Goal: Task Accomplishment & Management: Use online tool/utility

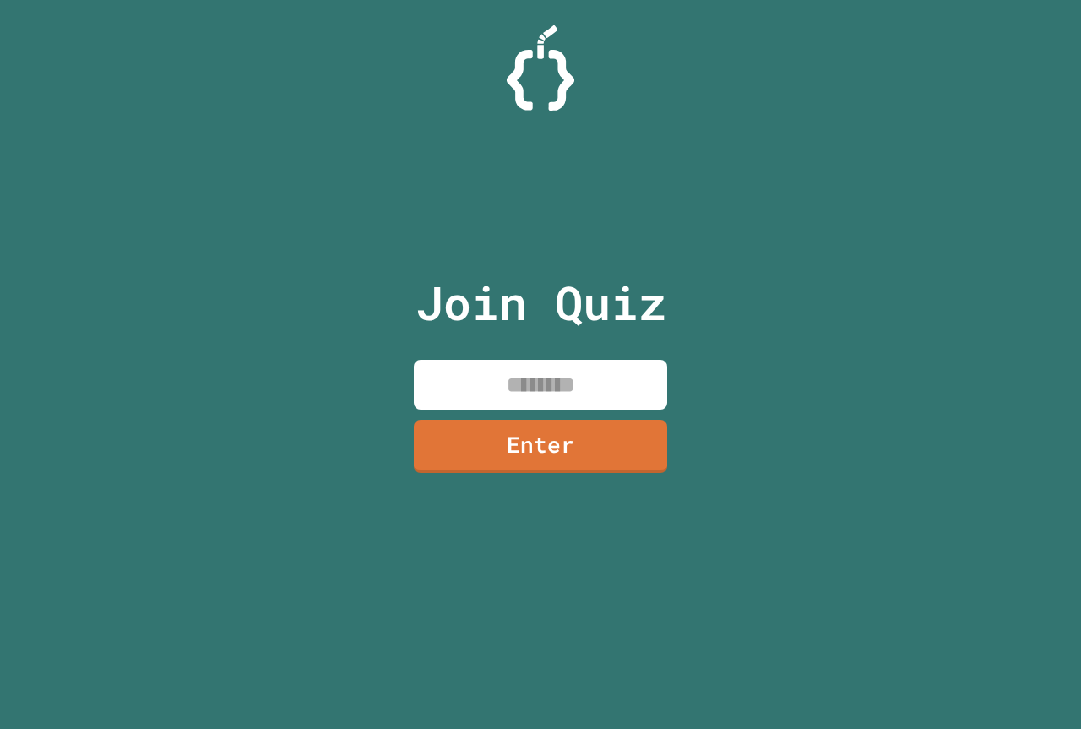
click at [499, 370] on input at bounding box center [540, 385] width 253 height 50
type input "********"
click at [518, 436] on link "Enter" at bounding box center [540, 445] width 257 height 56
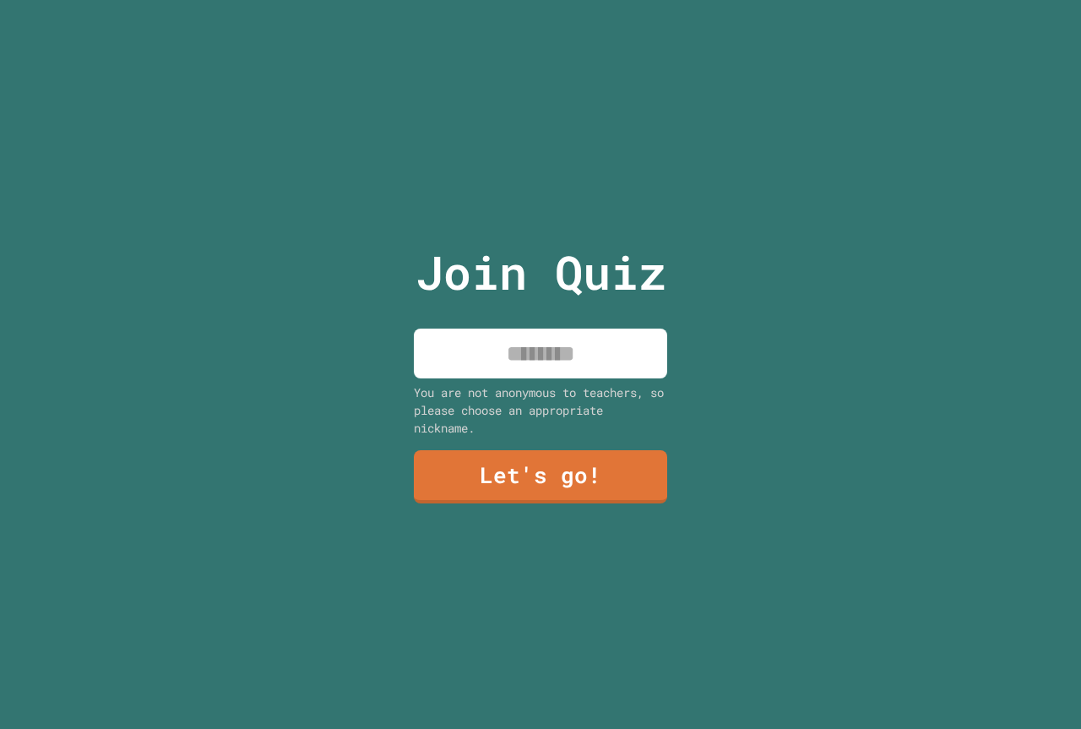
click at [501, 354] on input at bounding box center [540, 353] width 253 height 50
type input "**********"
click at [425, 464] on link "Let's go!" at bounding box center [540, 476] width 251 height 56
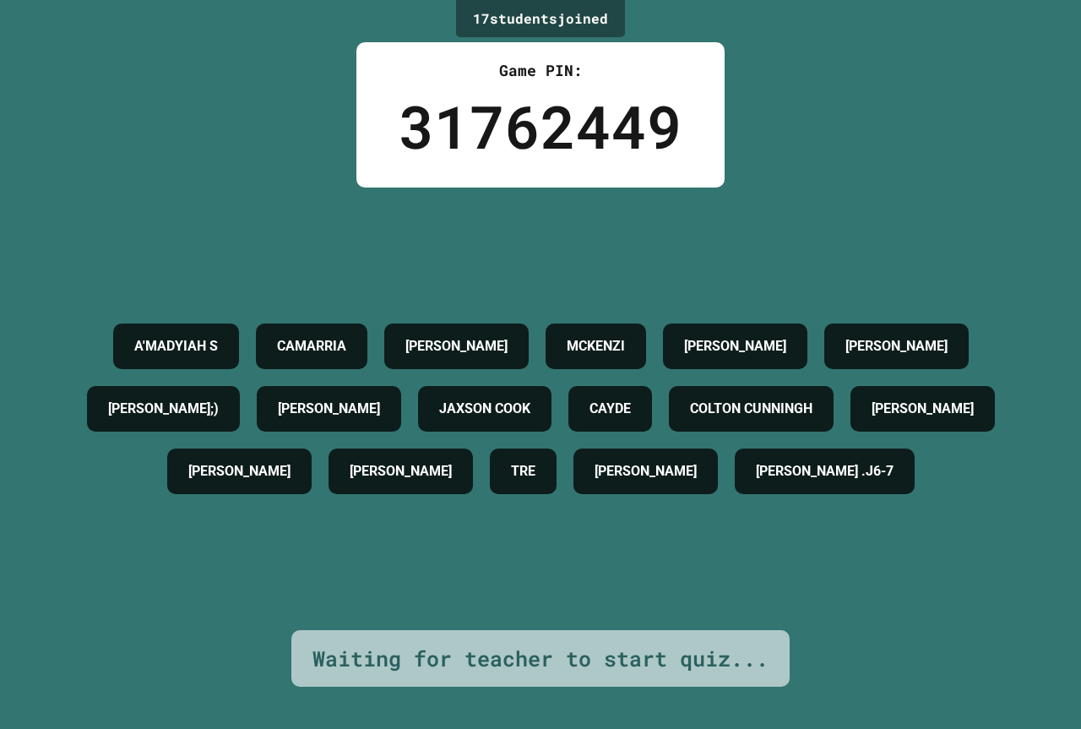
click at [427, 315] on div "A'MADYIAH S CAMARRIA HANNAH S. MCKENZI BRAYLYN MORGAN ELI C ANDREW G;) NOAH T J…" at bounding box center [540, 408] width 996 height 187
drag, startPoint x: 426, startPoint y: 264, endPoint x: 418, endPoint y: 233, distance: 32.2
click at [346, 336] on h4 "CAMARRIA" at bounding box center [311, 346] width 69 height 20
drag, startPoint x: 418, startPoint y: 233, endPoint x: 410, endPoint y: 236, distance: 9.1
click at [346, 336] on h4 "CAMARRIA" at bounding box center [311, 346] width 69 height 20
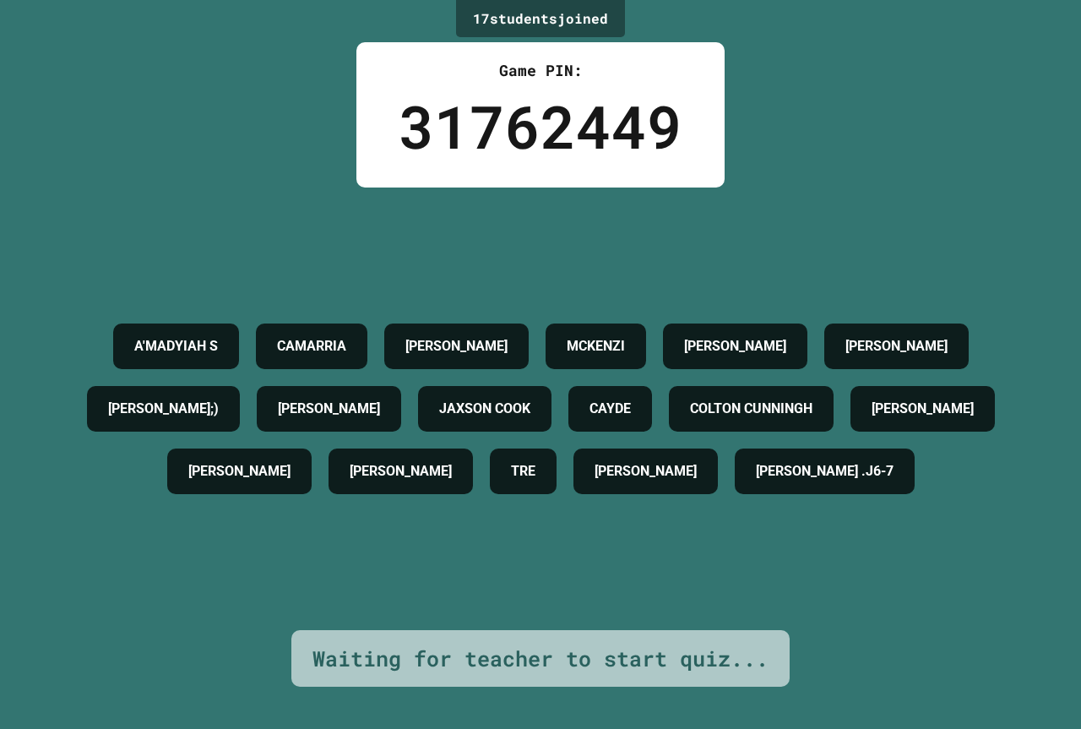
drag, startPoint x: 410, startPoint y: 236, endPoint x: 415, endPoint y: 230, distance: 9.0
click at [346, 336] on h4 "CAMARRIA" at bounding box center [311, 346] width 69 height 20
drag, startPoint x: 456, startPoint y: 207, endPoint x: 456, endPoint y: 197, distance: 10.1
drag, startPoint x: 456, startPoint y: 197, endPoint x: 440, endPoint y: 188, distance: 18.1
drag, startPoint x: 432, startPoint y: 188, endPoint x: 246, endPoint y: 40, distance: 238.5
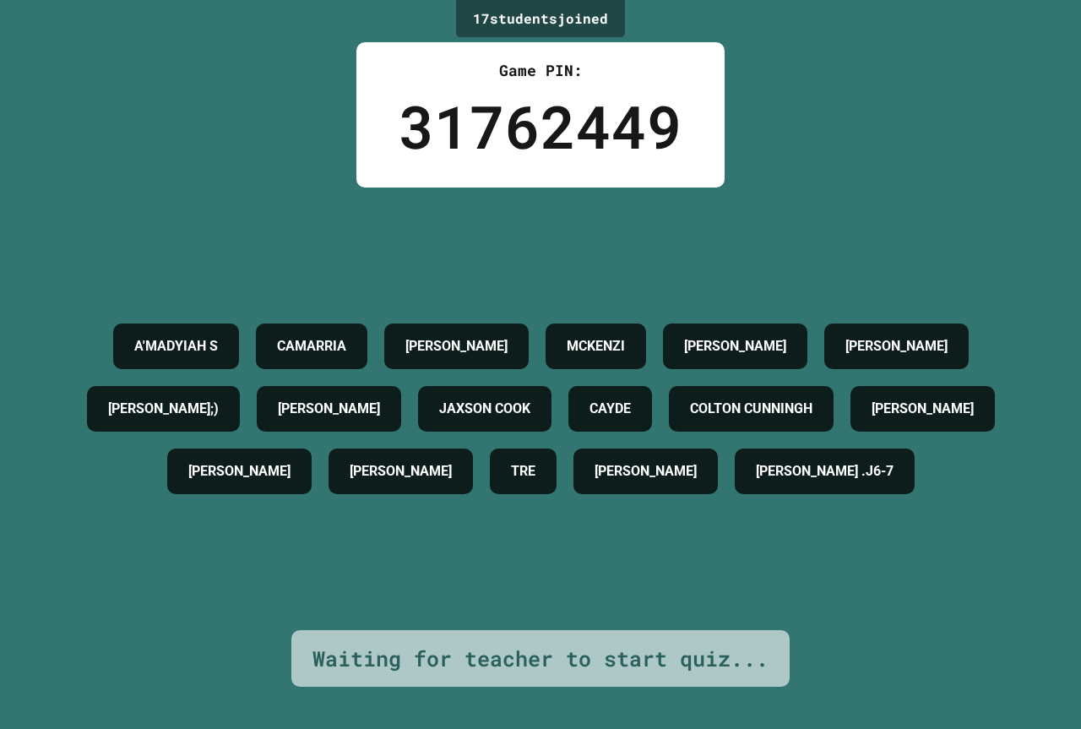
click at [295, 61] on div "17 student s joined Game PIN: 31762449 A'MADYIAH S CAMARRIA HANNAH S. MCKENZI B…" at bounding box center [540, 364] width 1081 height 729
click at [224, 30] on div "17 student s joined Game PIN: 31762449 A'MADYIAH S CAMARRIA HANNAH S. MCKENZI B…" at bounding box center [540, 364] width 1081 height 729
drag, startPoint x: 224, startPoint y: 30, endPoint x: 197, endPoint y: 3, distance: 38.2
click at [197, 32] on div "17 student s joined Game PIN: 31762449 A'MADYIAH S CAMARRIA HANNAH S. MCKENZI B…" at bounding box center [540, 364] width 1081 height 729
click at [227, 40] on div "17 student s joined Game PIN: 31762449 A'MADYIAH S CAMARRIA HANNAH S. MCKENZI B…" at bounding box center [540, 364] width 1081 height 729
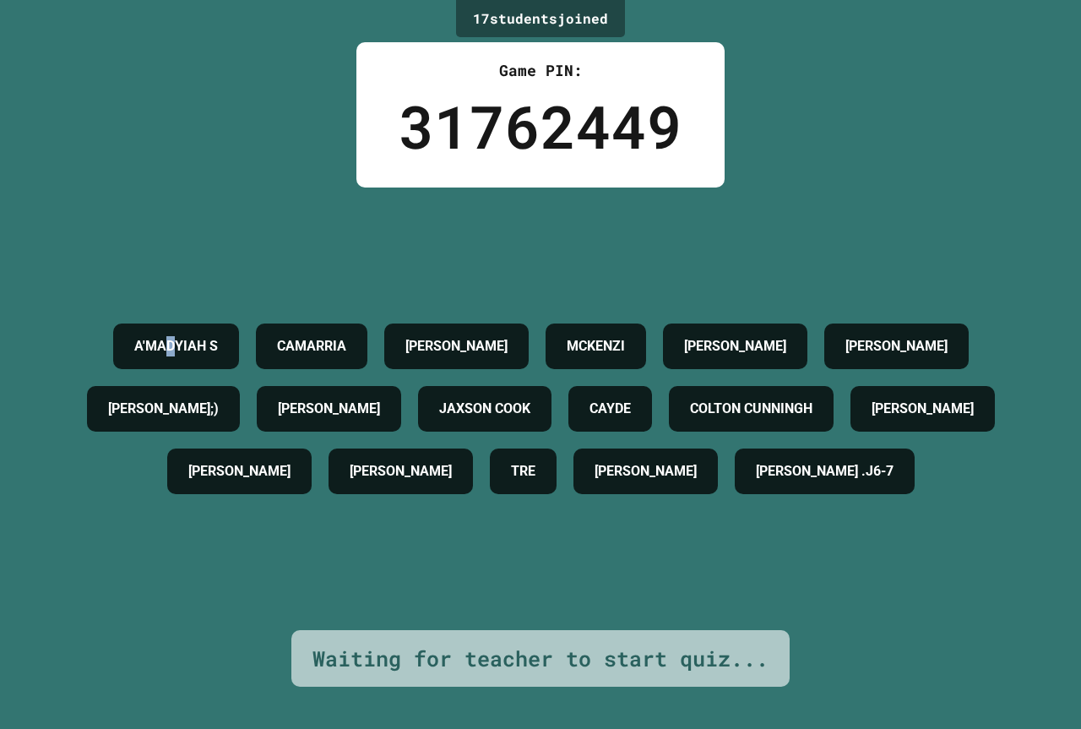
drag, startPoint x: 241, startPoint y: 106, endPoint x: 300, endPoint y: 108, distance: 58.3
click at [300, 108] on div "17 student s joined Game PIN: 31762449 A'MADYIAH S CAMARRIA HANNAH S. MCKENZI B…" at bounding box center [540, 364] width 1081 height 729
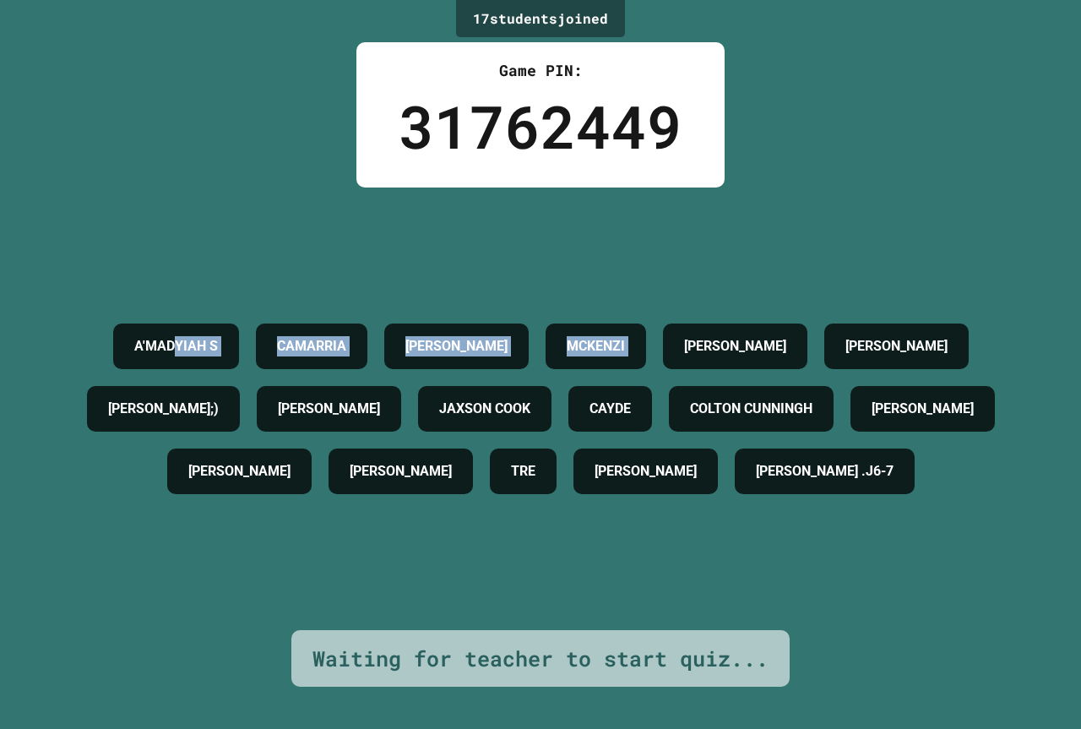
drag, startPoint x: 125, startPoint y: 307, endPoint x: 72, endPoint y: 311, distance: 53.4
click at [72, 315] on div "A'MADYIAH S CAMARRIA HANNAH S. MCKENZI BRAYLYN MORGAN ELI C ANDREW G;) NOAH T J…" at bounding box center [540, 408] width 996 height 187
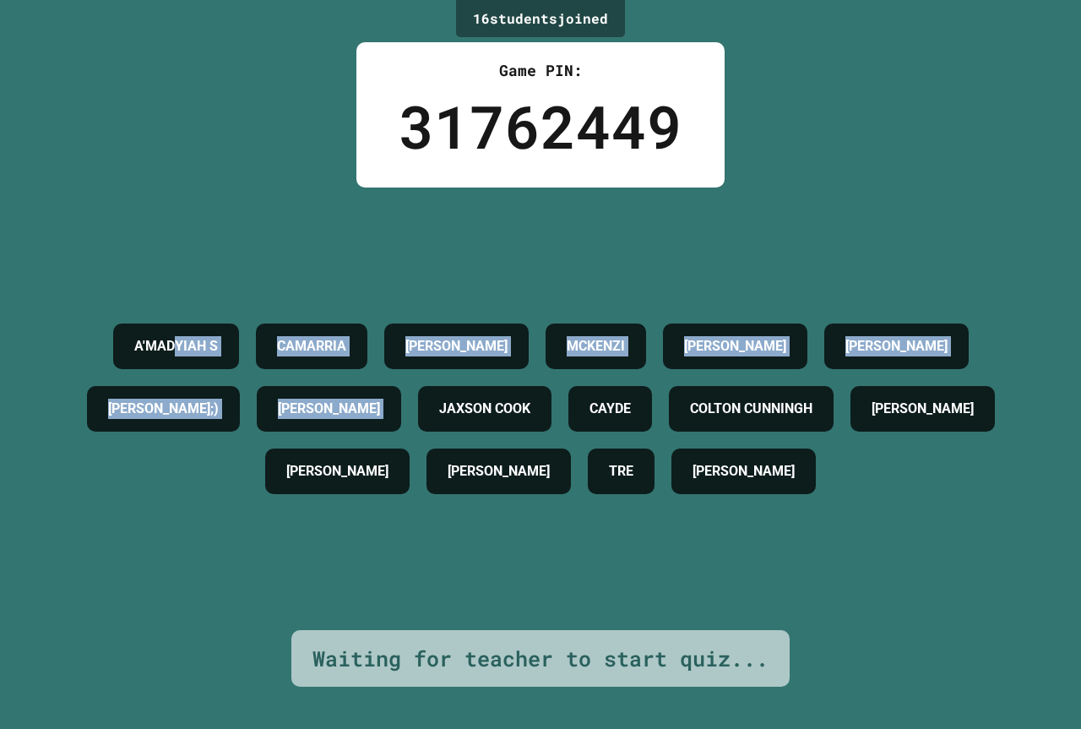
click at [76, 372] on div "A'MADYIAH S CAMARRIA HANNAH S. MCKENZI BRAYLYN MORGAN ELI C ANDREW G;) NOAH T J…" at bounding box center [540, 408] width 996 height 187
click at [1029, 197] on div "16 student s joined Game PIN: 31762449 A'MADYIAH S CAMARRIA HANNAH S. MCKENZI B…" at bounding box center [540, 364] width 1081 height 729
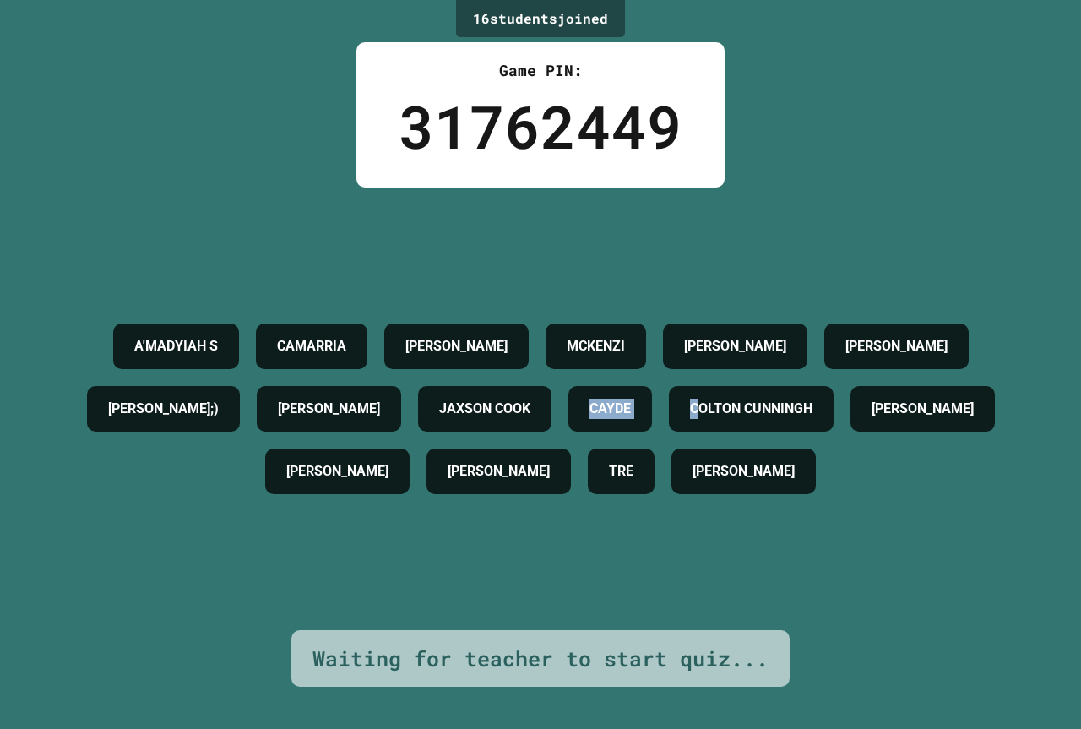
drag, startPoint x: 339, startPoint y: 432, endPoint x: 522, endPoint y: 469, distance: 186.1
click at [522, 469] on div "A'MADYIAH S CAMARRIA HANNAH S. MCKENZI BRAYLYN MORGAN ELI C ANDREW G;) NOAH T J…" at bounding box center [540, 408] width 996 height 187
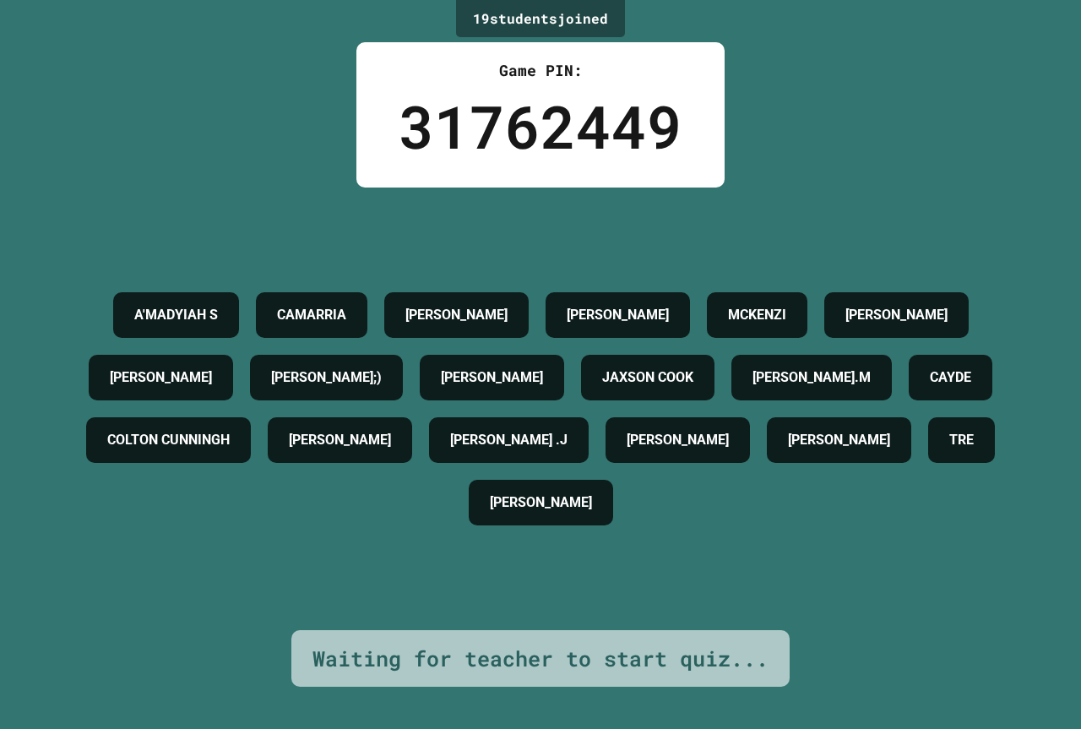
click at [878, 62] on div "19 student s joined Game PIN: 31762449 A'MADYIAH S CAMARRIA HANNAH S. C.J. MCKE…" at bounding box center [540, 364] width 1081 height 729
drag, startPoint x: 196, startPoint y: 479, endPoint x: 367, endPoint y: 518, distance: 175.8
click at [383, 518] on div "A'MADYIAH S CAMARRIA HANNAH S. C.J. MCKENZI BRAYLYN MORGAN ELI C ANDREW G;) NOA…" at bounding box center [540, 409] width 996 height 250
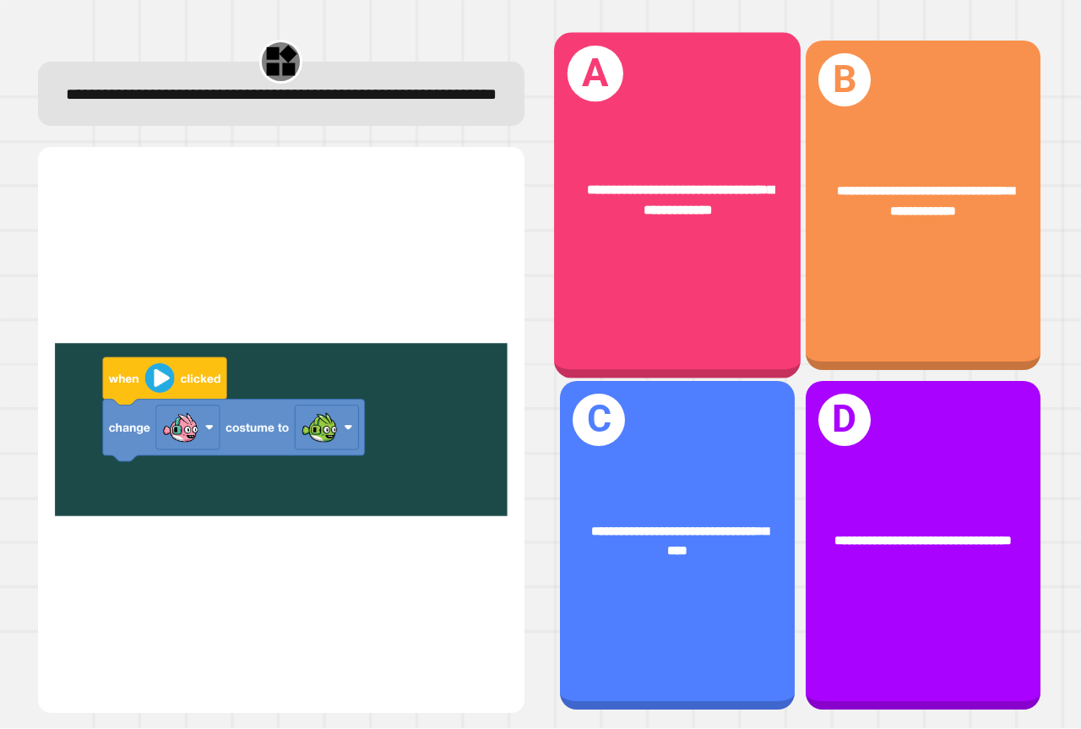
click at [621, 165] on div "**********" at bounding box center [677, 201] width 247 height 95
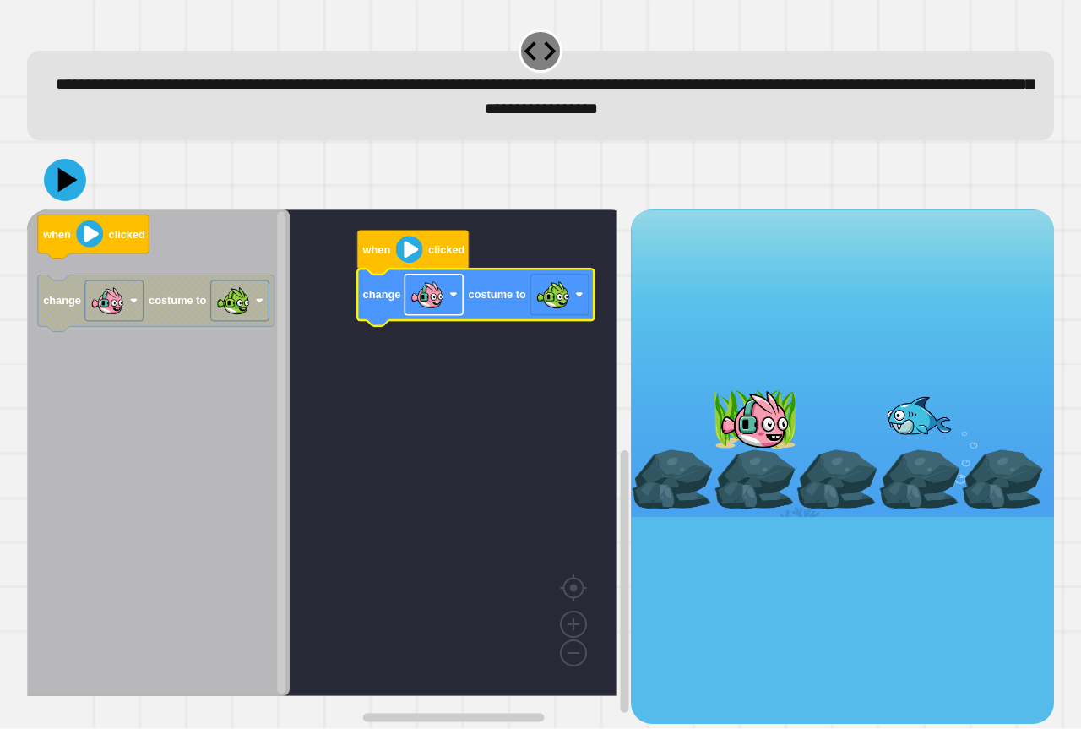
click at [449, 283] on rect "Blockly Workspace" at bounding box center [433, 294] width 58 height 41
click at [740, 399] on div at bounding box center [754, 419] width 83 height 60
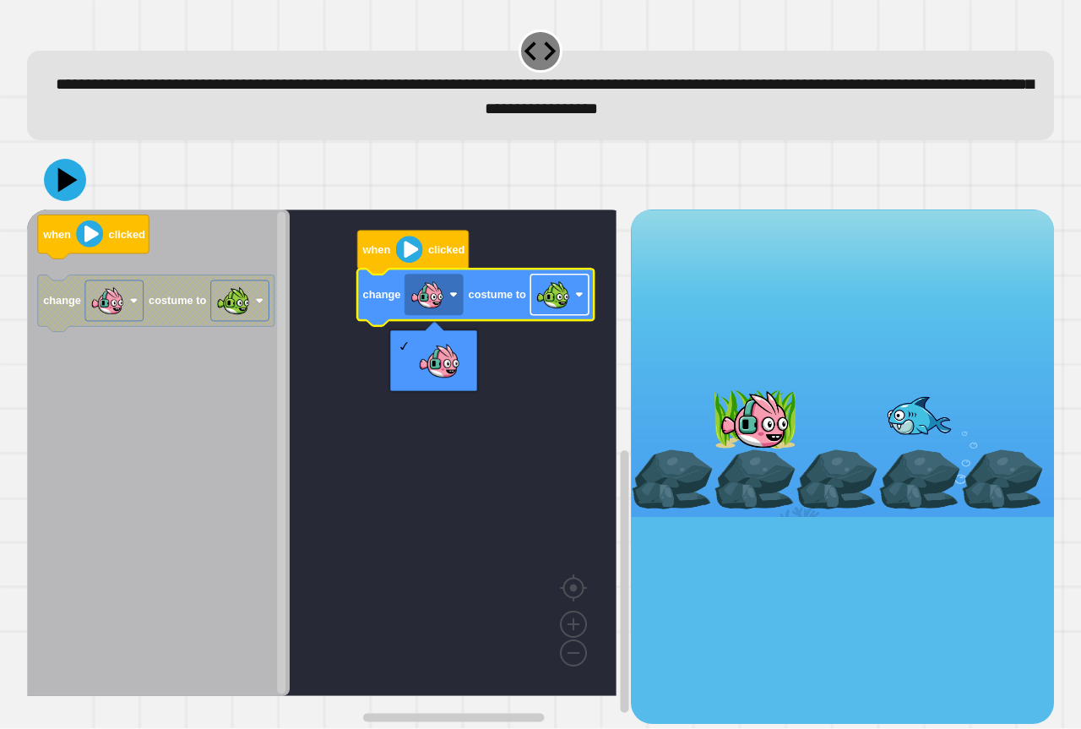
click at [545, 300] on image "Blockly Workspace" at bounding box center [553, 295] width 34 height 34
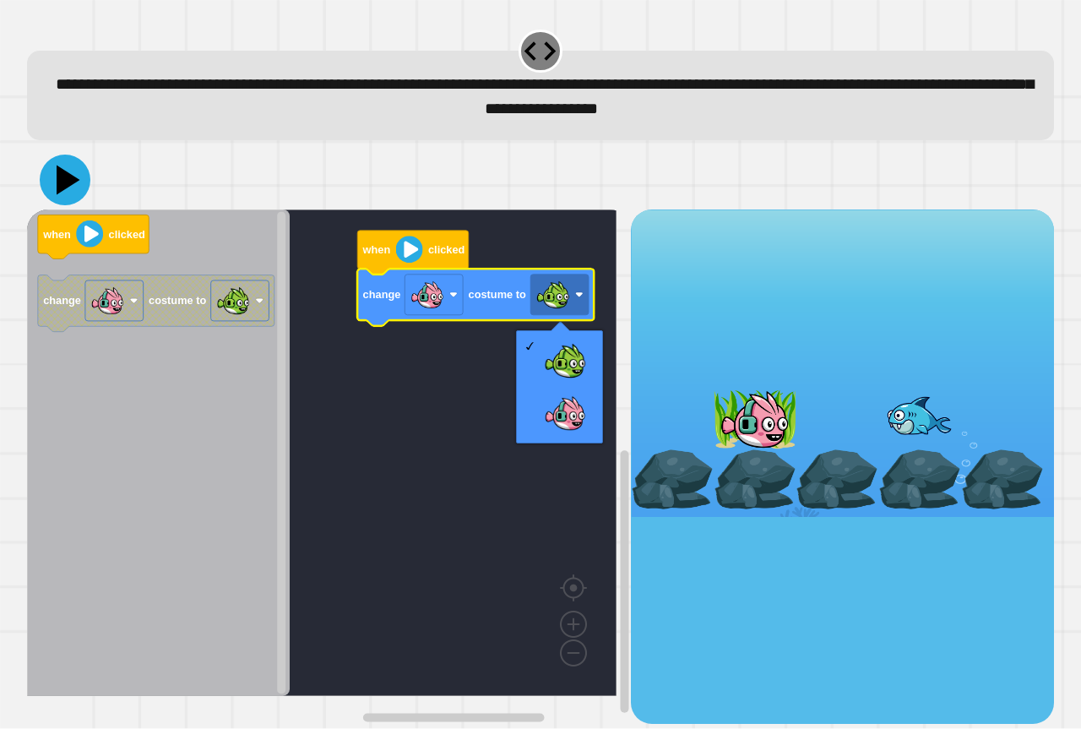
drag, startPoint x: 62, startPoint y: 162, endPoint x: 149, endPoint y: 215, distance: 101.9
click at [79, 176] on icon at bounding box center [65, 180] width 51 height 51
click at [404, 258] on image "Blockly Workspace" at bounding box center [409, 249] width 27 height 27
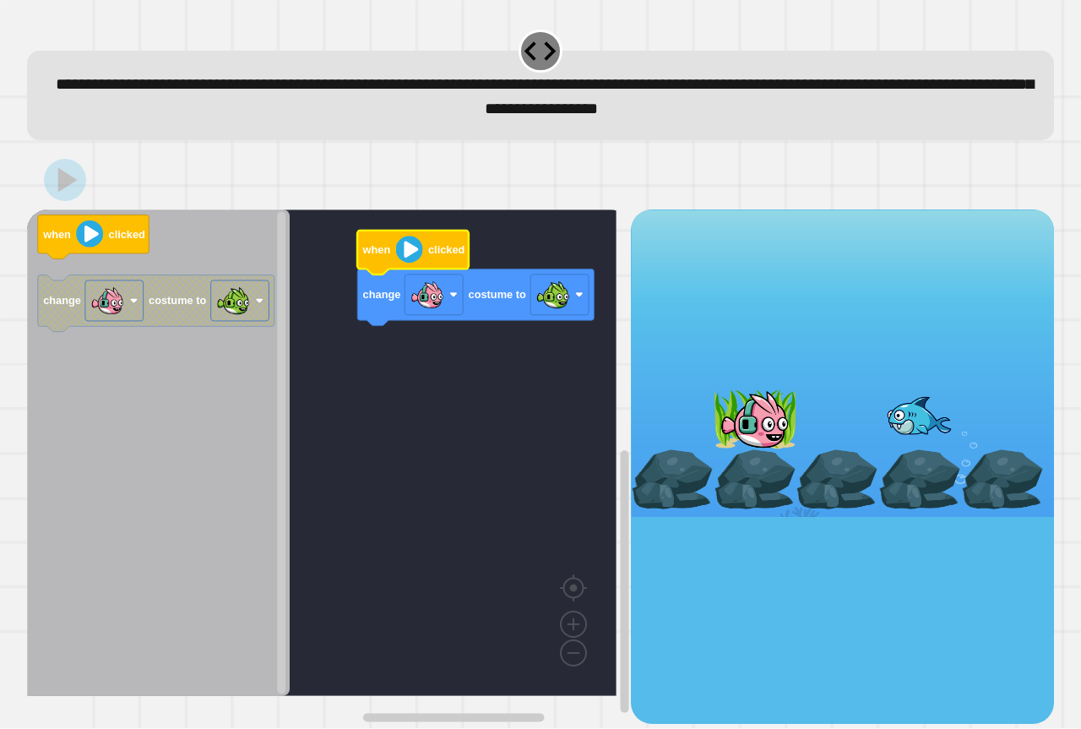
click at [406, 259] on image "Blockly Workspace" at bounding box center [409, 249] width 27 height 27
click at [410, 258] on image "Blockly Workspace" at bounding box center [409, 249] width 27 height 27
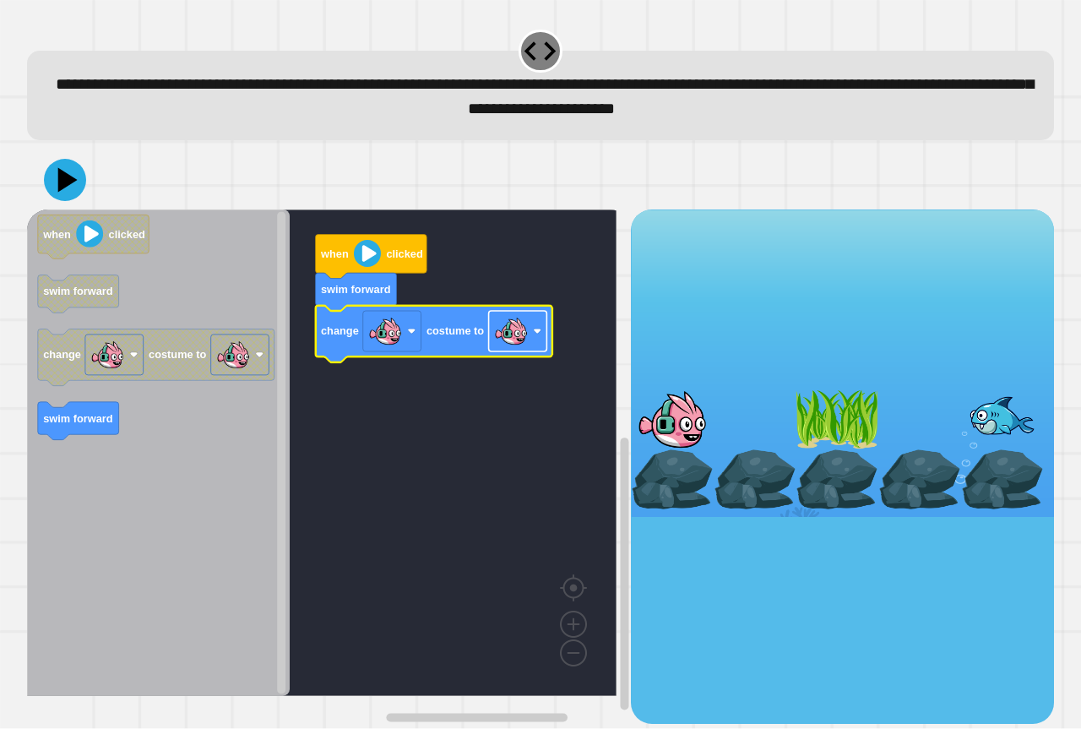
click at [500, 341] on image "Blockly Workspace" at bounding box center [511, 331] width 34 height 34
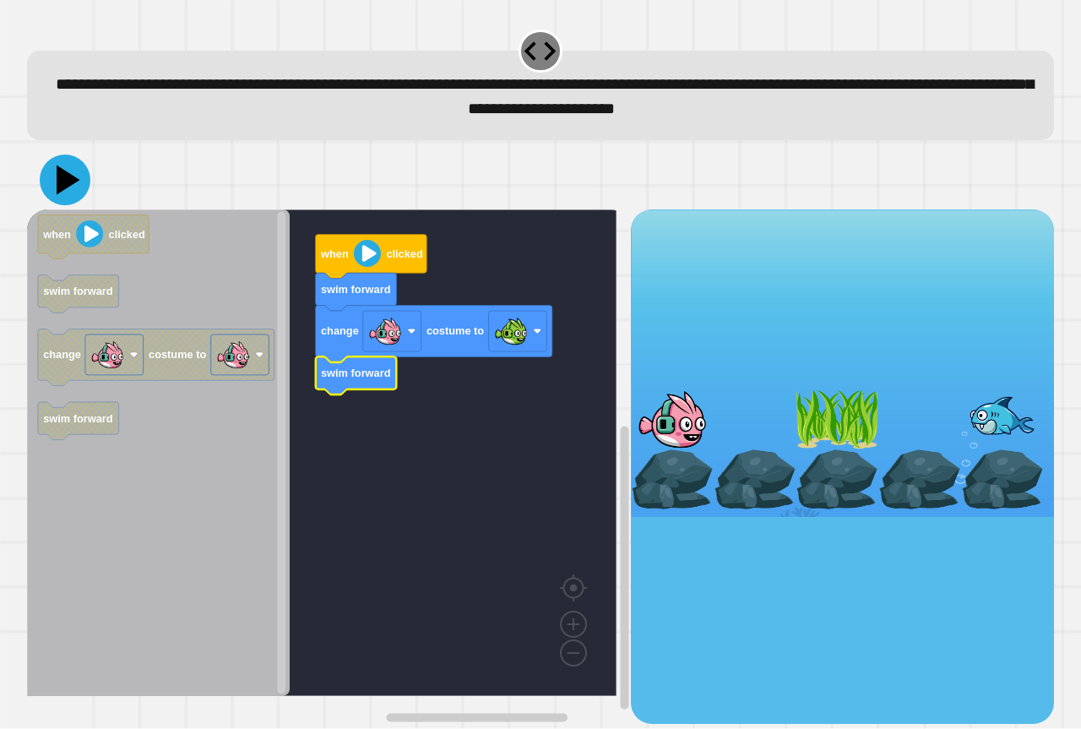
click at [65, 160] on button at bounding box center [65, 180] width 51 height 51
click at [363, 254] on image "Blockly Workspace" at bounding box center [367, 253] width 27 height 27
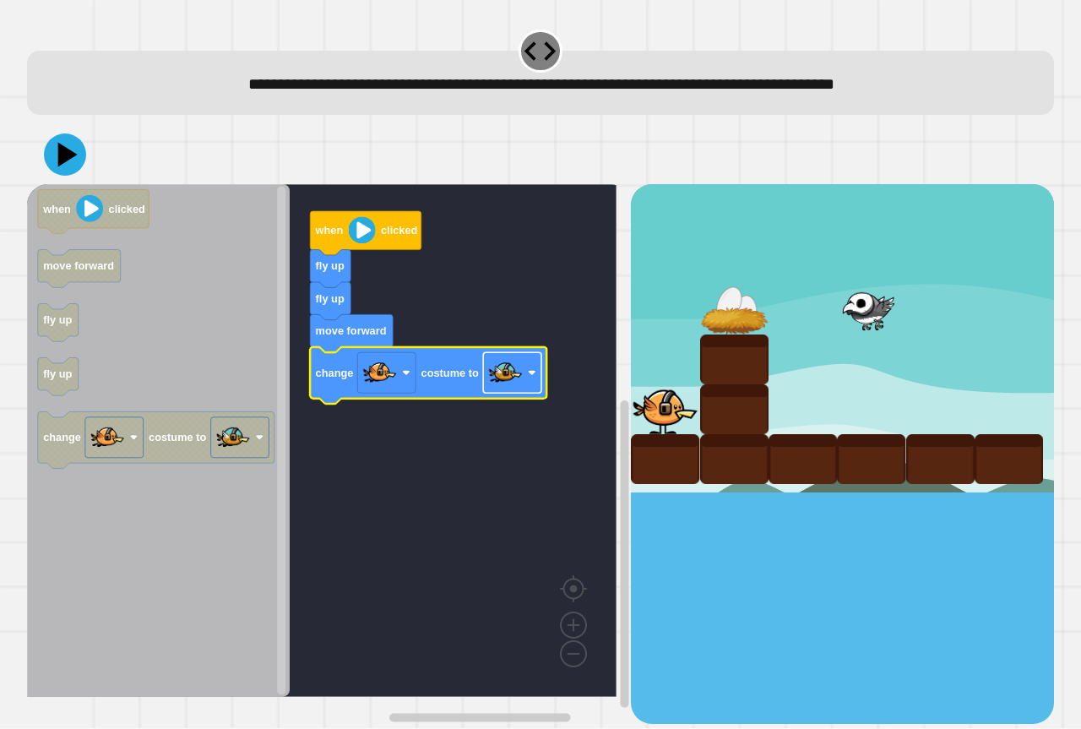
click at [524, 383] on rect "Blockly Workspace" at bounding box center [512, 373] width 58 height 41
click at [393, 433] on rect "Blockly Workspace" at bounding box center [321, 440] width 589 height 513
drag, startPoint x: 52, startPoint y: 144, endPoint x: 203, endPoint y: 187, distance: 158.0
click at [58, 147] on icon at bounding box center [65, 154] width 51 height 51
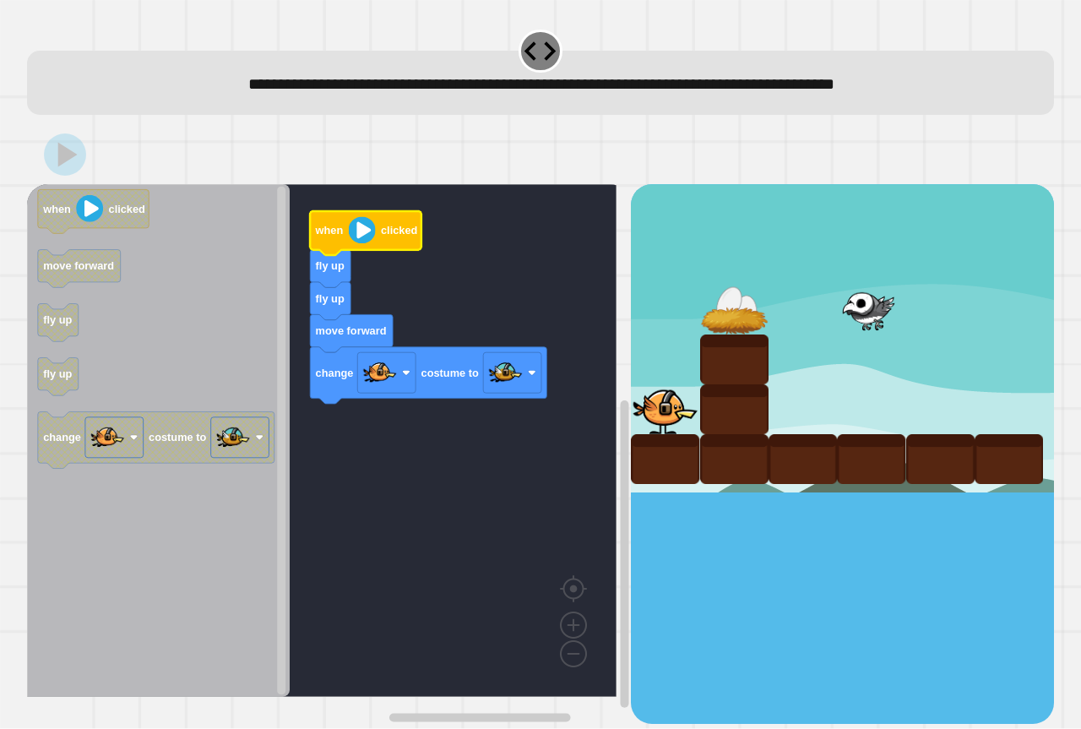
click at [362, 233] on image "Blockly Workspace" at bounding box center [362, 230] width 27 height 27
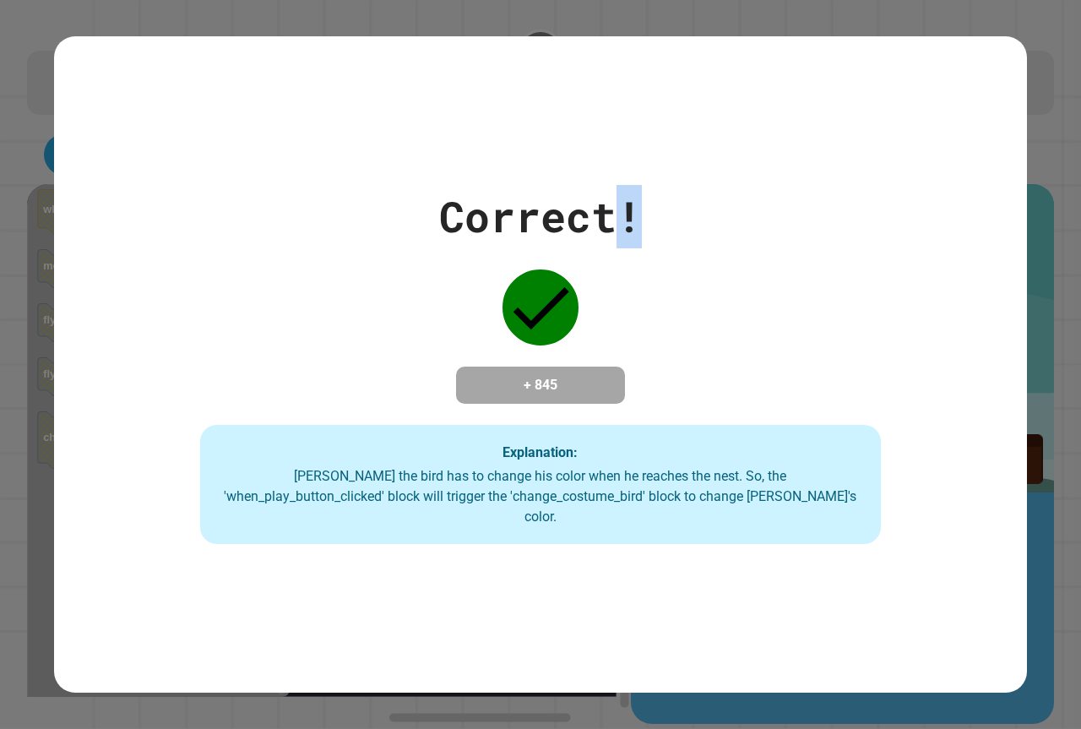
drag, startPoint x: 604, startPoint y: 236, endPoint x: 568, endPoint y: 182, distance: 64.6
click at [599, 236] on div "Correct! + 845 Explanation: Ollie the bird has to change his color when he reac…" at bounding box center [540, 364] width 973 height 656
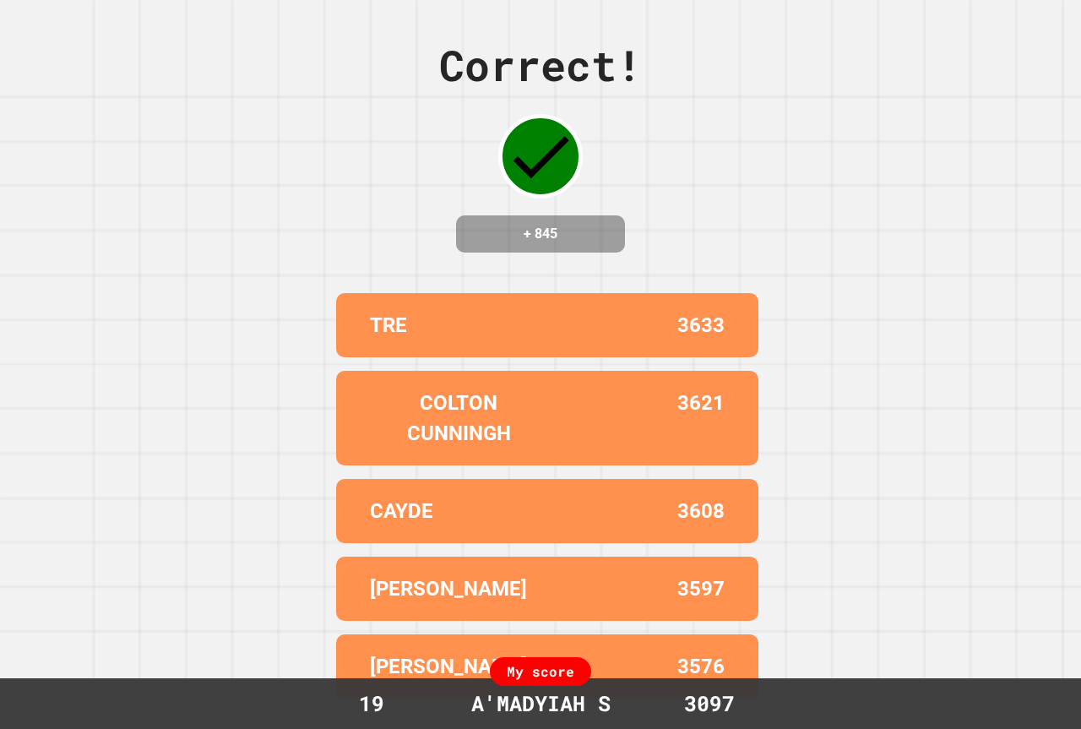
click at [567, 182] on div "Correct! + 845" at bounding box center [540, 143] width 203 height 219
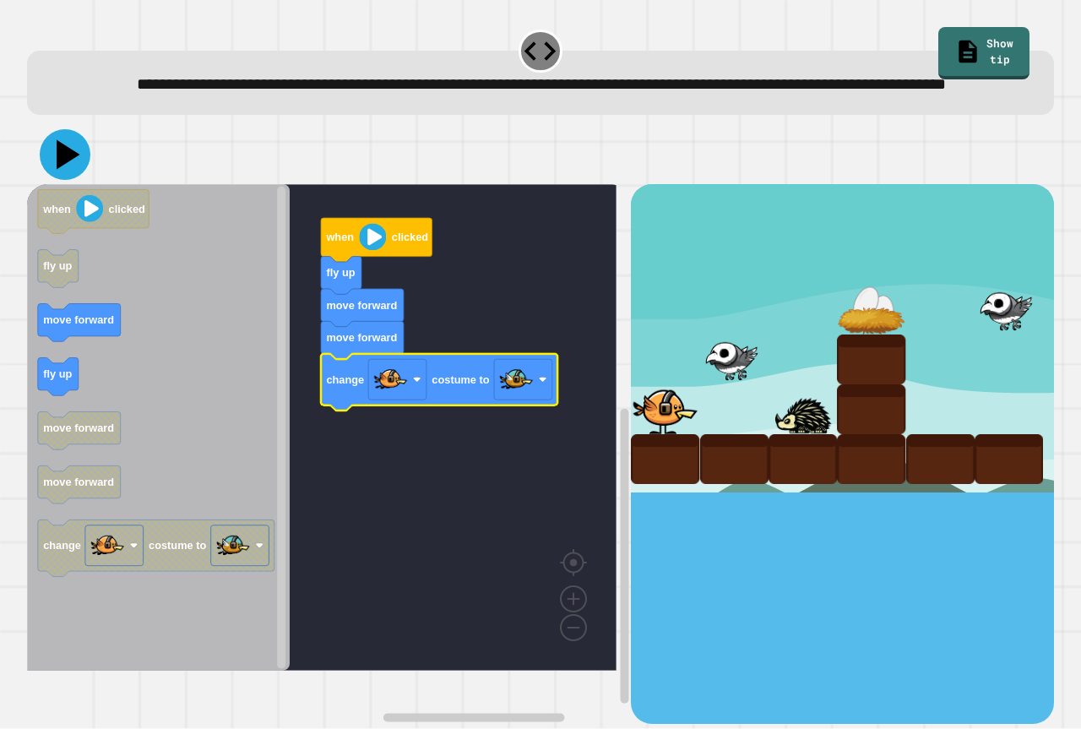
click at [58, 166] on icon at bounding box center [65, 154] width 51 height 51
click at [381, 251] on image "Blockly Workspace" at bounding box center [372, 237] width 27 height 27
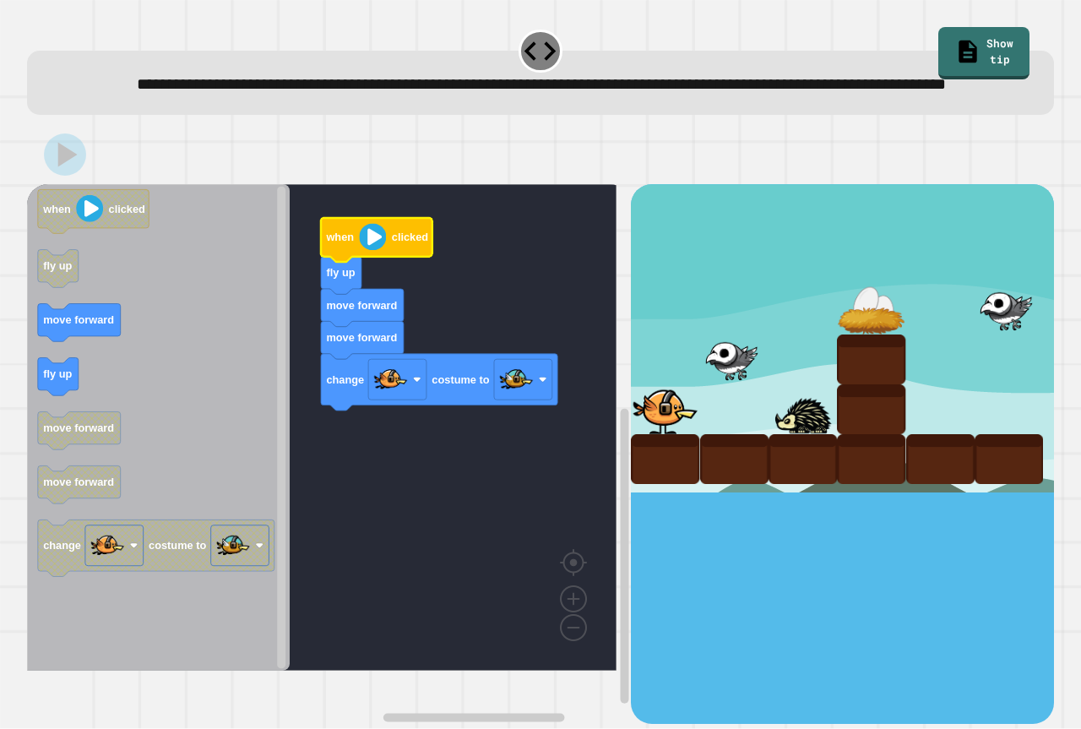
click at [372, 262] on icon "Blockly Workspace" at bounding box center [376, 240] width 111 height 44
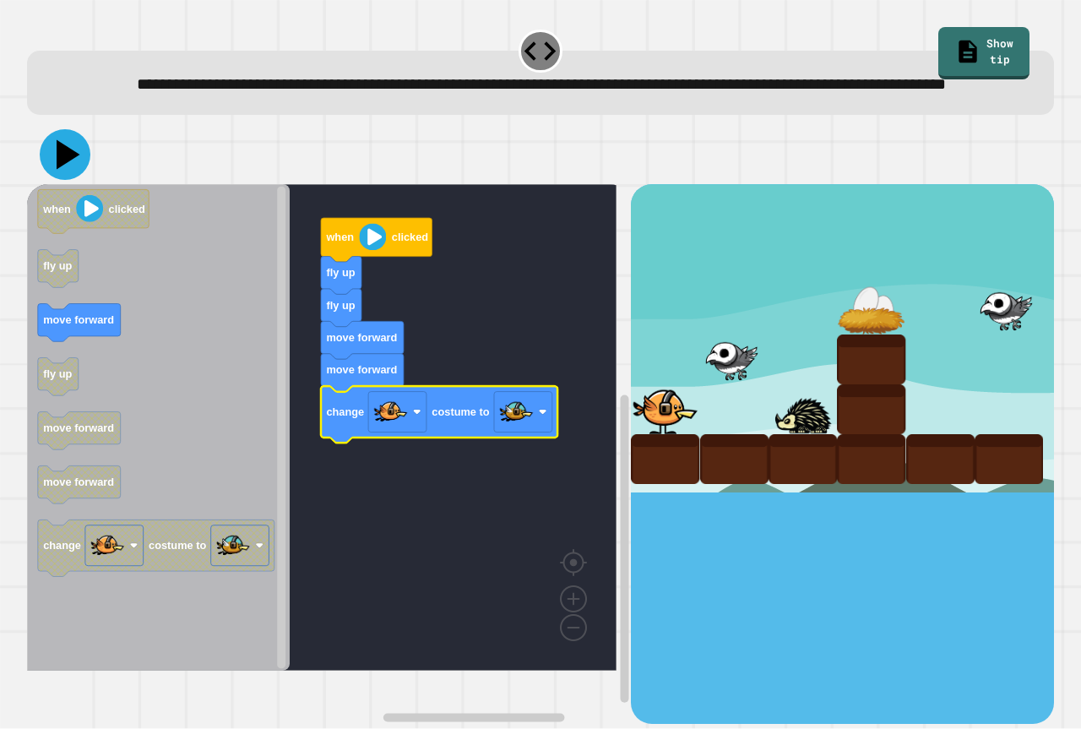
click at [79, 180] on icon at bounding box center [65, 154] width 51 height 51
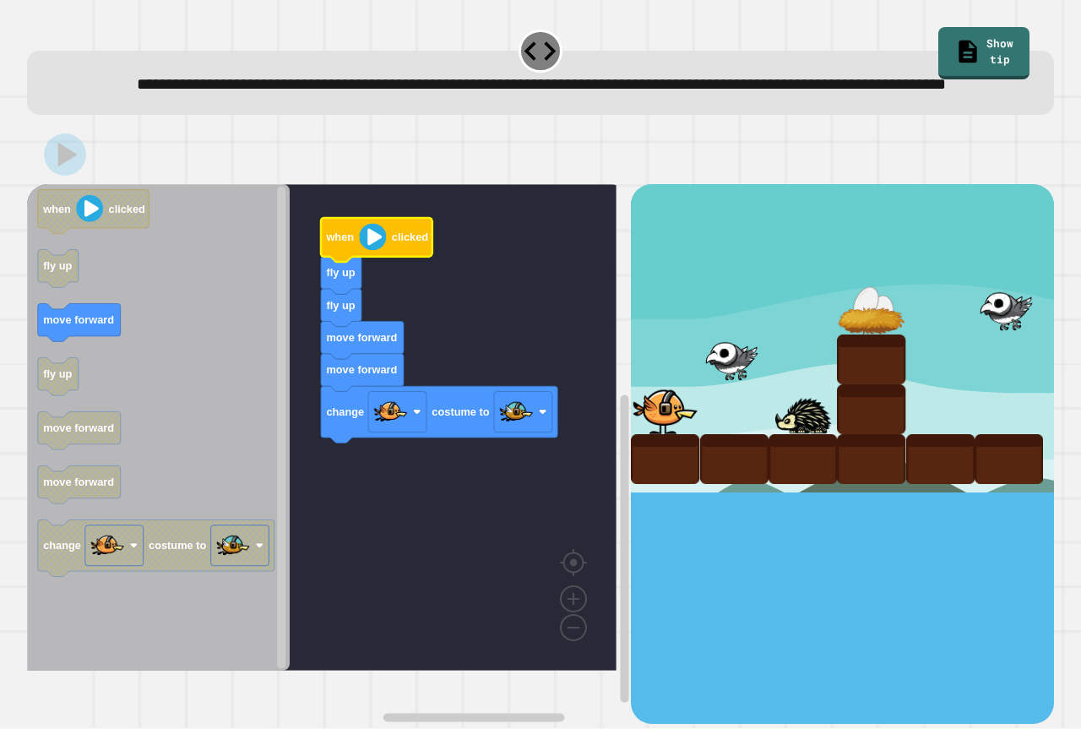
click at [365, 251] on image "Blockly Workspace" at bounding box center [372, 237] width 27 height 27
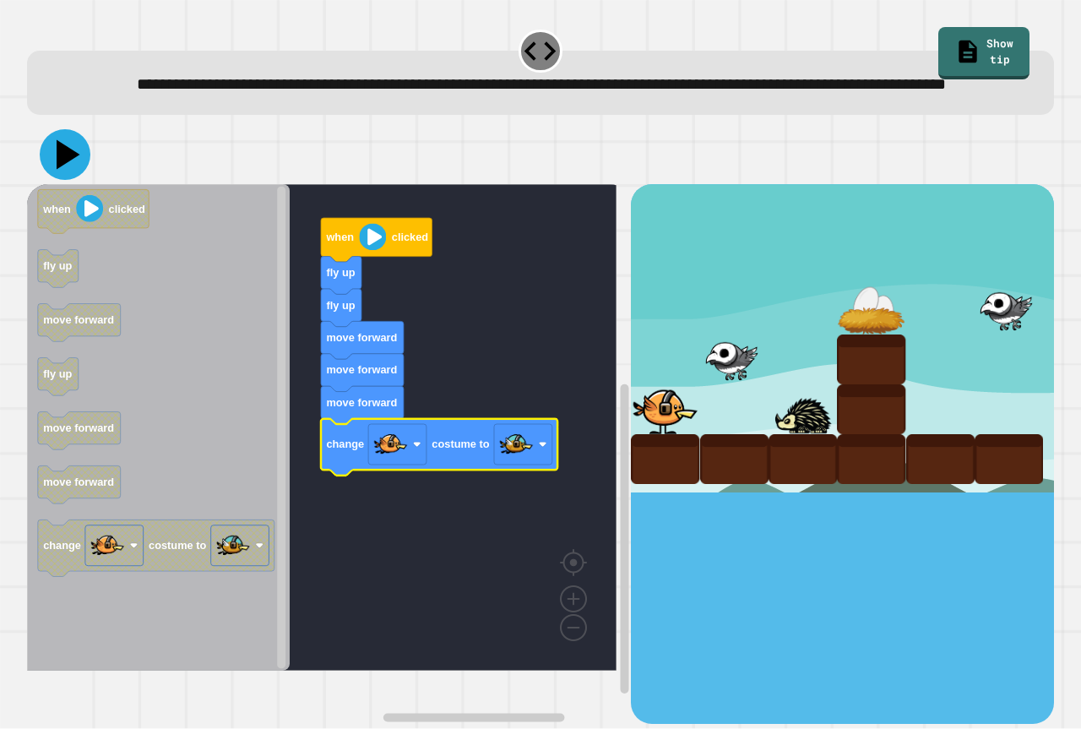
click at [60, 168] on icon at bounding box center [65, 154] width 51 height 51
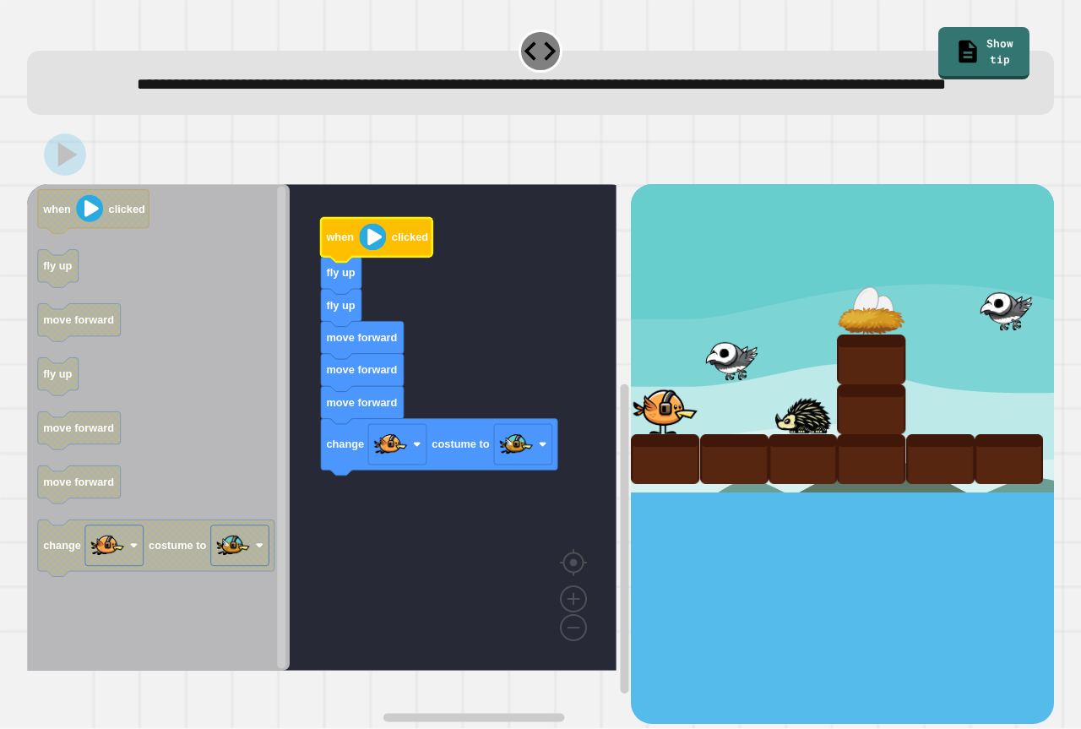
click at [367, 251] on image "Blockly Workspace" at bounding box center [372, 237] width 27 height 27
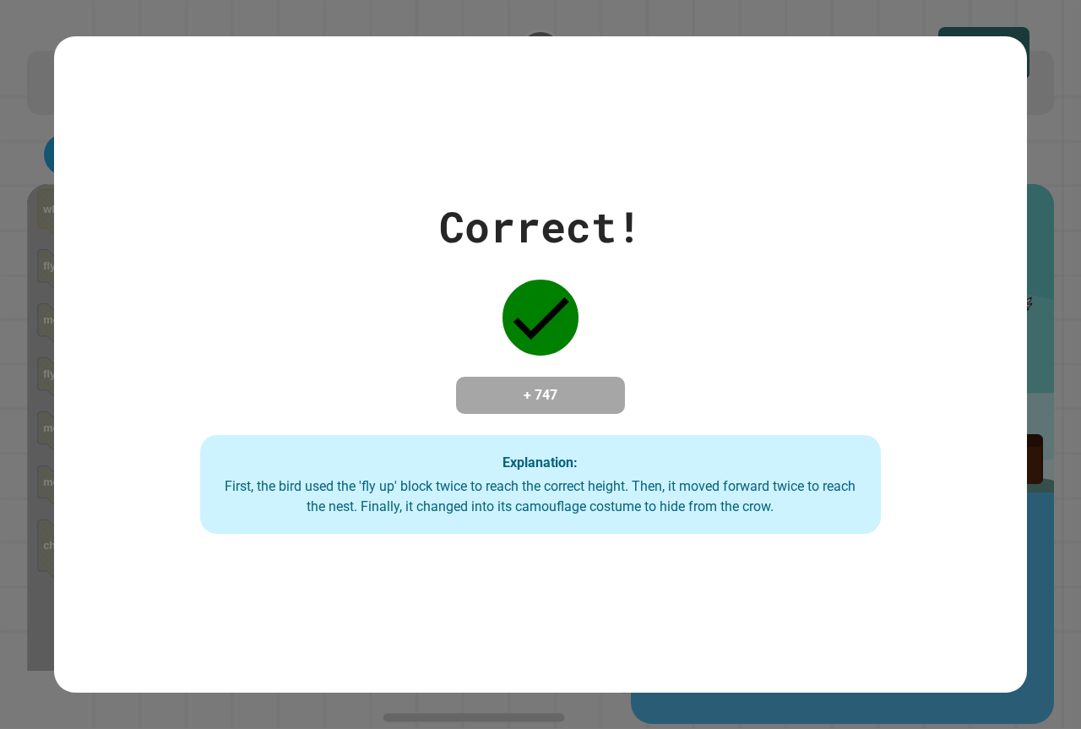
click at [343, 54] on div "Correct! + 747 Explanation: First, the bird used the 'fly up' block twice to re…" at bounding box center [540, 364] width 973 height 656
drag, startPoint x: 353, startPoint y: 41, endPoint x: 362, endPoint y: 41, distance: 9.3
drag, startPoint x: 362, startPoint y: 41, endPoint x: 906, endPoint y: 344, distance: 622.6
click at [906, 344] on div "Correct! + 747 Explanation: First, the bird used the 'fly up' block twice to re…" at bounding box center [540, 364] width 973 height 339
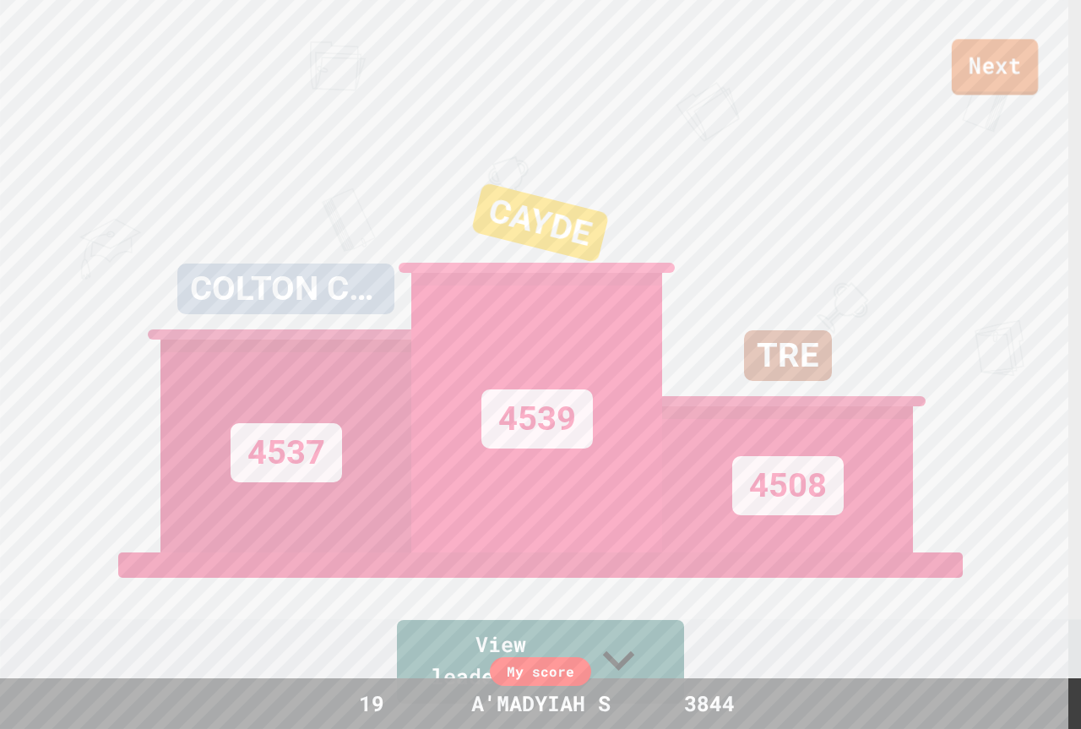
click at [986, 67] on link "Next" at bounding box center [995, 67] width 86 height 56
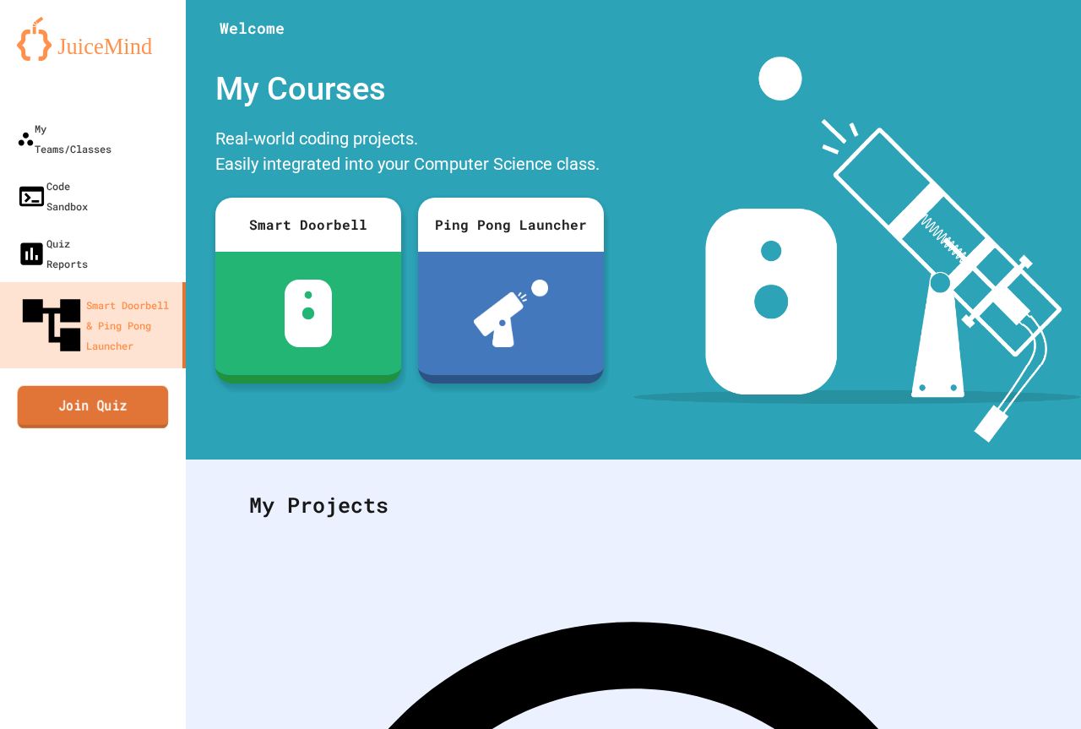
click at [42, 385] on link "Join Quiz" at bounding box center [93, 406] width 151 height 42
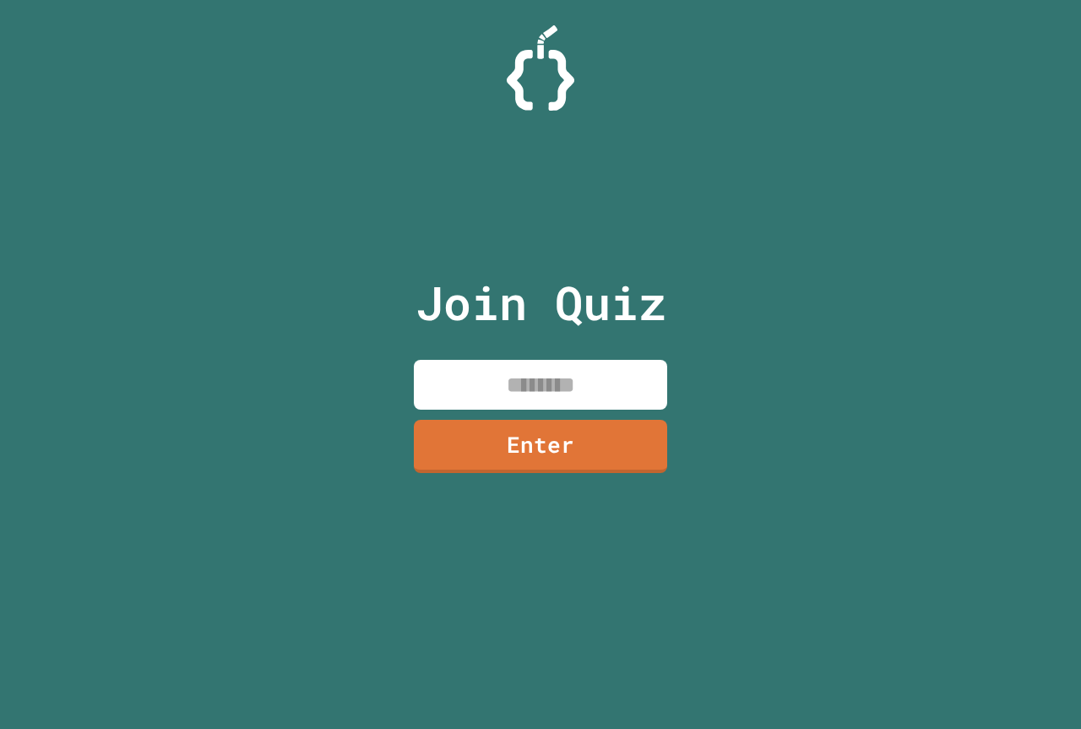
click at [624, 392] on input at bounding box center [540, 385] width 253 height 50
type input "********"
click at [496, 460] on link "Enter" at bounding box center [540, 445] width 258 height 56
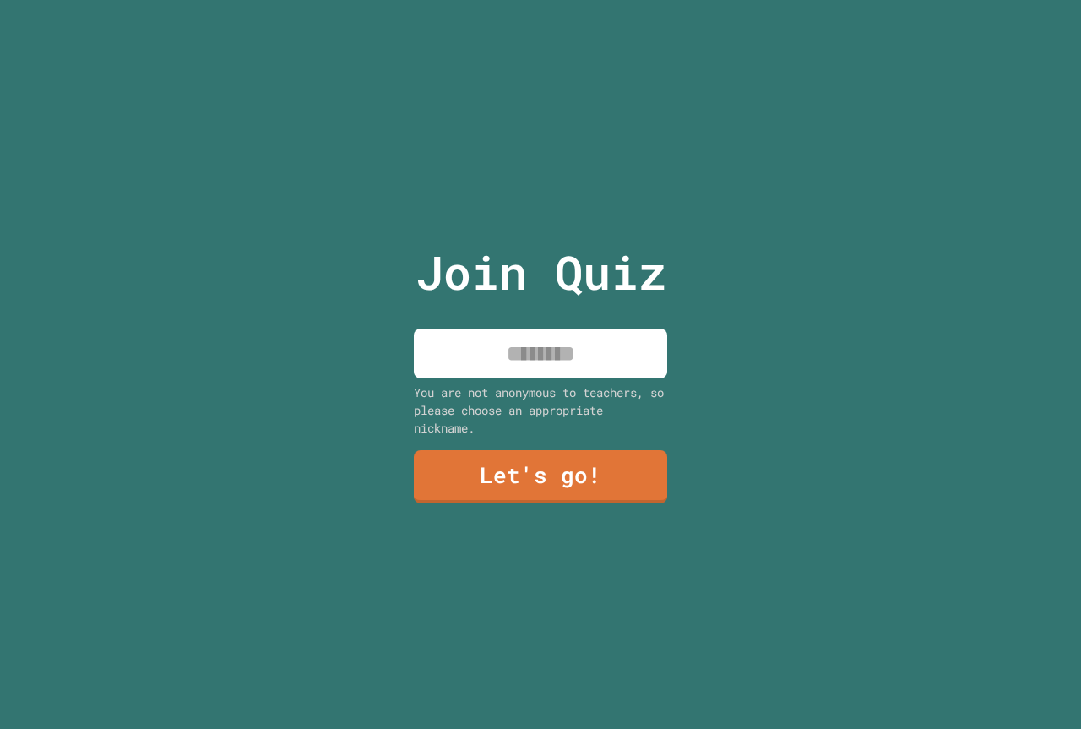
click at [435, 330] on input at bounding box center [540, 353] width 253 height 50
type input "*********"
click at [580, 485] on link "Let's go!" at bounding box center [540, 476] width 248 height 56
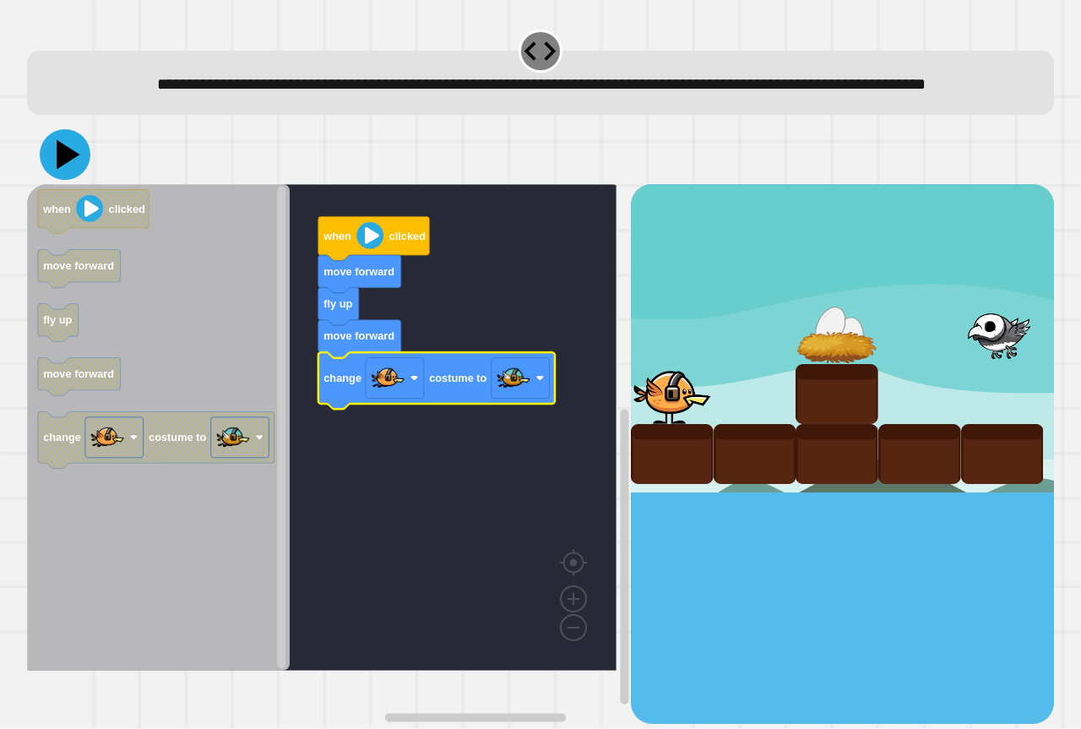
click at [79, 180] on icon at bounding box center [65, 154] width 51 height 51
click at [366, 249] on image "Blockly Workspace" at bounding box center [369, 235] width 27 height 27
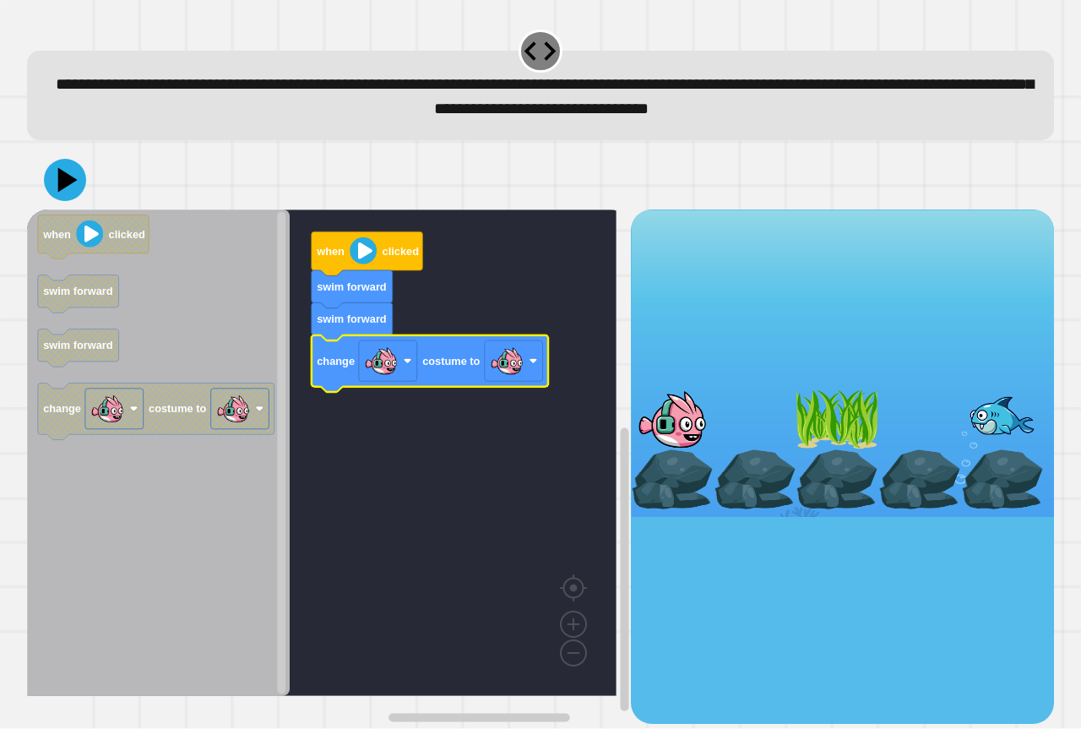
click at [546, 366] on icon "Blockly Workspace" at bounding box center [430, 363] width 236 height 57
click at [518, 370] on image "Blockly Workspace" at bounding box center [507, 362] width 34 height 34
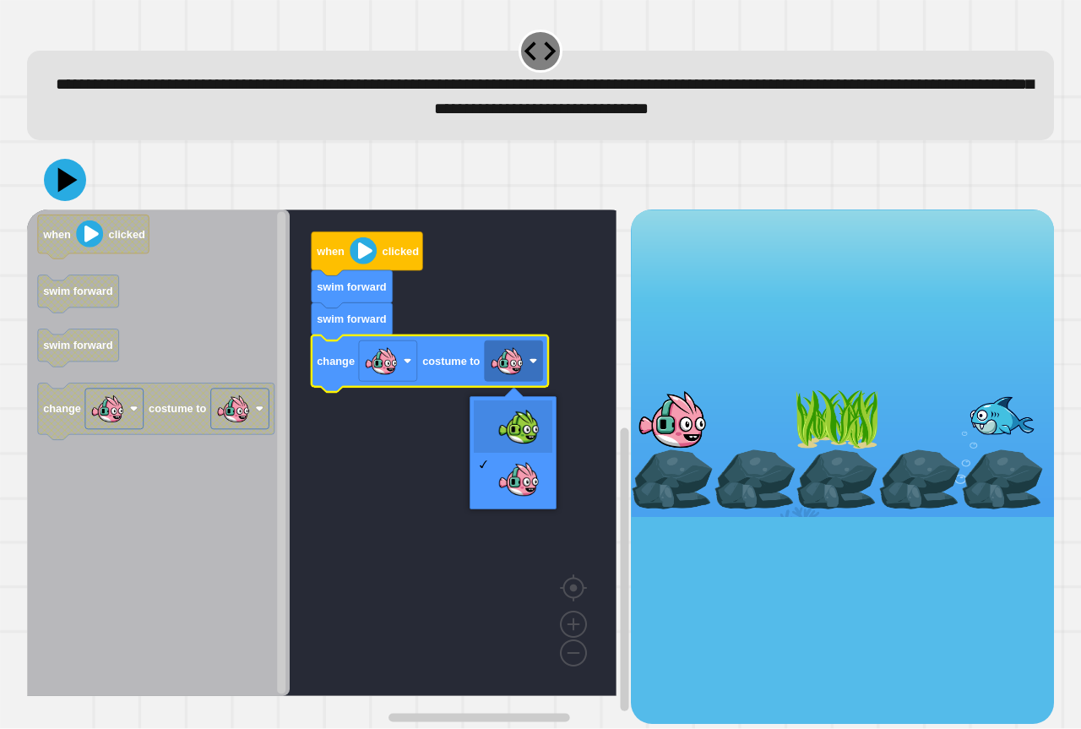
click at [499, 435] on div at bounding box center [512, 452] width 87 height 113
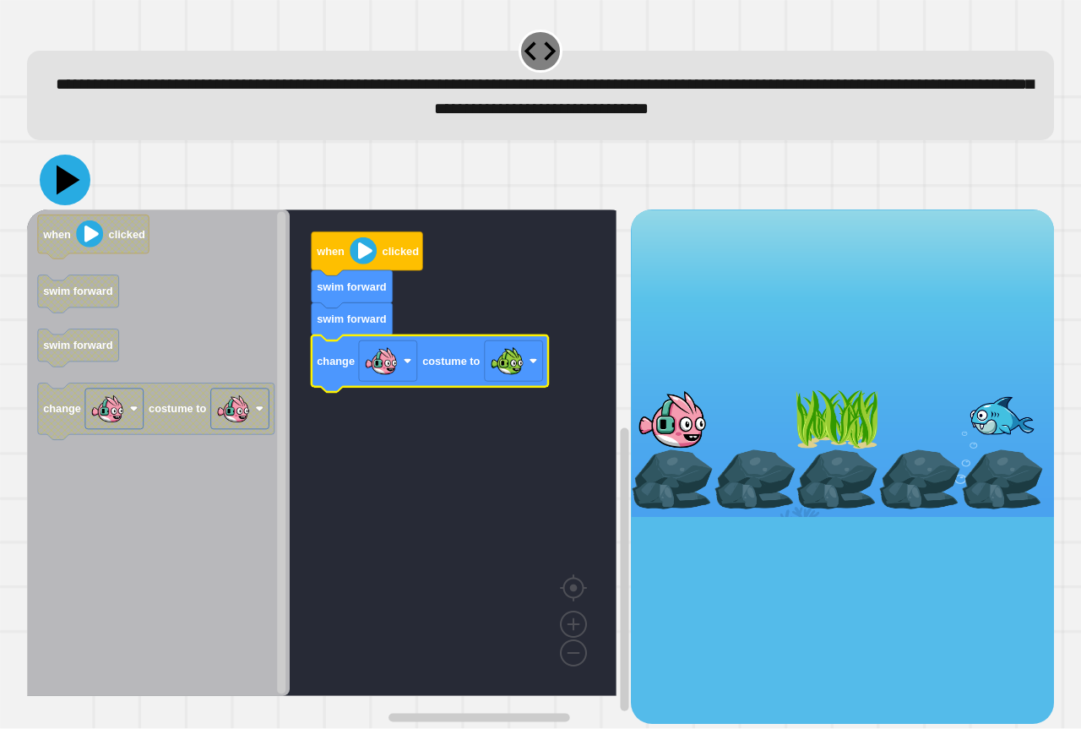
drag, startPoint x: 57, startPoint y: 179, endPoint x: 122, endPoint y: 194, distance: 67.6
click at [63, 179] on icon at bounding box center [65, 180] width 51 height 51
click at [365, 260] on image "Blockly Workspace" at bounding box center [363, 250] width 27 height 27
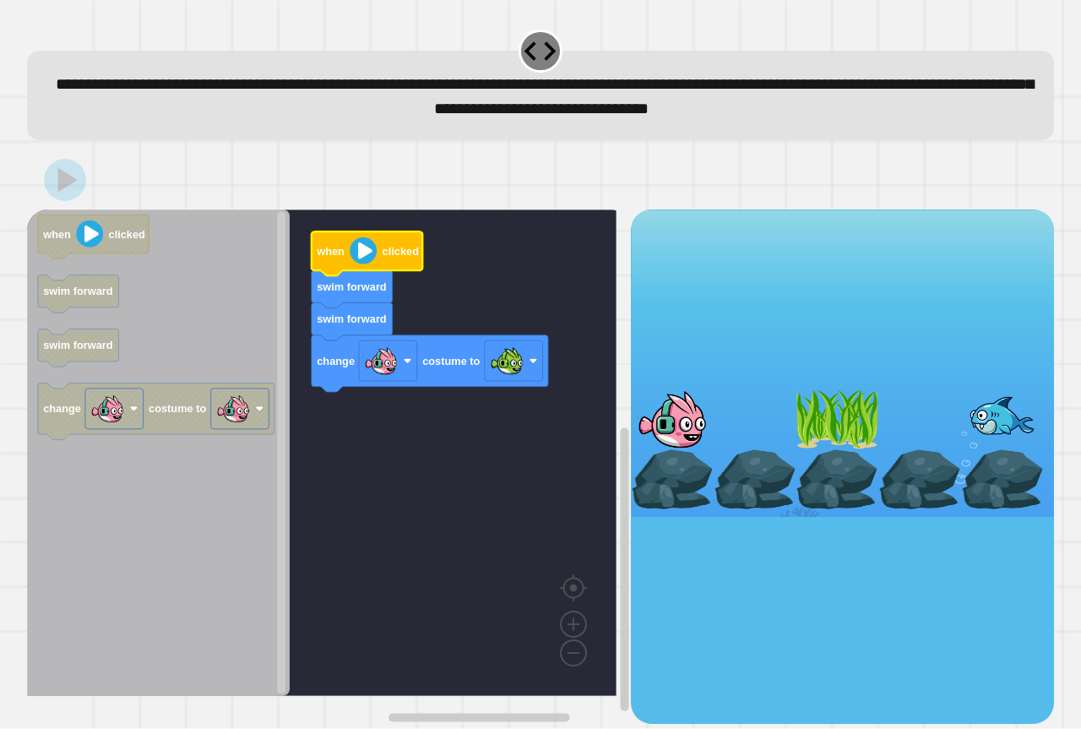
click at [365, 260] on image "Blockly Workspace" at bounding box center [363, 250] width 27 height 27
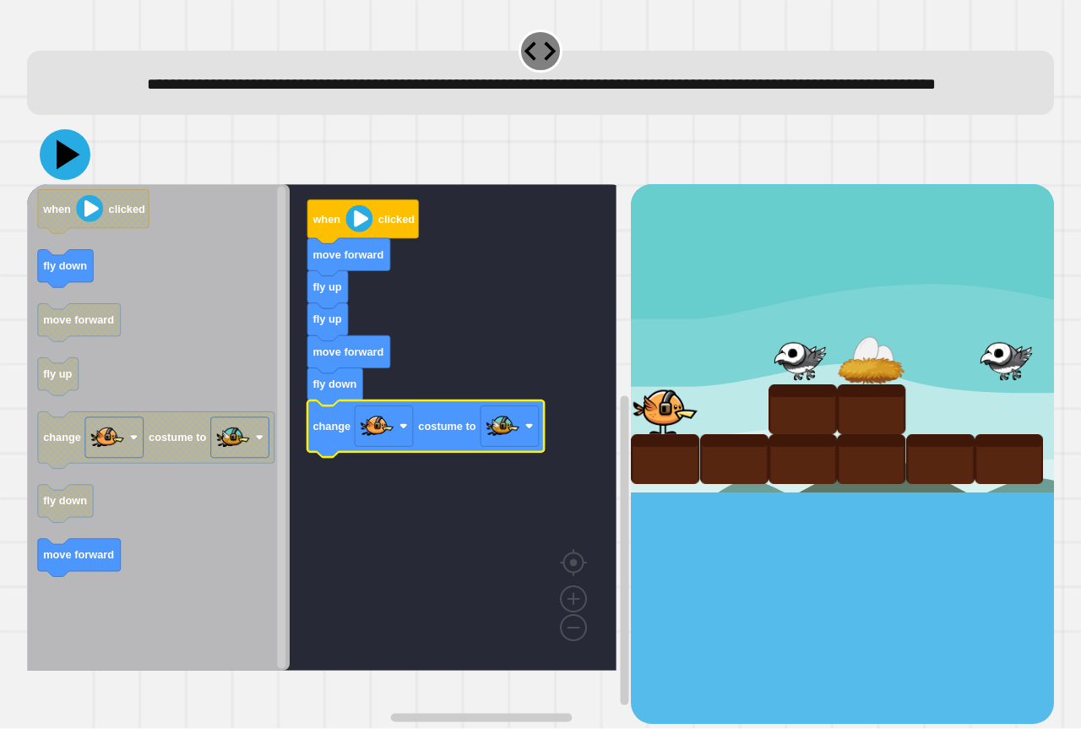
drag, startPoint x: 57, startPoint y: 184, endPoint x: 112, endPoint y: 194, distance: 55.8
click at [84, 180] on icon at bounding box center [65, 154] width 51 height 51
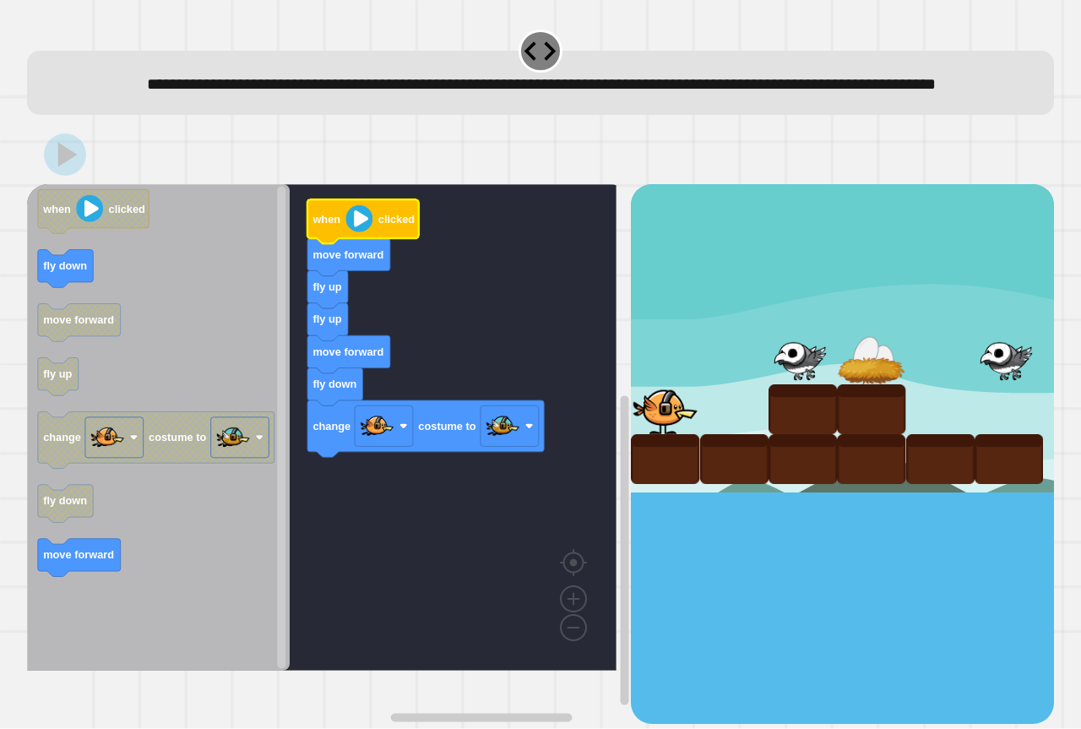
click at [369, 232] on image "Blockly Workspace" at bounding box center [358, 218] width 27 height 27
click at [363, 232] on image "Blockly Workspace" at bounding box center [358, 218] width 27 height 27
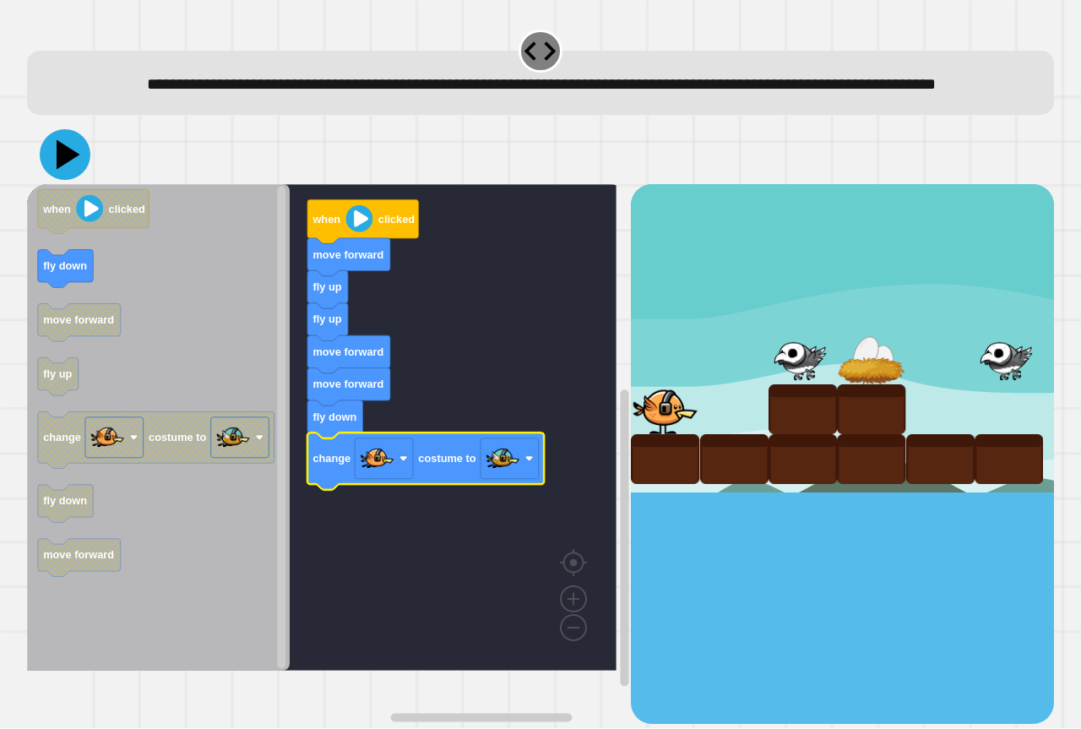
click at [62, 170] on icon at bounding box center [69, 155] width 24 height 30
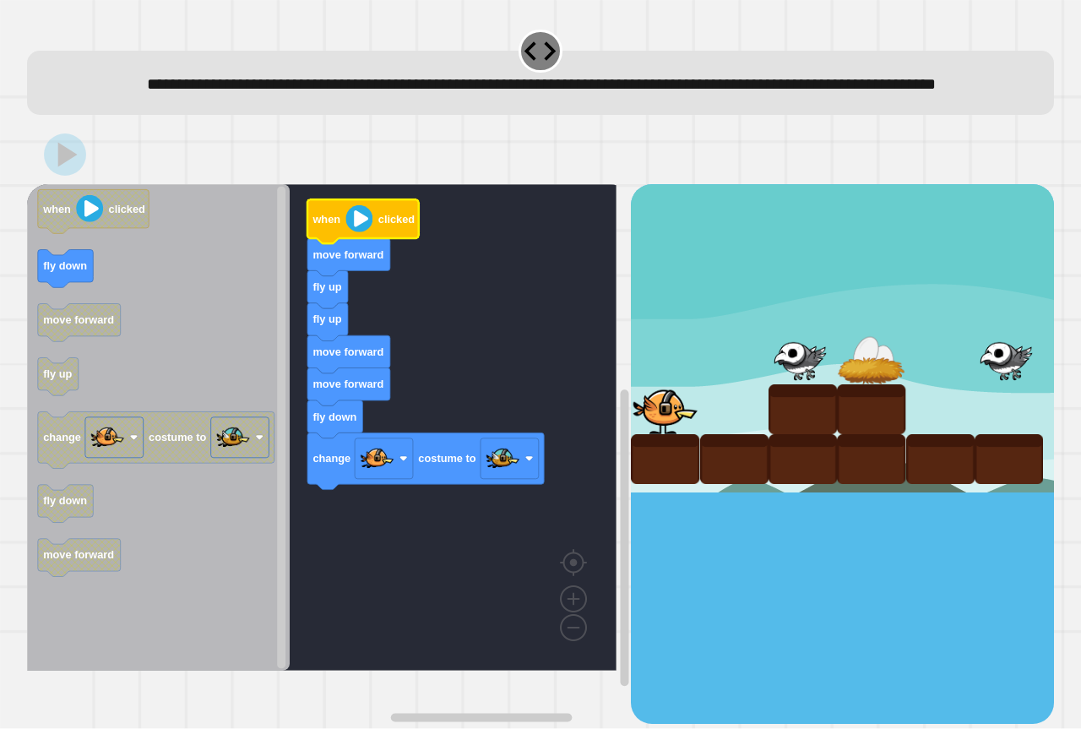
click at [359, 232] on image "Blockly Workspace" at bounding box center [358, 218] width 27 height 27
click at [321, 274] on icon "Blockly Workspace" at bounding box center [348, 257] width 83 height 38
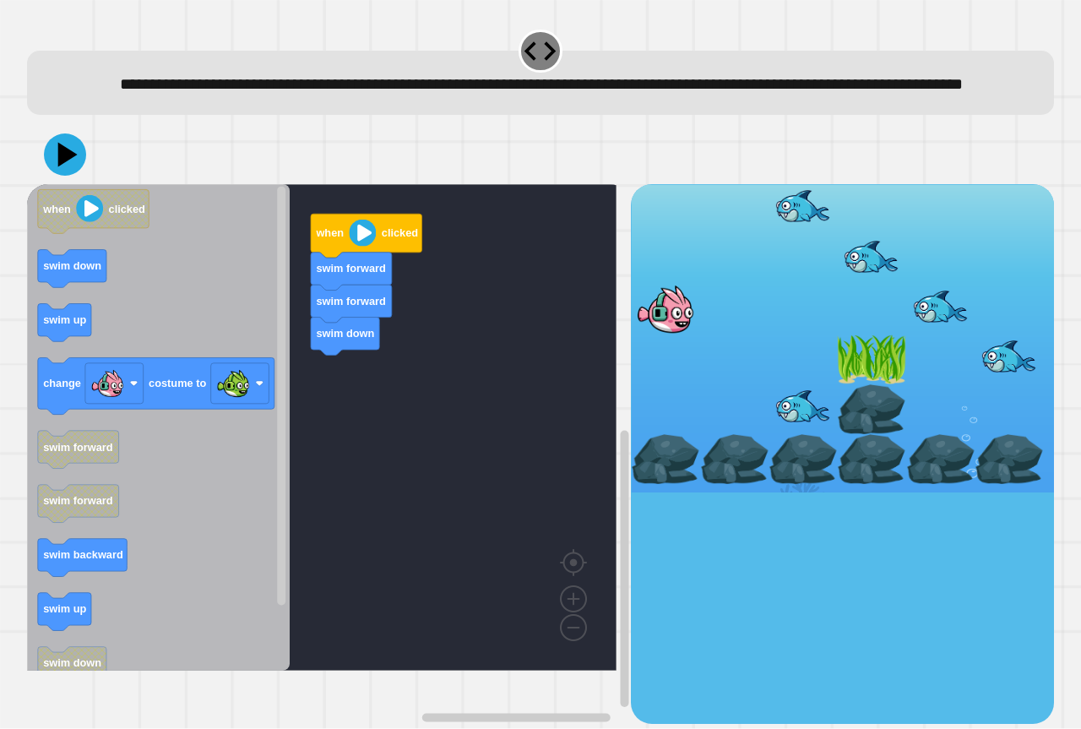
click at [312, 343] on div "when clicked swim forward swim forward swim down when clicked swim down swim up…" at bounding box center [329, 453] width 604 height 539
click at [231, 334] on icon "when clicked swim down swim up change costume to swim forward swim forward swim…" at bounding box center [158, 427] width 263 height 486
drag, startPoint x: 25, startPoint y: 290, endPoint x: 35, endPoint y: 290, distance: 9.3
click at [30, 290] on div "when clicked swim forward swim forward swim down when clicked swim down swim up…" at bounding box center [541, 424] width 1038 height 609
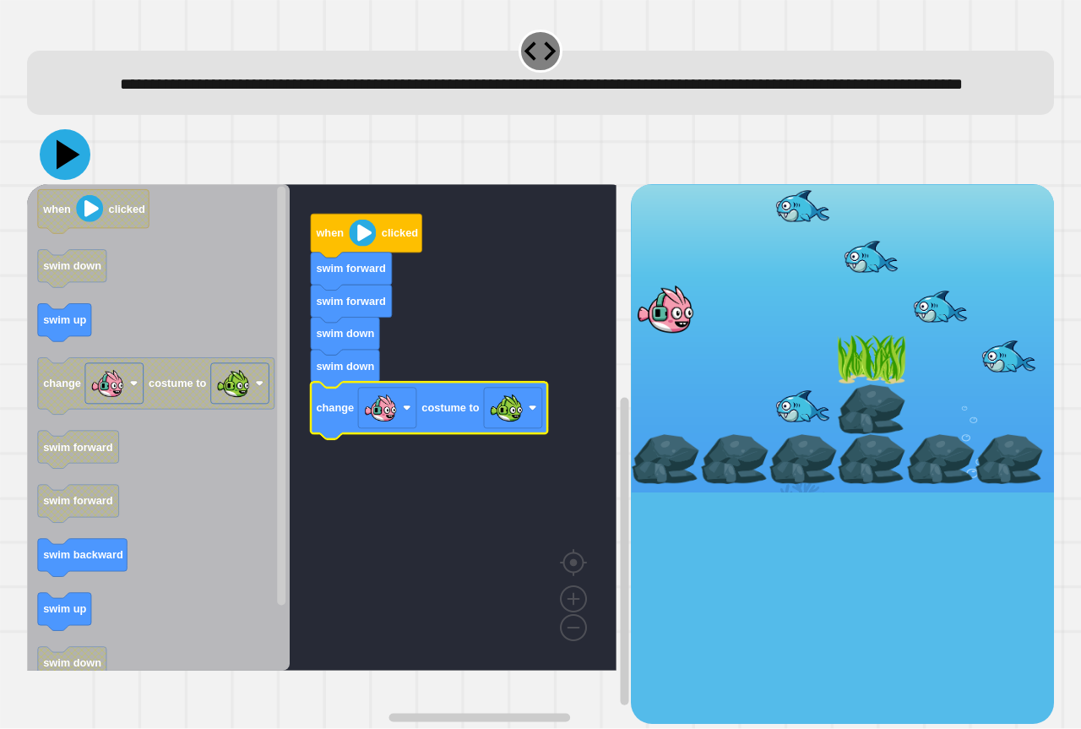
click at [58, 170] on icon at bounding box center [69, 155] width 24 height 30
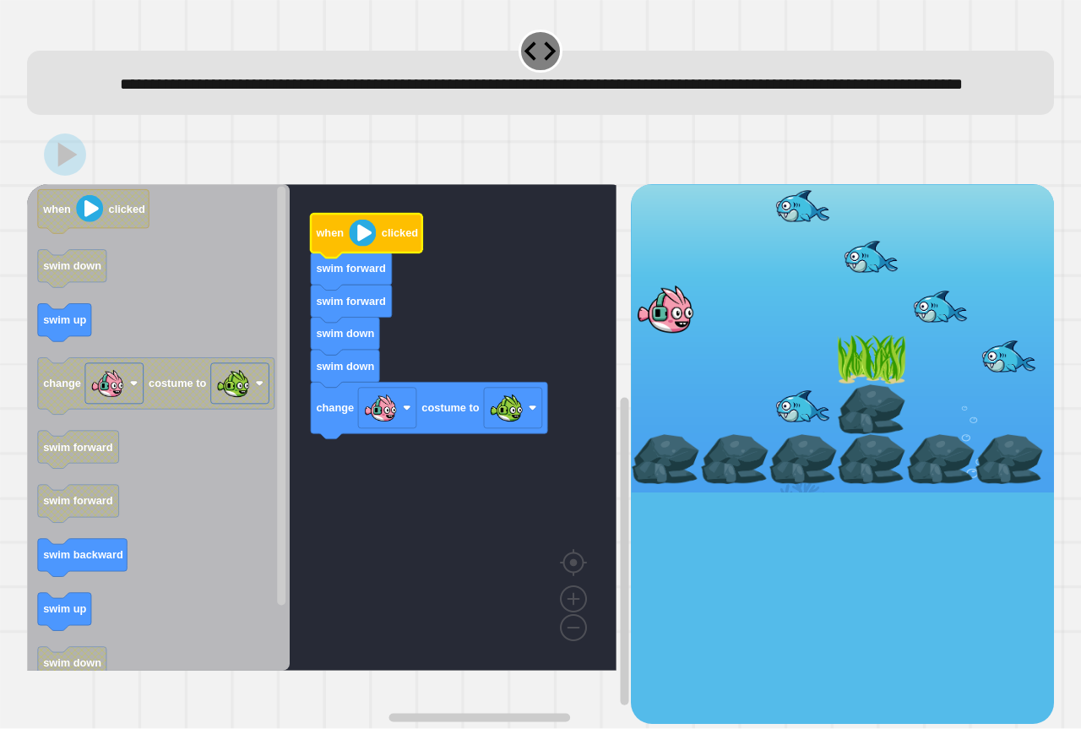
click at [362, 247] on image "Blockly Workspace" at bounding box center [362, 233] width 27 height 27
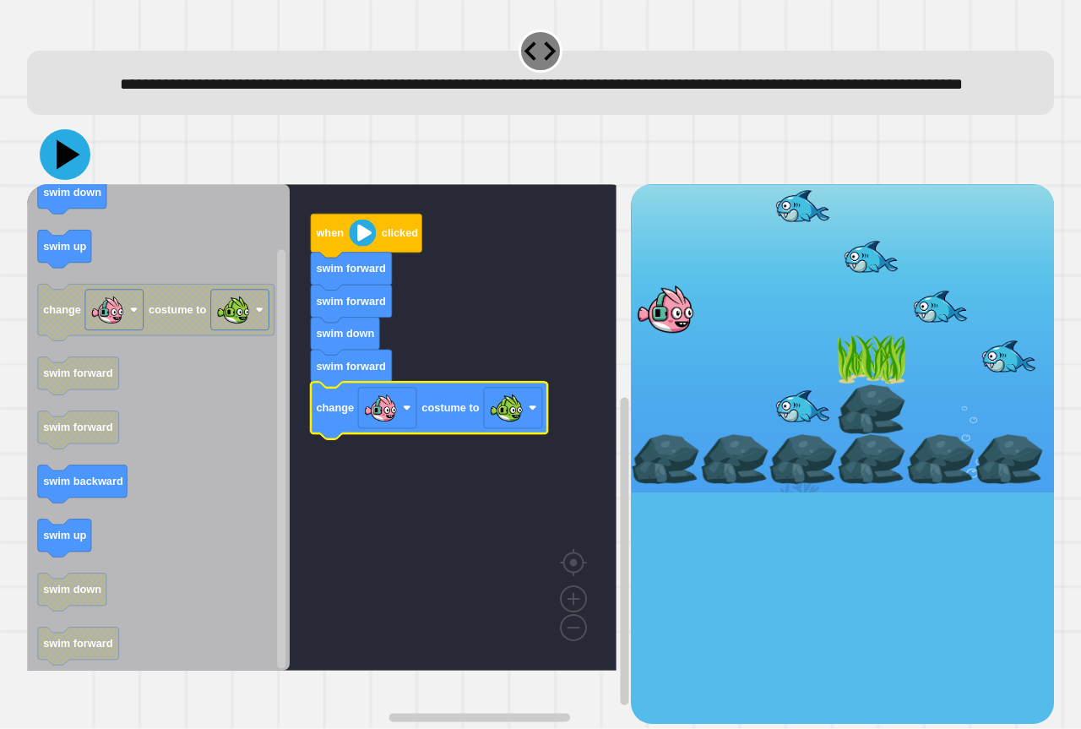
drag, startPoint x: 73, startPoint y: 181, endPoint x: 141, endPoint y: 177, distance: 67.6
click at [79, 180] on icon at bounding box center [65, 154] width 51 height 51
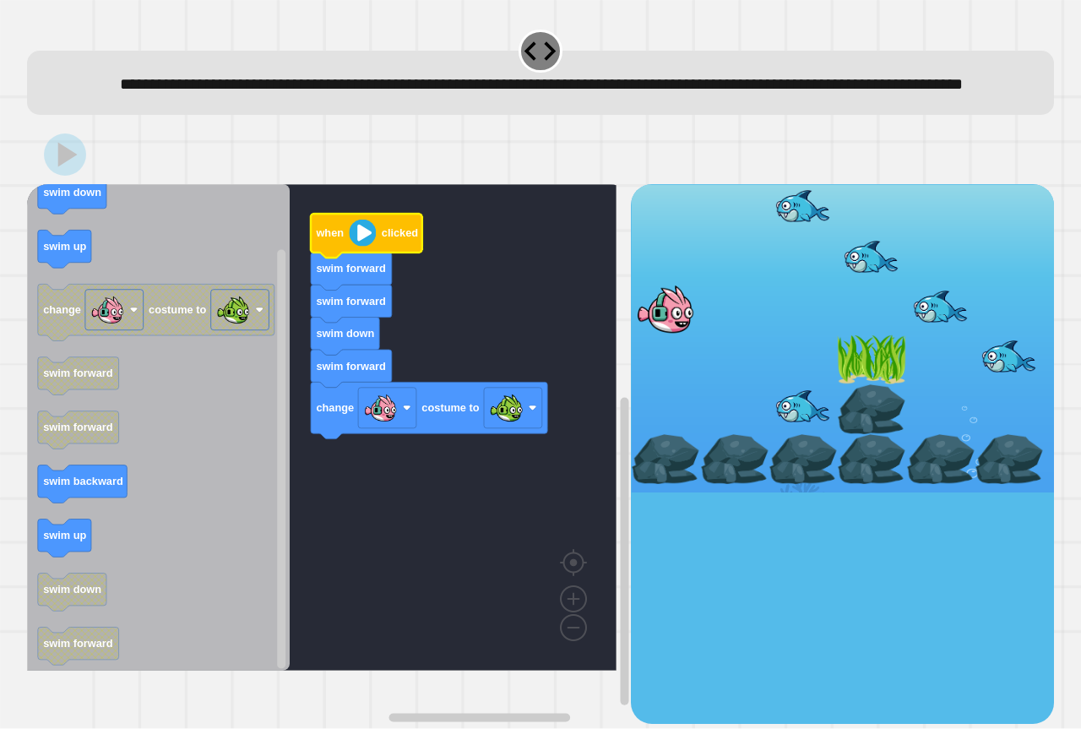
click at [357, 247] on image "Blockly Workspace" at bounding box center [362, 233] width 27 height 27
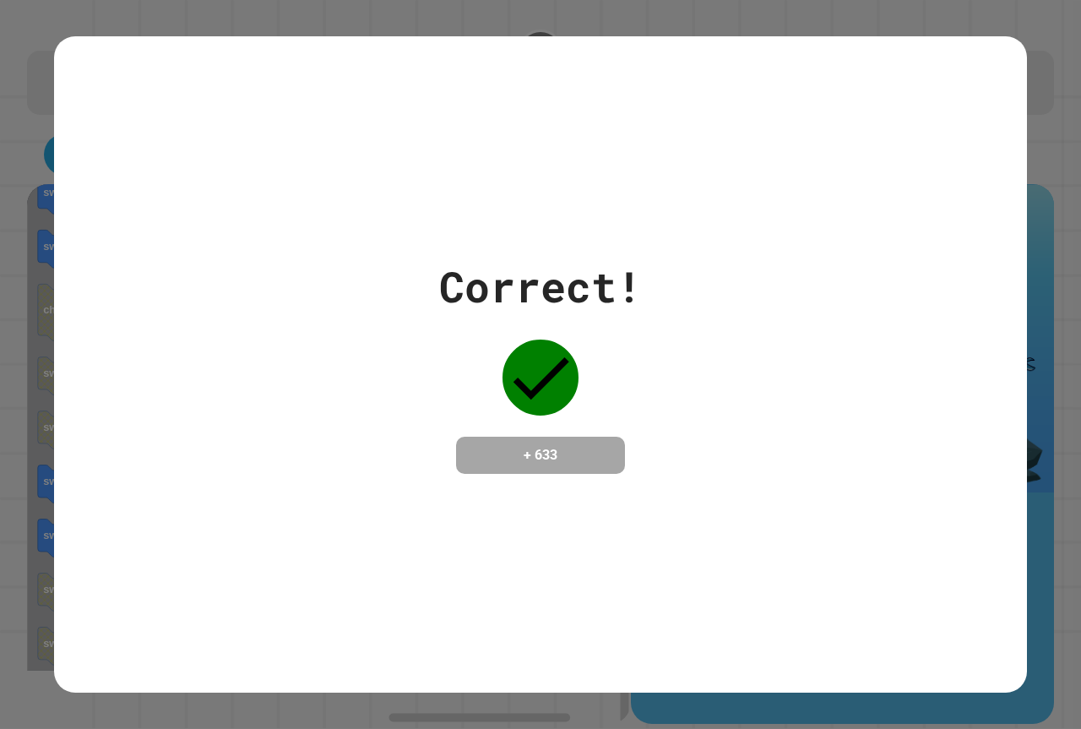
click at [212, 265] on div "Correct! + 633" at bounding box center [540, 364] width 973 height 219
click at [215, 263] on div "Correct! + 633" at bounding box center [540, 364] width 973 height 219
drag, startPoint x: 218, startPoint y: 245, endPoint x: 218, endPoint y: 233, distance: 11.8
drag, startPoint x: 218, startPoint y: 233, endPoint x: 214, endPoint y: 225, distance: 9.1
click at [214, 225] on div "Correct! + 633" at bounding box center [540, 364] width 973 height 656
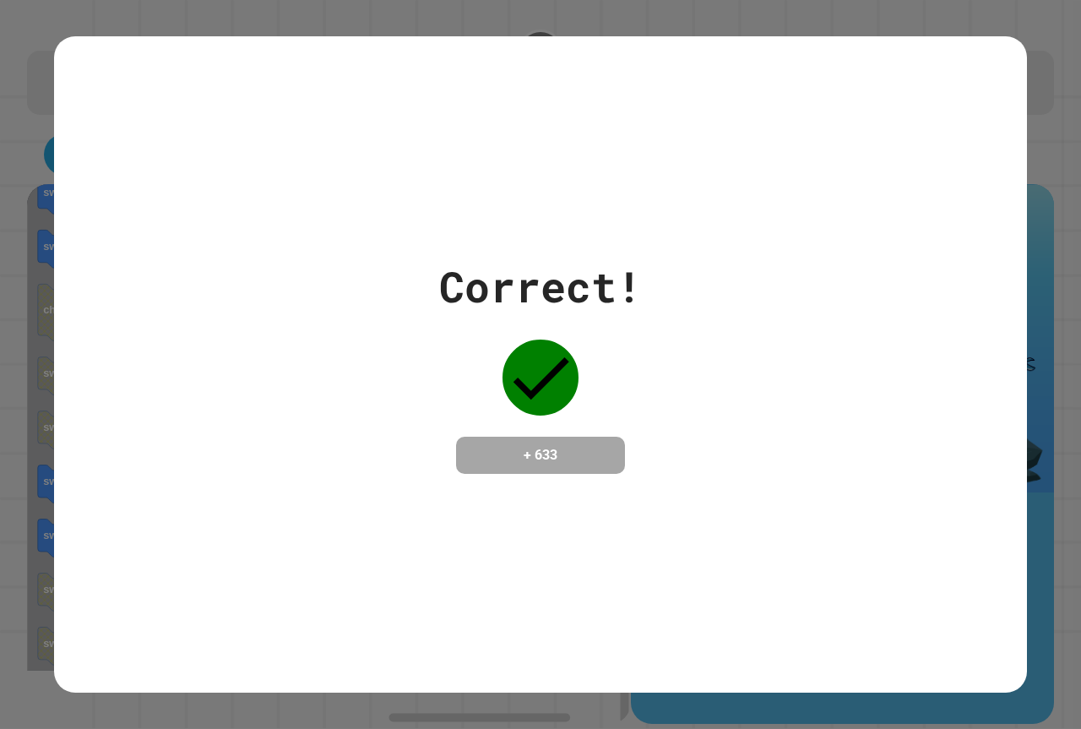
click at [214, 225] on div "Correct! + 633" at bounding box center [540, 364] width 973 height 656
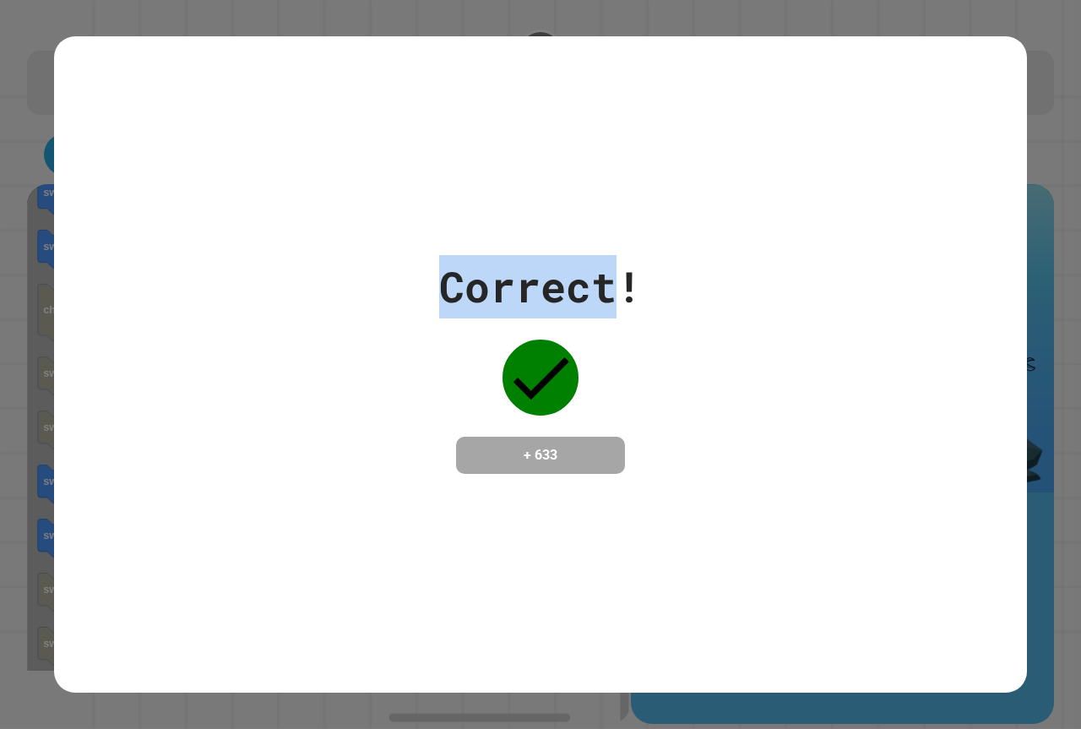
click at [213, 223] on div "Correct! + 633" at bounding box center [540, 364] width 973 height 656
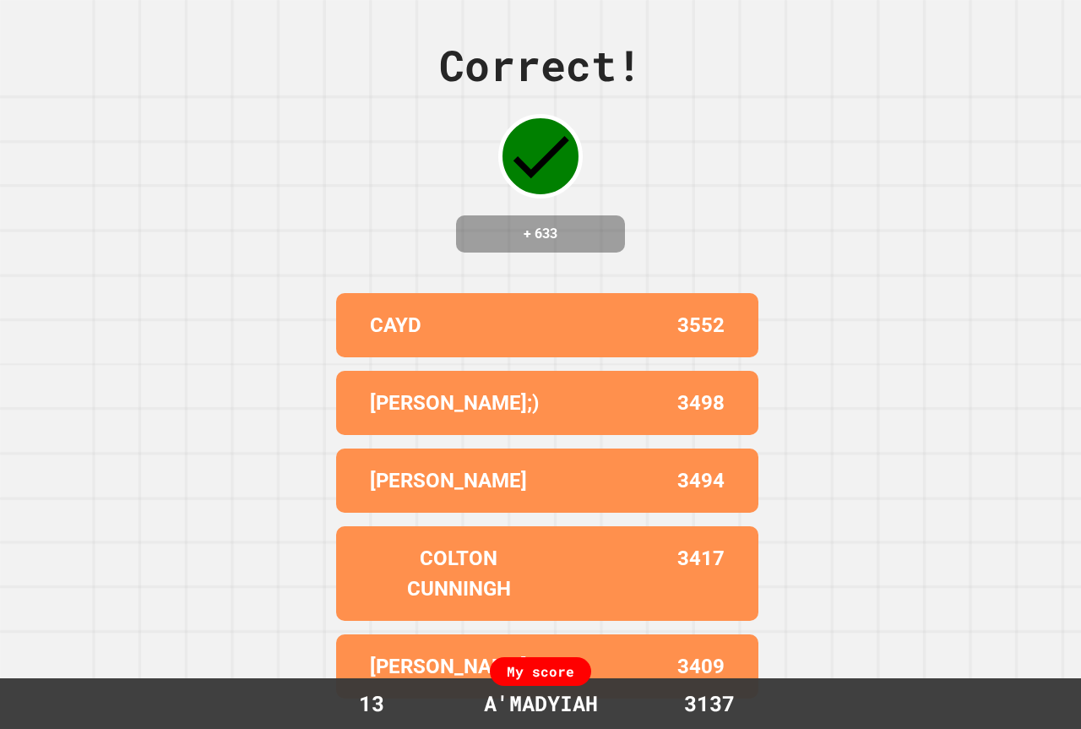
click at [210, 219] on div "Correct! + 633 CAYD 3552 ANDREW G;) 3498 ELI C 3494 COLTON CUNNINGH 3417 HANNAH…" at bounding box center [540, 364] width 1081 height 729
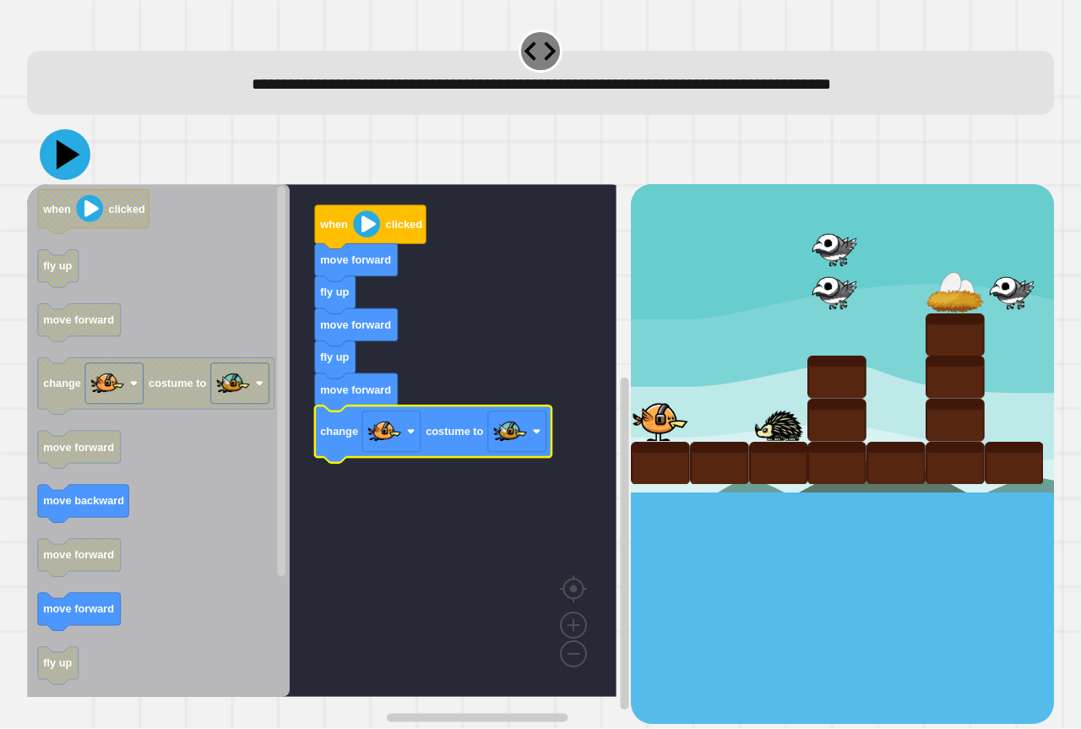
drag, startPoint x: 71, startPoint y: 160, endPoint x: 273, endPoint y: 214, distance: 208.9
click at [73, 160] on icon at bounding box center [65, 154] width 51 height 51
click at [372, 239] on icon "Blockly Workspace" at bounding box center [370, 227] width 111 height 44
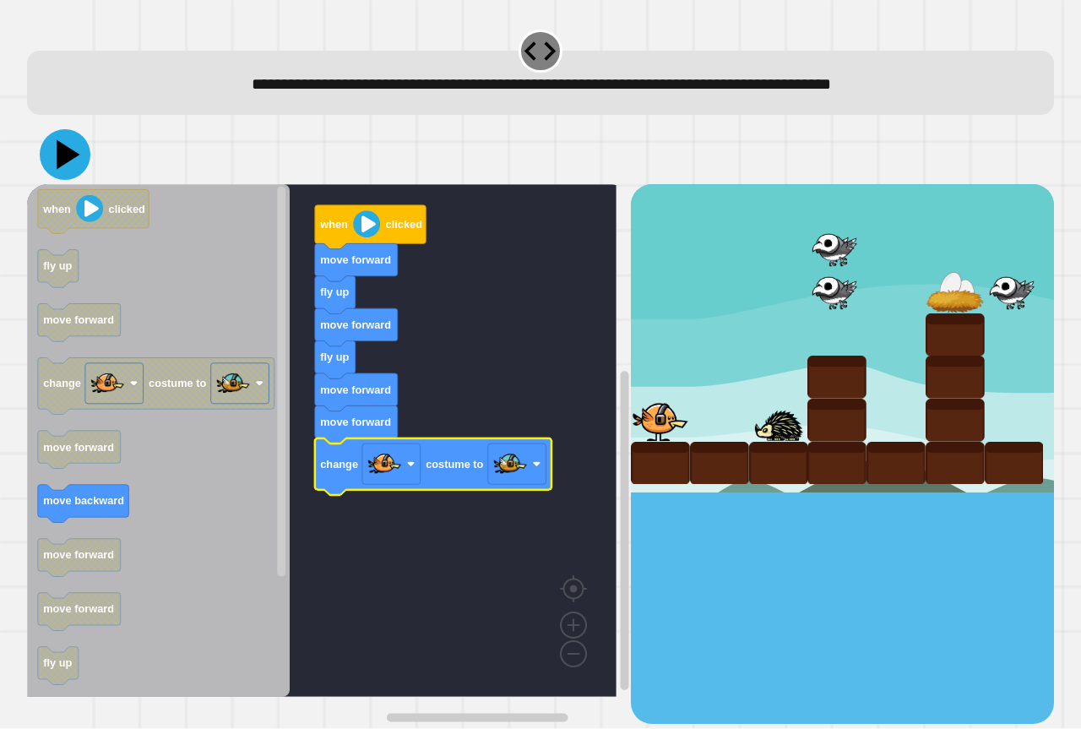
drag, startPoint x: 58, startPoint y: 152, endPoint x: 140, endPoint y: 159, distance: 82.2
click at [64, 150] on icon at bounding box center [69, 155] width 24 height 30
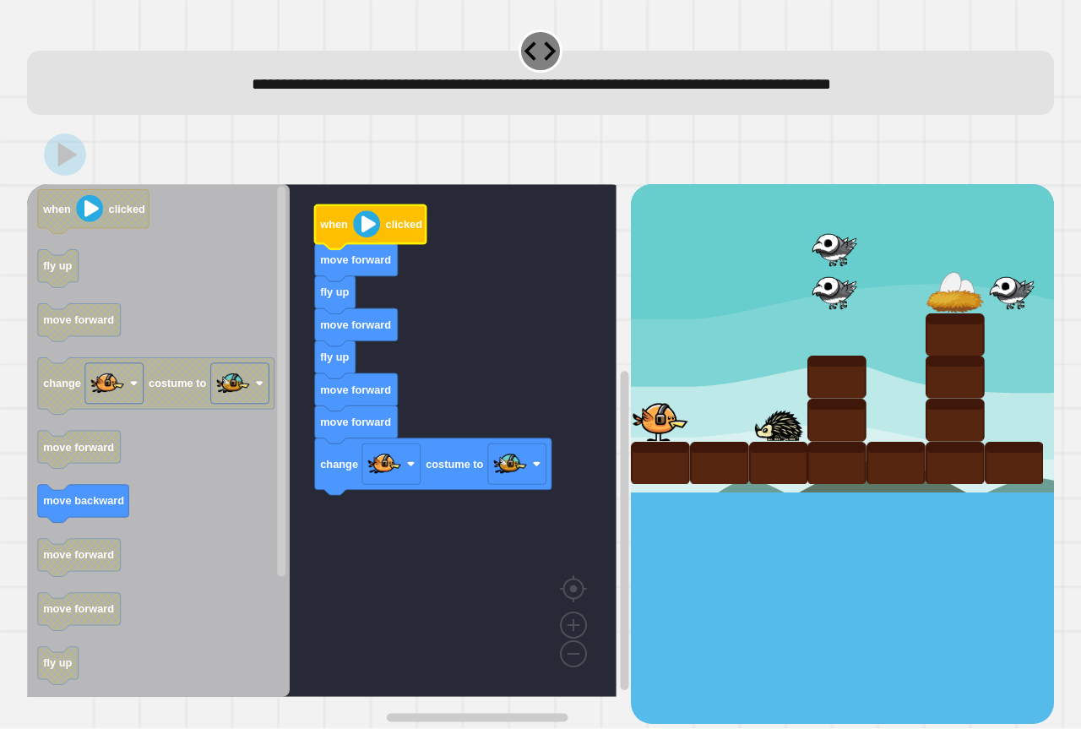
click at [378, 231] on image "Blockly Workspace" at bounding box center [366, 224] width 27 height 27
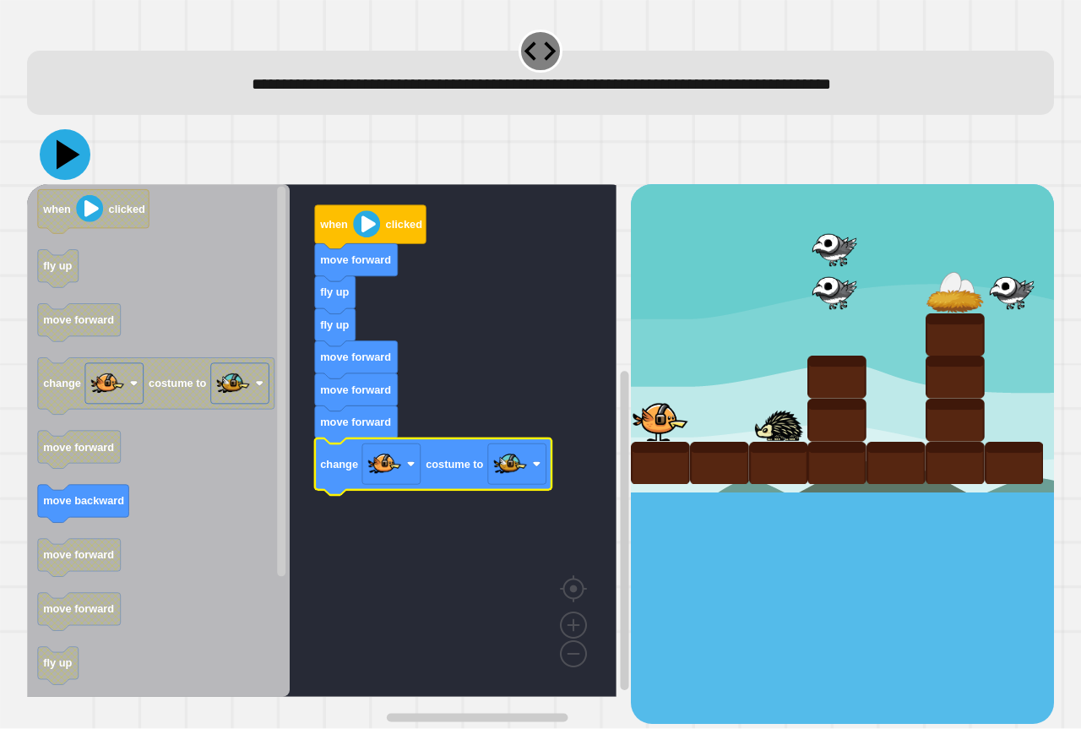
drag, startPoint x: 73, startPoint y: 155, endPoint x: 185, endPoint y: 187, distance: 116.6
click at [79, 155] on icon at bounding box center [65, 154] width 51 height 51
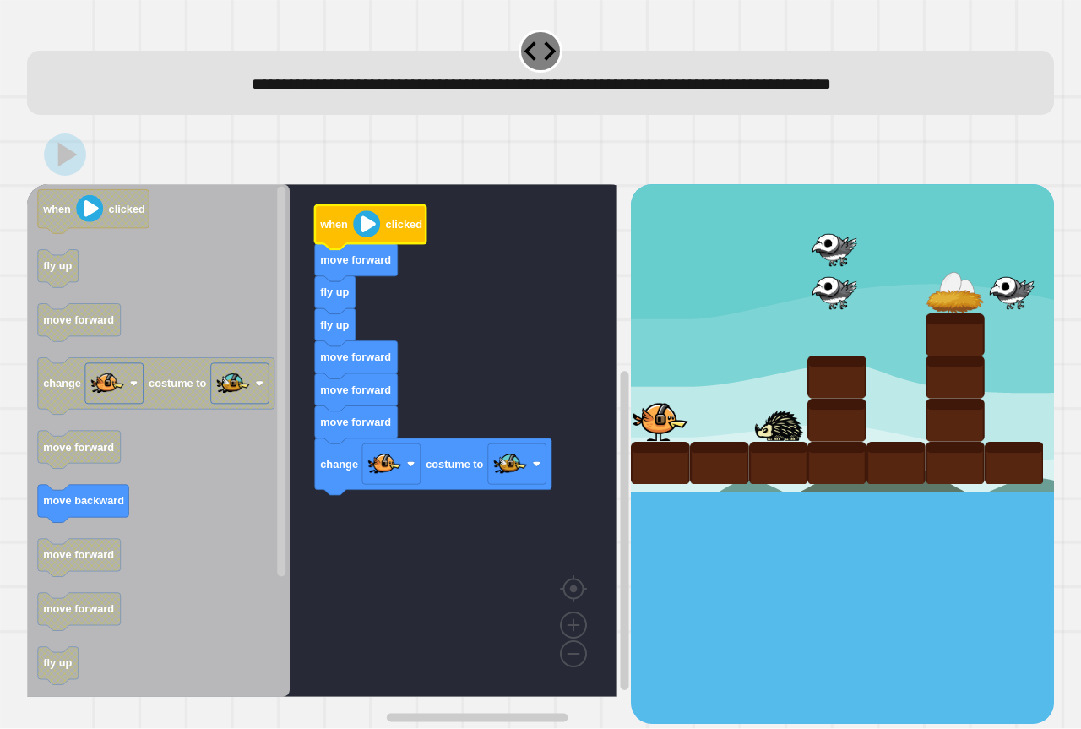
click at [366, 231] on image "Blockly Workspace" at bounding box center [366, 224] width 27 height 27
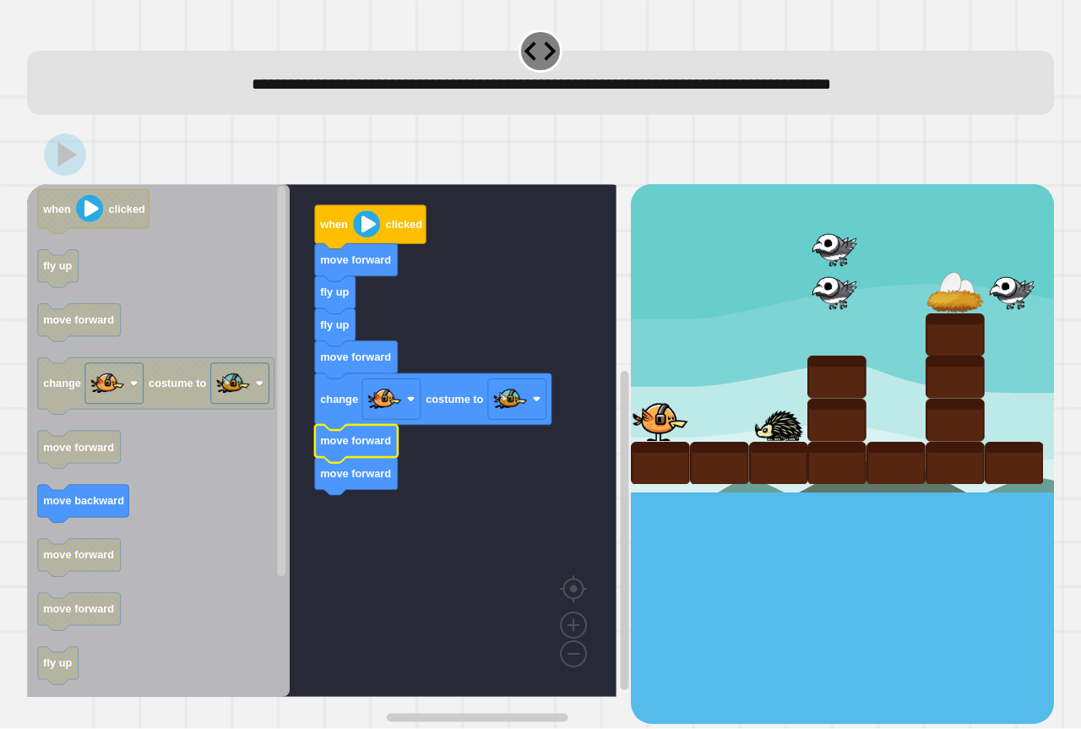
click at [395, 224] on div "when clicked move forward fly up fly up move forward change costume to move for…" at bounding box center [540, 424] width 1027 height 598
click at [377, 234] on image "Blockly Workspace" at bounding box center [366, 224] width 27 height 27
click at [375, 234] on image "Blockly Workspace" at bounding box center [366, 224] width 27 height 27
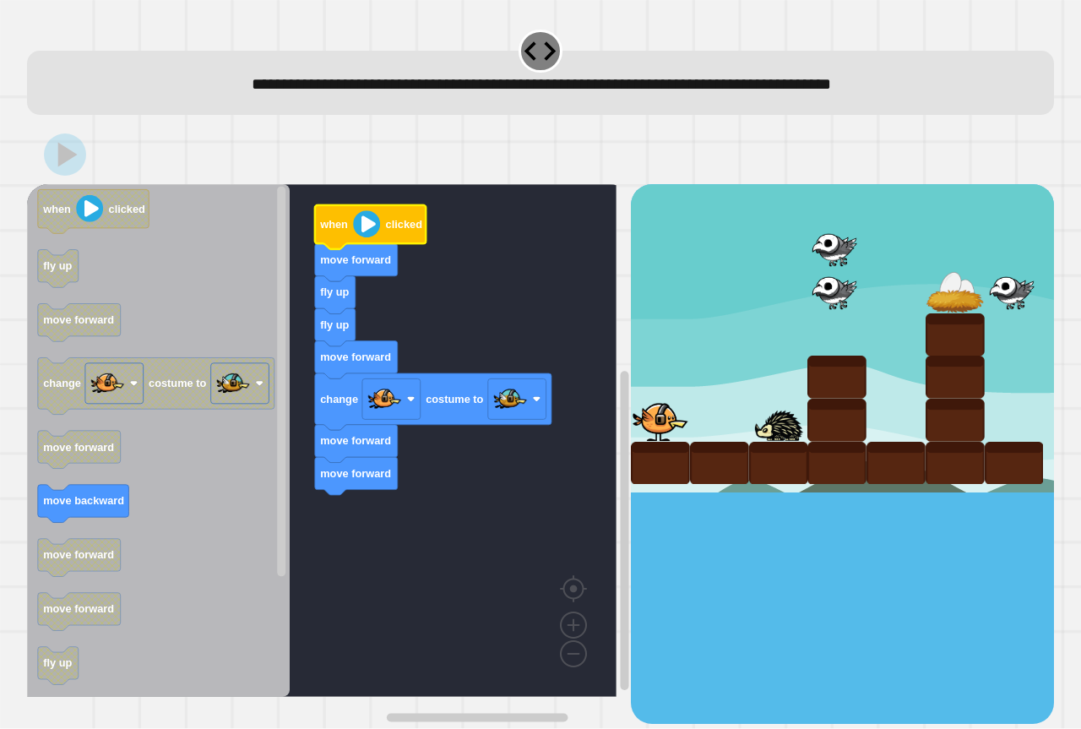
click at [366, 230] on image "Blockly Workspace" at bounding box center [366, 224] width 27 height 27
click at [366, 229] on image "Blockly Workspace" at bounding box center [366, 224] width 27 height 27
click at [368, 229] on image "Blockly Workspace" at bounding box center [366, 224] width 27 height 27
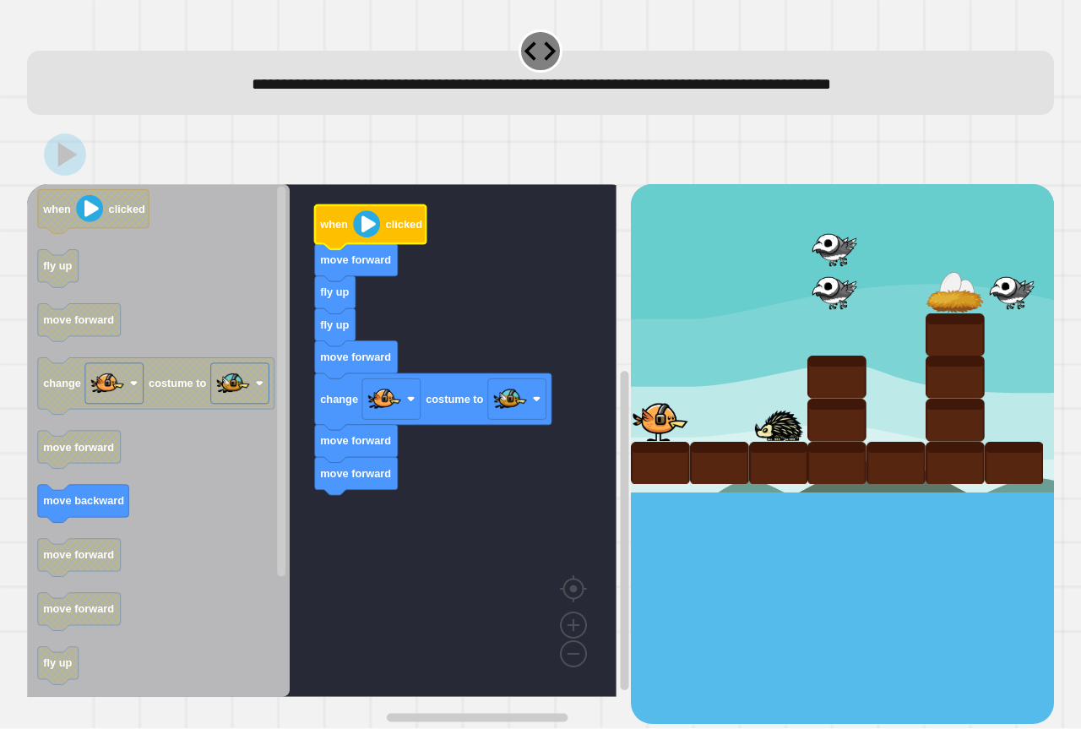
click at [372, 229] on image "Blockly Workspace" at bounding box center [366, 224] width 27 height 27
click at [371, 231] on image "Blockly Workspace" at bounding box center [366, 224] width 27 height 27
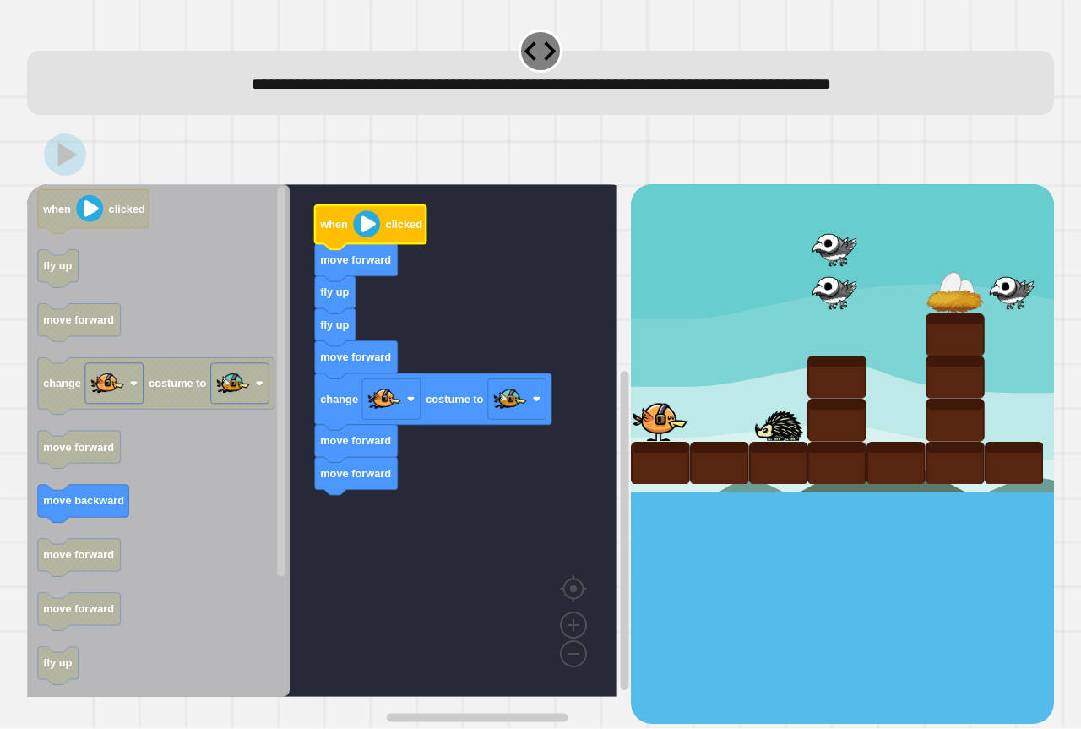
click at [370, 231] on image "Blockly Workspace" at bounding box center [366, 224] width 27 height 27
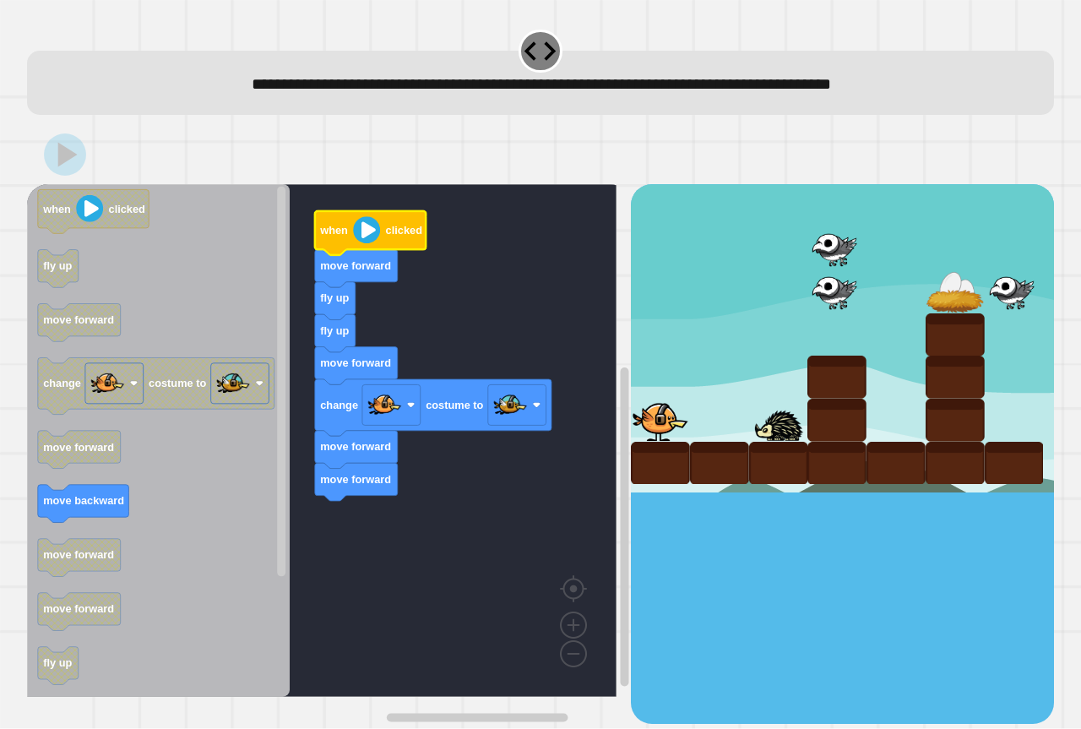
click at [370, 237] on image "Blockly Workspace" at bounding box center [366, 230] width 27 height 27
click at [370, 218] on image "Blockly Workspace" at bounding box center [366, 230] width 27 height 27
click at [374, 195] on rect "Blockly Workspace" at bounding box center [321, 440] width 589 height 513
click at [348, 166] on div at bounding box center [540, 154] width 1027 height 59
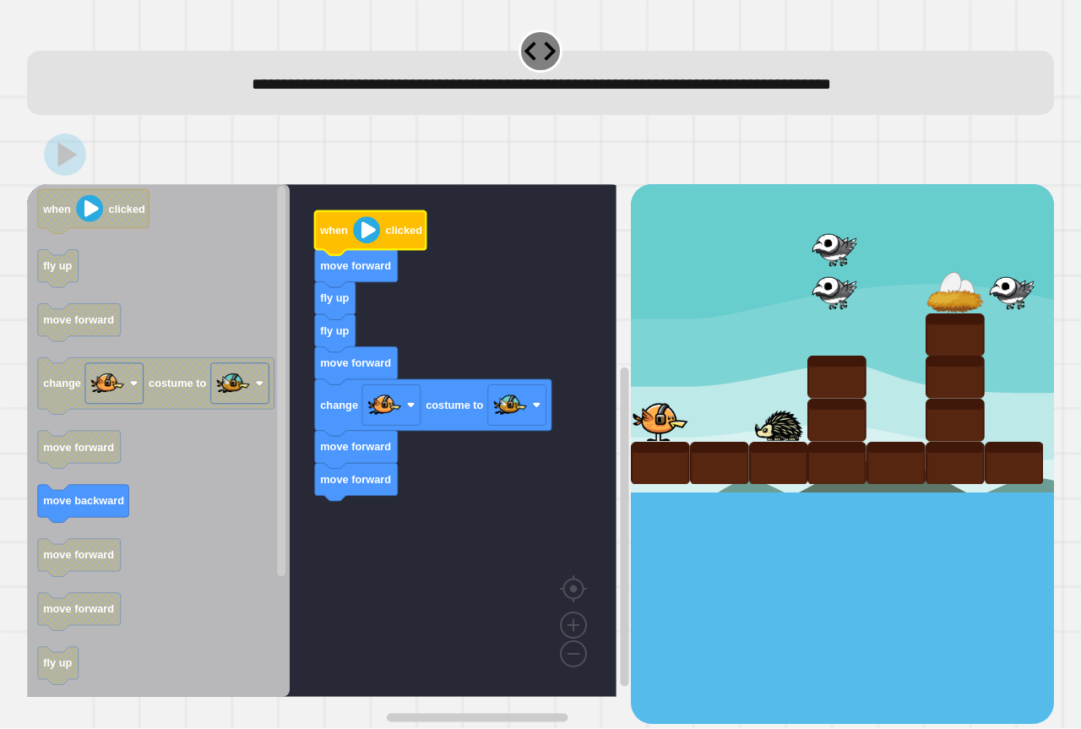
click at [348, 155] on div at bounding box center [540, 154] width 1027 height 59
click at [350, 156] on div at bounding box center [540, 154] width 1027 height 59
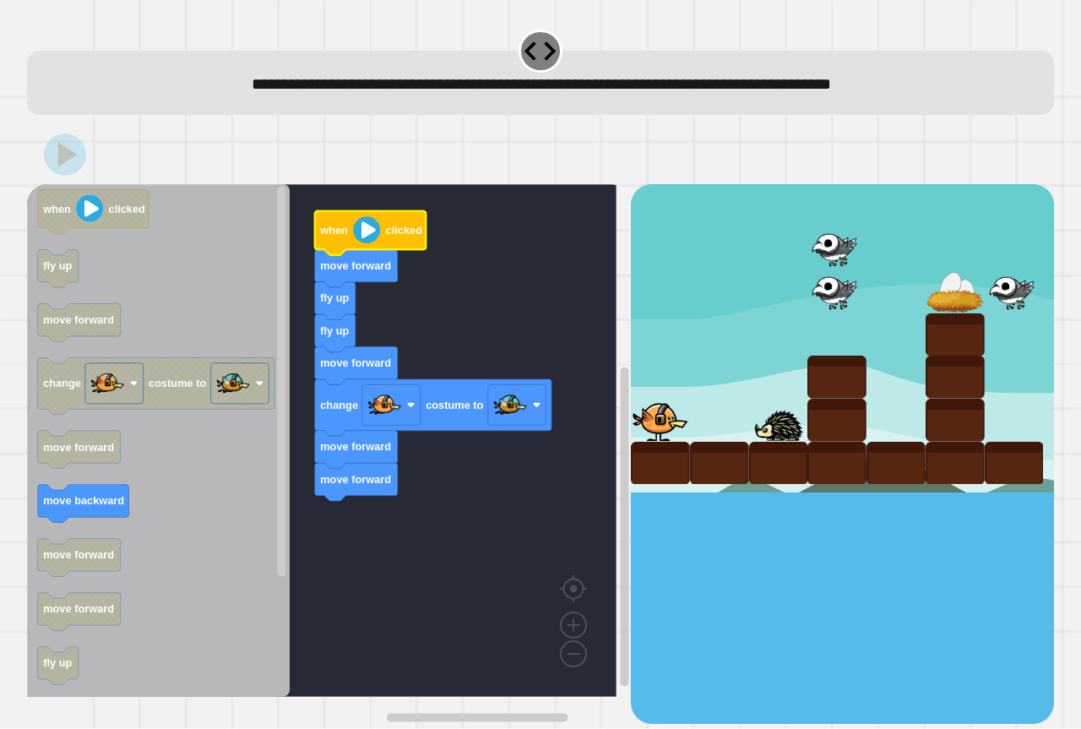
click at [354, 153] on div at bounding box center [540, 154] width 1027 height 59
click at [352, 155] on div at bounding box center [540, 154] width 1027 height 59
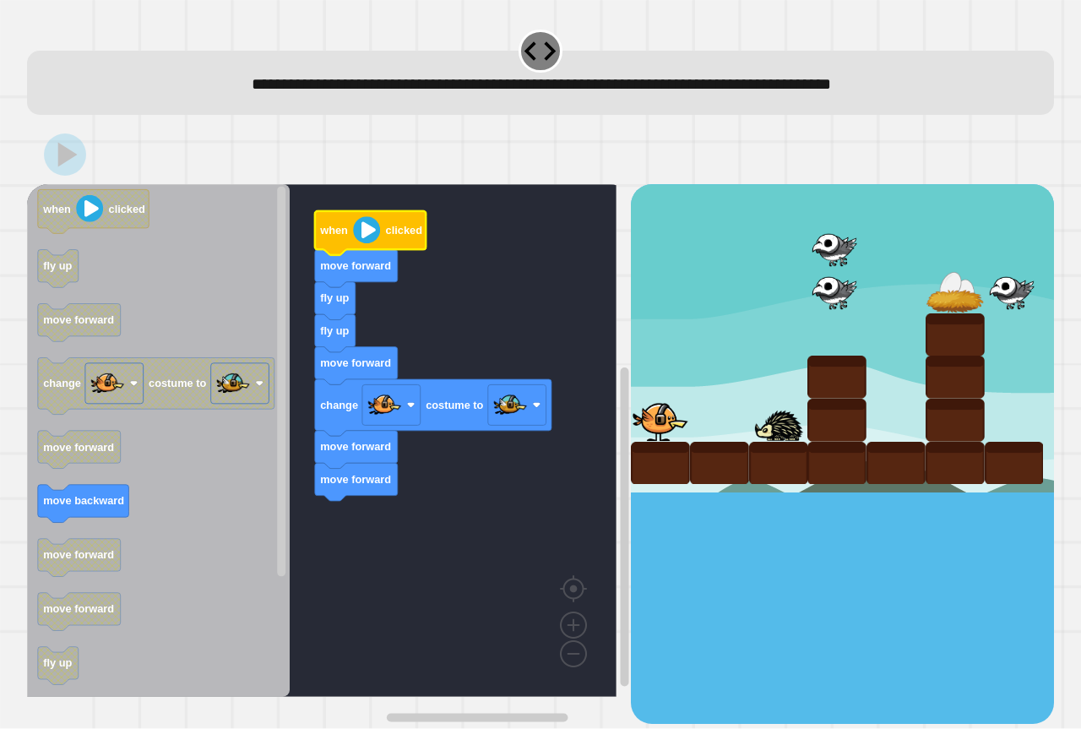
click at [352, 155] on div at bounding box center [540, 154] width 1027 height 59
drag, startPoint x: 349, startPoint y: 167, endPoint x: 349, endPoint y: 189, distance: 22.0
click at [349, 188] on div "when clicked move forward fly up fly up move forward change costume to move for…" at bounding box center [540, 424] width 1027 height 598
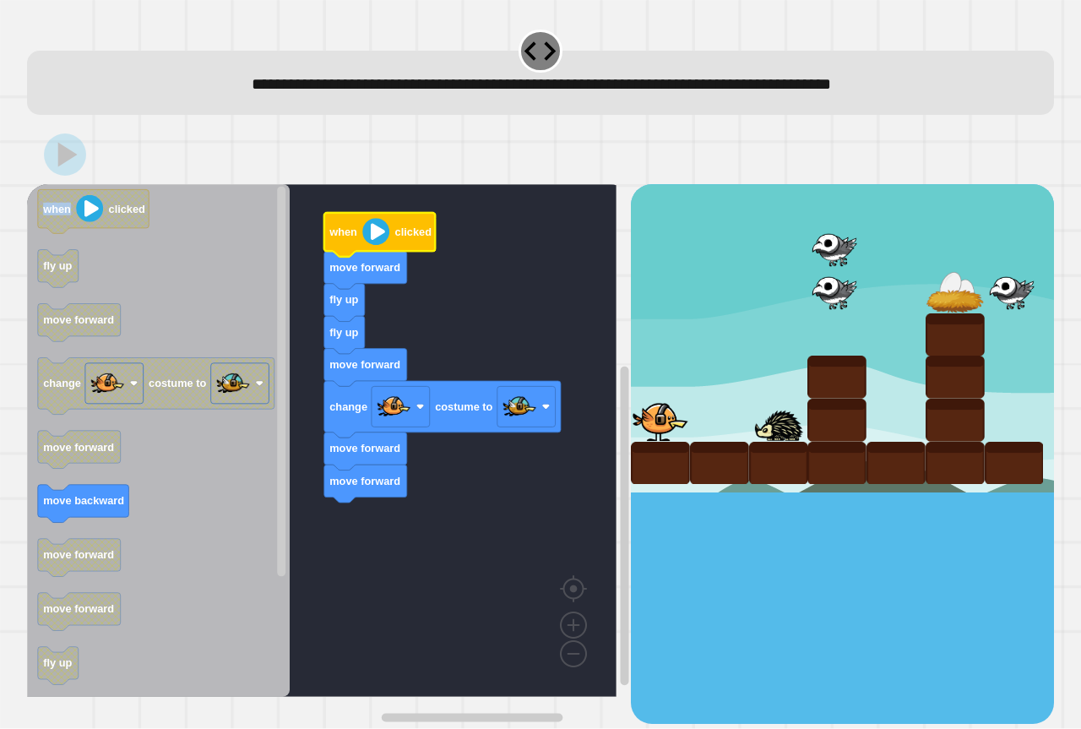
click at [366, 225] on image "Blockly Workspace" at bounding box center [375, 232] width 27 height 27
click at [372, 226] on image "Blockly Workspace" at bounding box center [375, 232] width 27 height 27
click at [372, 227] on image "Blockly Workspace" at bounding box center [375, 232] width 27 height 27
click at [373, 231] on image "Blockly Workspace" at bounding box center [375, 232] width 27 height 27
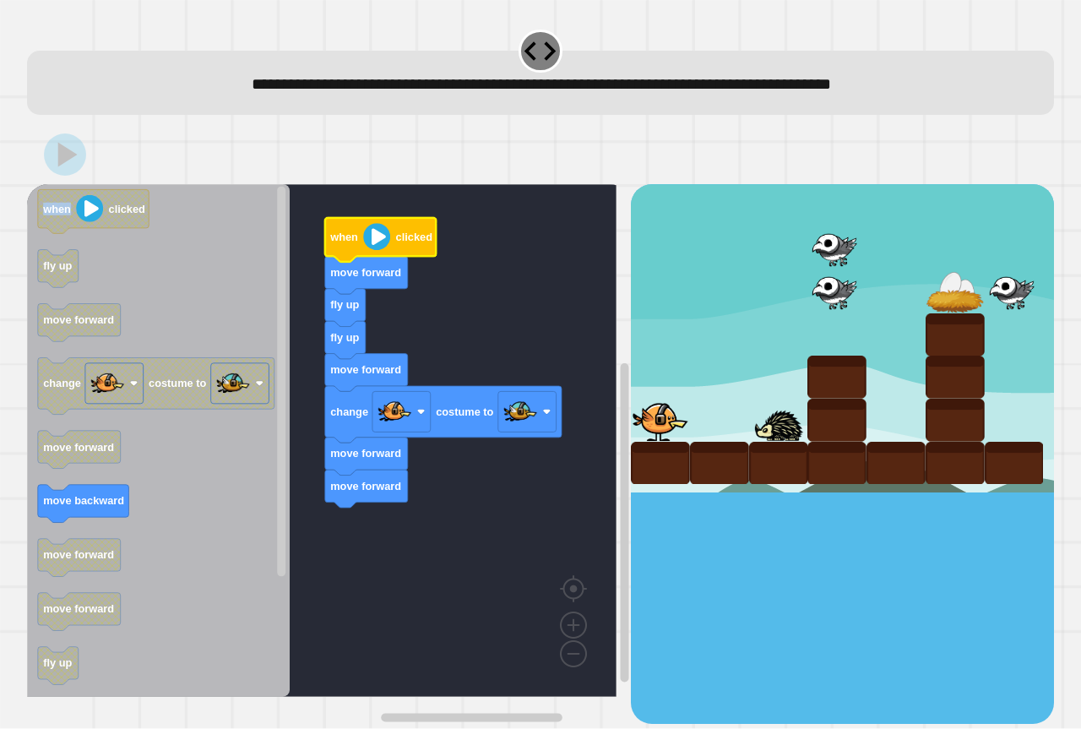
click at [379, 236] on image "Blockly Workspace" at bounding box center [376, 237] width 27 height 27
click at [382, 236] on image "Blockly Workspace" at bounding box center [376, 237] width 27 height 27
click at [110, 165] on div at bounding box center [540, 154] width 1027 height 59
click at [379, 244] on image "Blockly Workspace" at bounding box center [376, 237] width 27 height 27
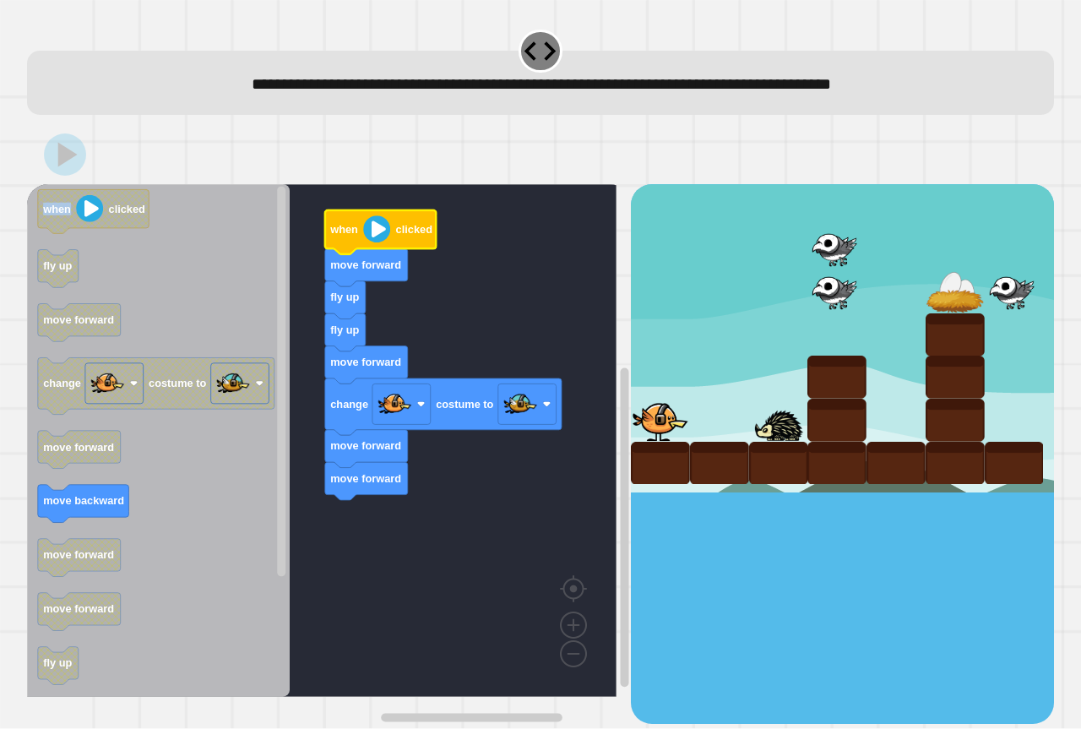
click at [377, 217] on image "Blockly Workspace" at bounding box center [376, 229] width 27 height 27
click at [382, 226] on image "Blockly Workspace" at bounding box center [376, 229] width 27 height 27
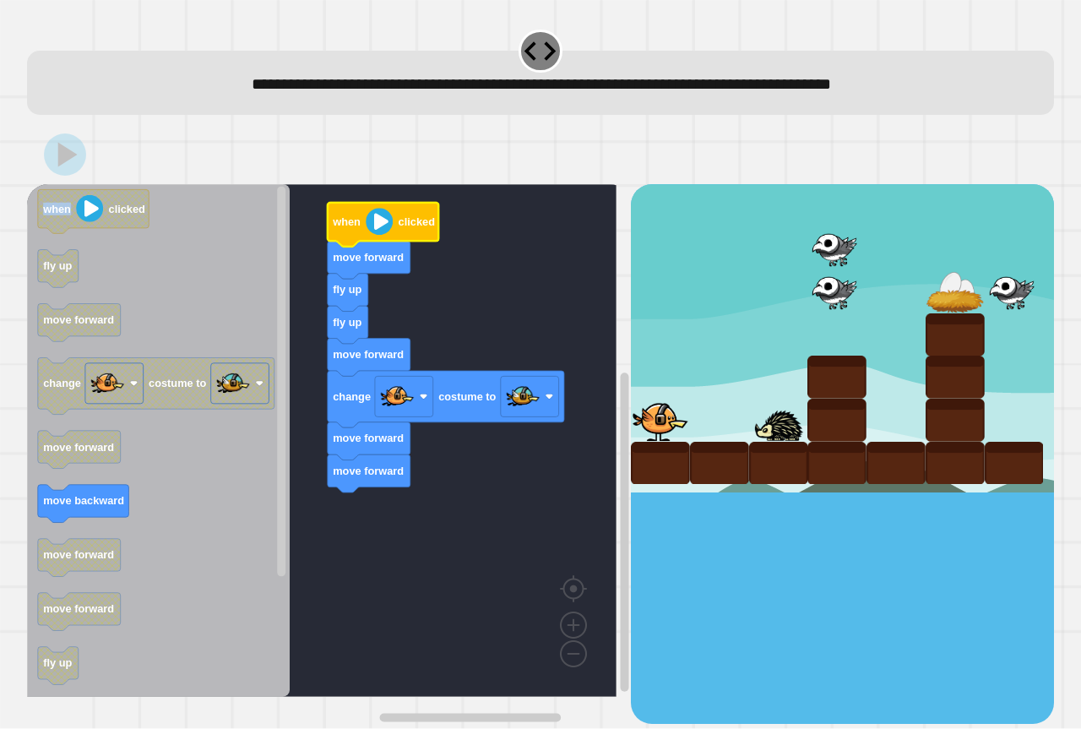
click at [385, 219] on image "Blockly Workspace" at bounding box center [379, 222] width 27 height 27
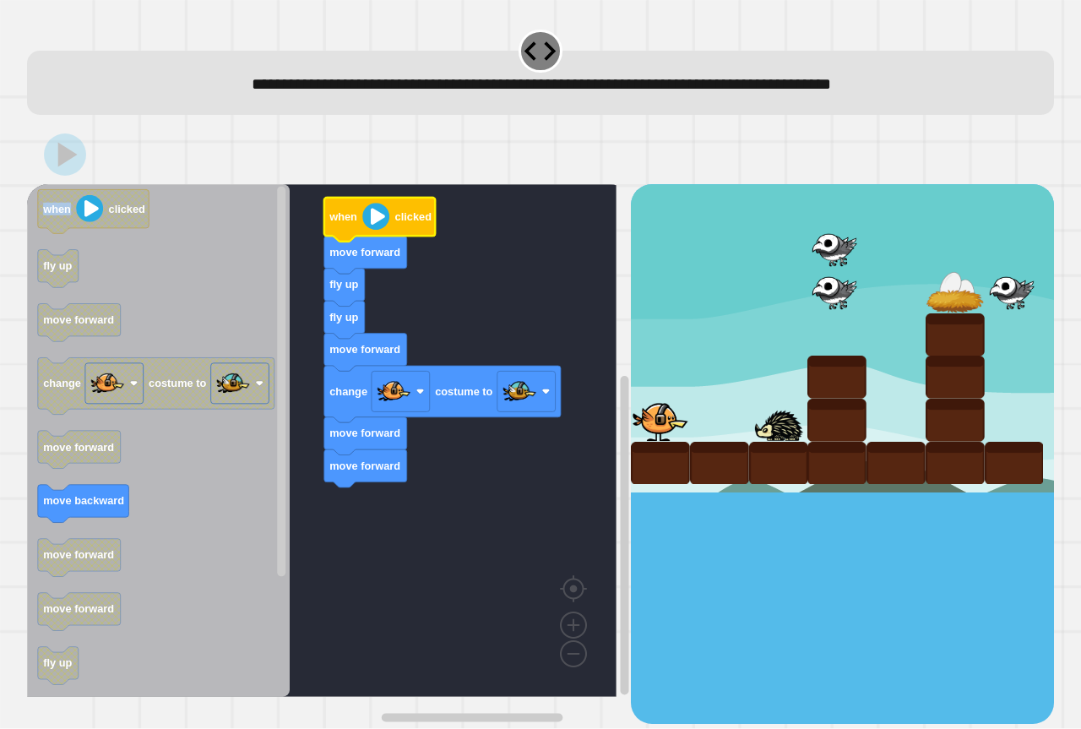
click at [342, 193] on rect "Blockly Workspace" at bounding box center [321, 440] width 589 height 513
click at [382, 227] on image "Blockly Workspace" at bounding box center [375, 216] width 27 height 27
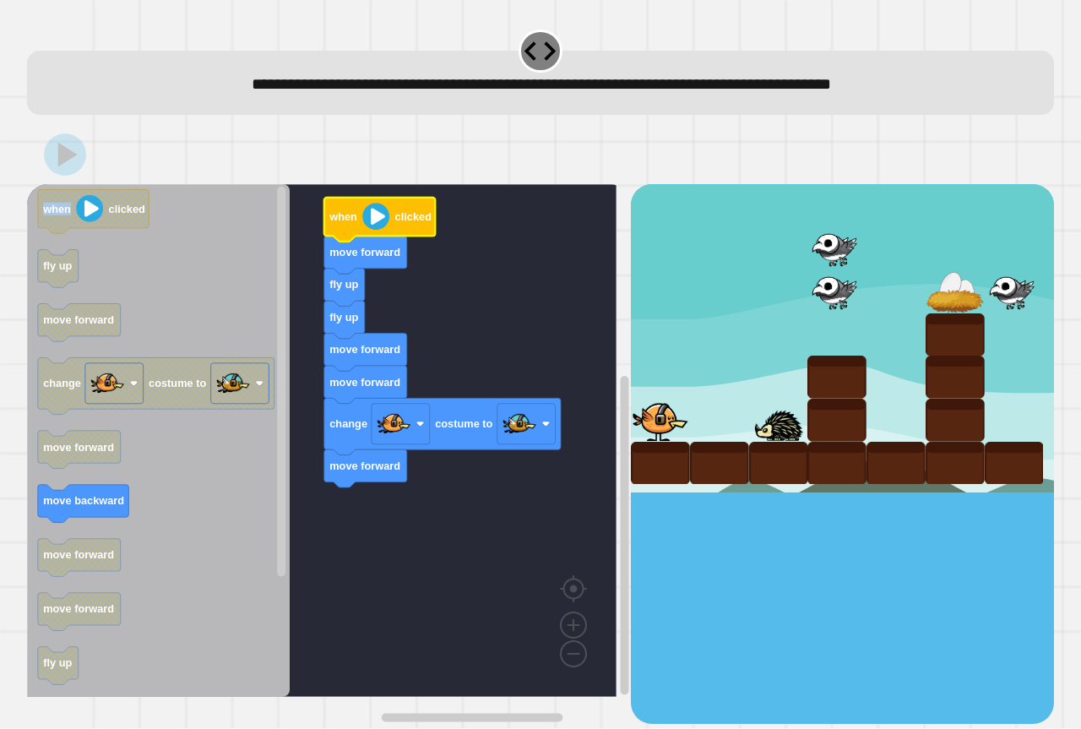
click at [366, 219] on image "Blockly Workspace" at bounding box center [375, 216] width 27 height 27
click at [377, 221] on image "Blockly Workspace" at bounding box center [375, 216] width 27 height 27
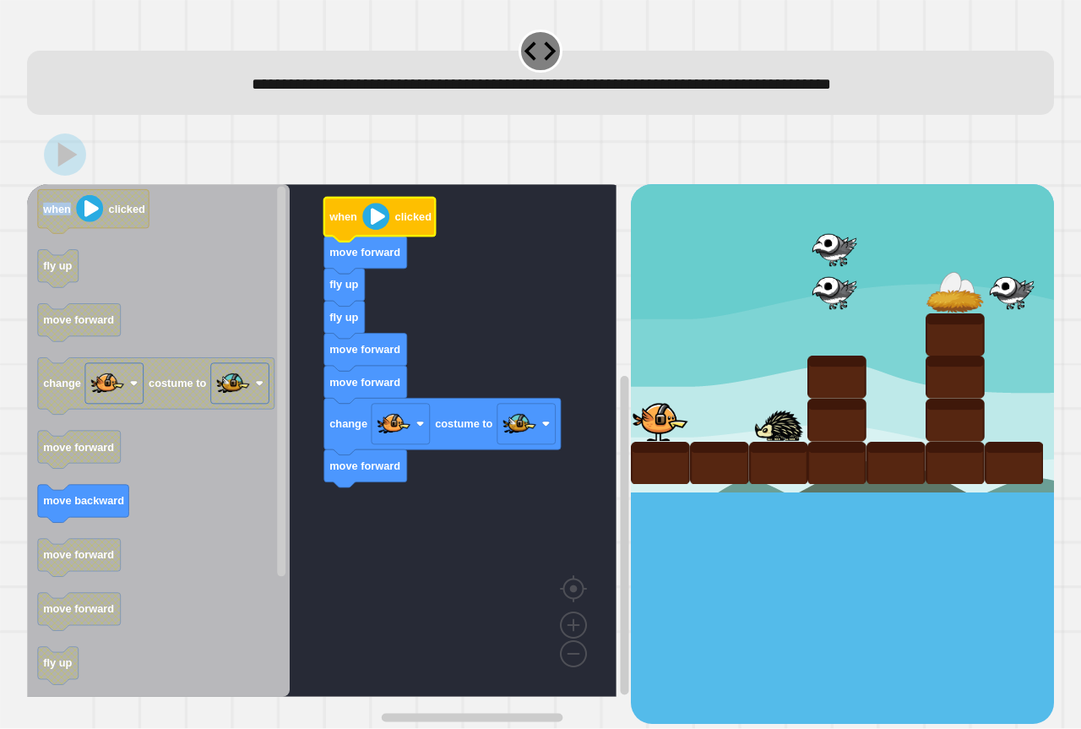
click at [377, 221] on image "Blockly Workspace" at bounding box center [375, 216] width 27 height 27
click at [377, 222] on image "Blockly Workspace" at bounding box center [375, 216] width 27 height 27
click at [379, 222] on image "Blockly Workspace" at bounding box center [375, 216] width 27 height 27
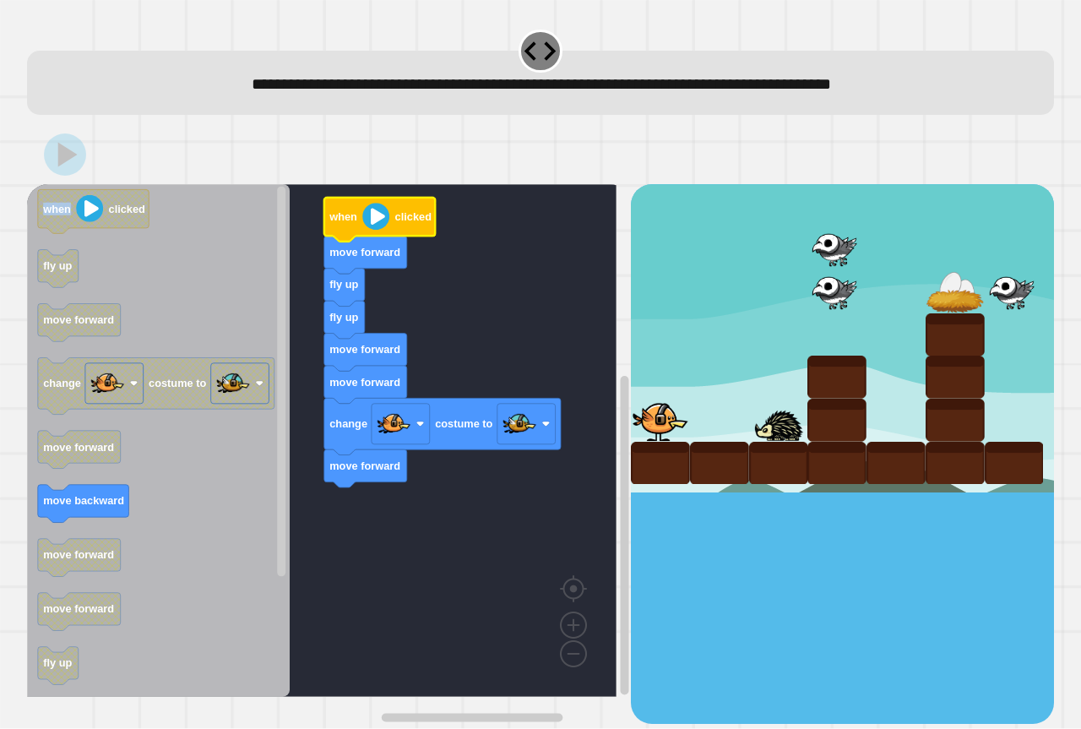
click at [391, 219] on g "when clicked move forward fly up fly up move forward move forward change costum…" at bounding box center [442, 343] width 236 height 290
click at [388, 219] on g "when clicked move forward fly up fly up move forward move forward change costum…" at bounding box center [442, 343] width 236 height 290
click at [386, 220] on image "Blockly Workspace" at bounding box center [375, 216] width 27 height 27
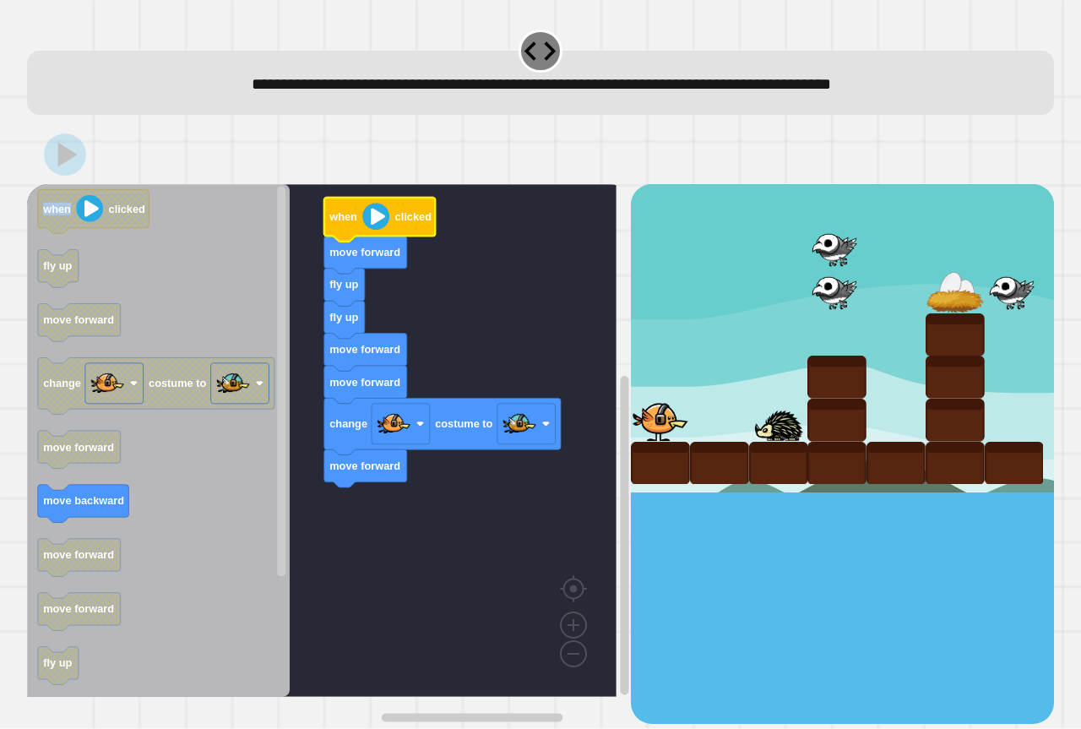
click at [384, 220] on image "Blockly Workspace" at bounding box center [375, 216] width 27 height 27
click at [382, 223] on image "Blockly Workspace" at bounding box center [375, 216] width 27 height 27
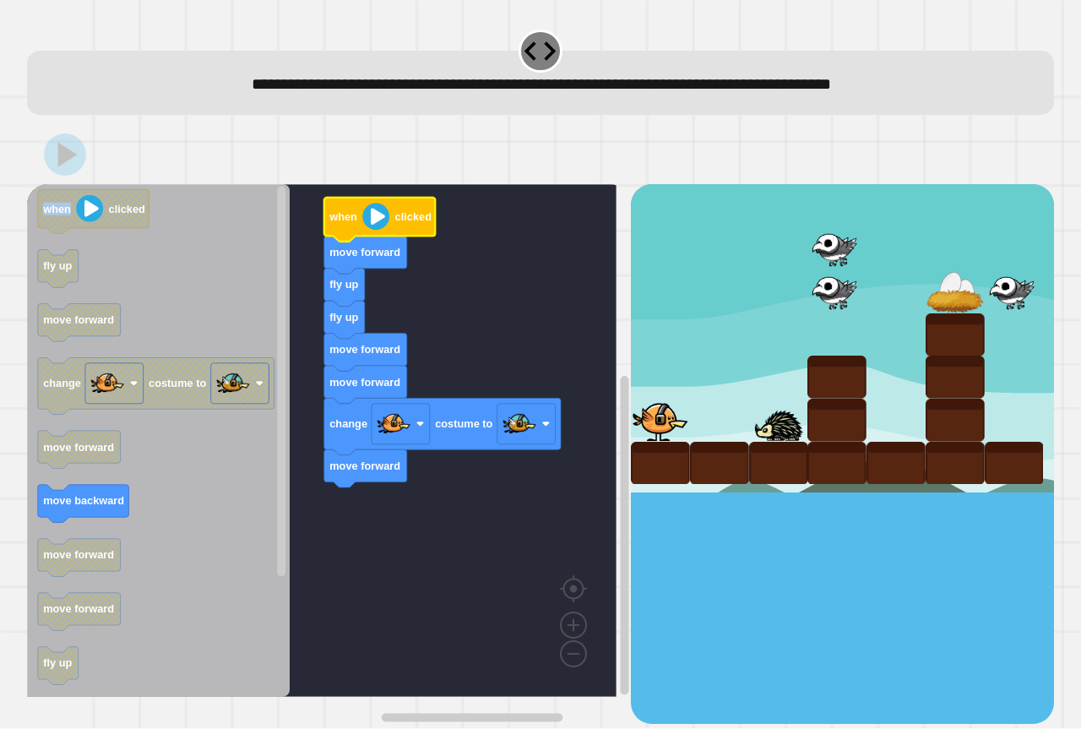
click at [382, 223] on image "Blockly Workspace" at bounding box center [375, 216] width 27 height 27
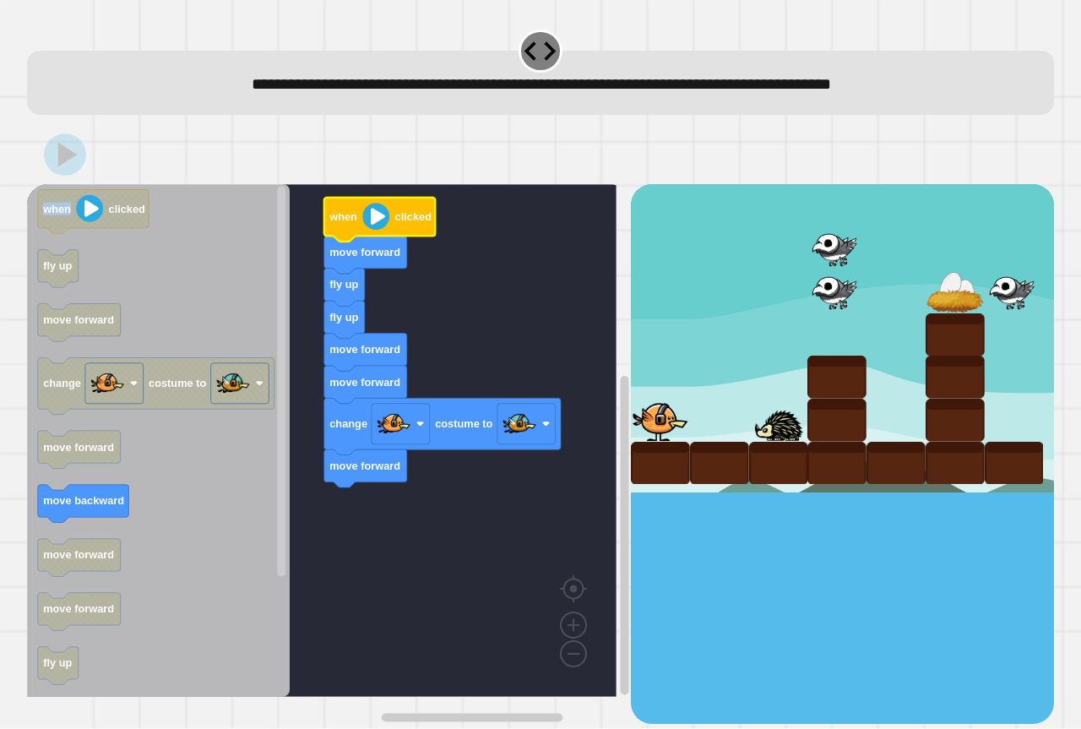
click at [379, 223] on image "Blockly Workspace" at bounding box center [375, 216] width 27 height 27
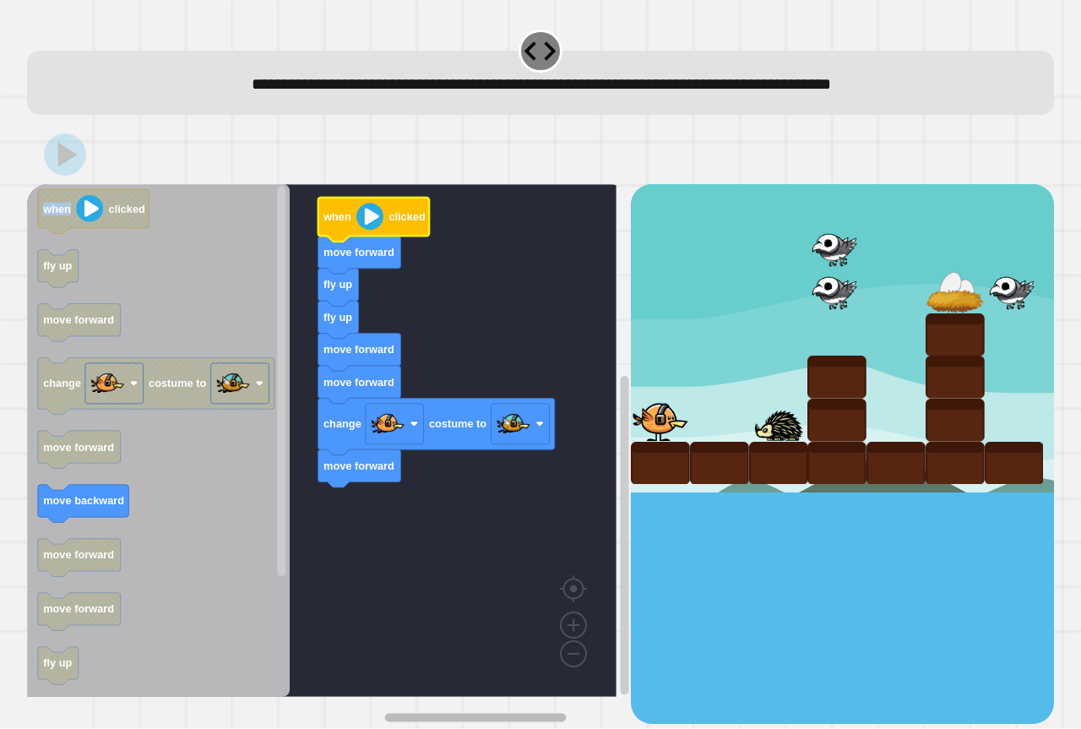
click at [491, 599] on div "when clicked move forward fly up fly up move forward move forward change costum…" at bounding box center [329, 453] width 604 height 539
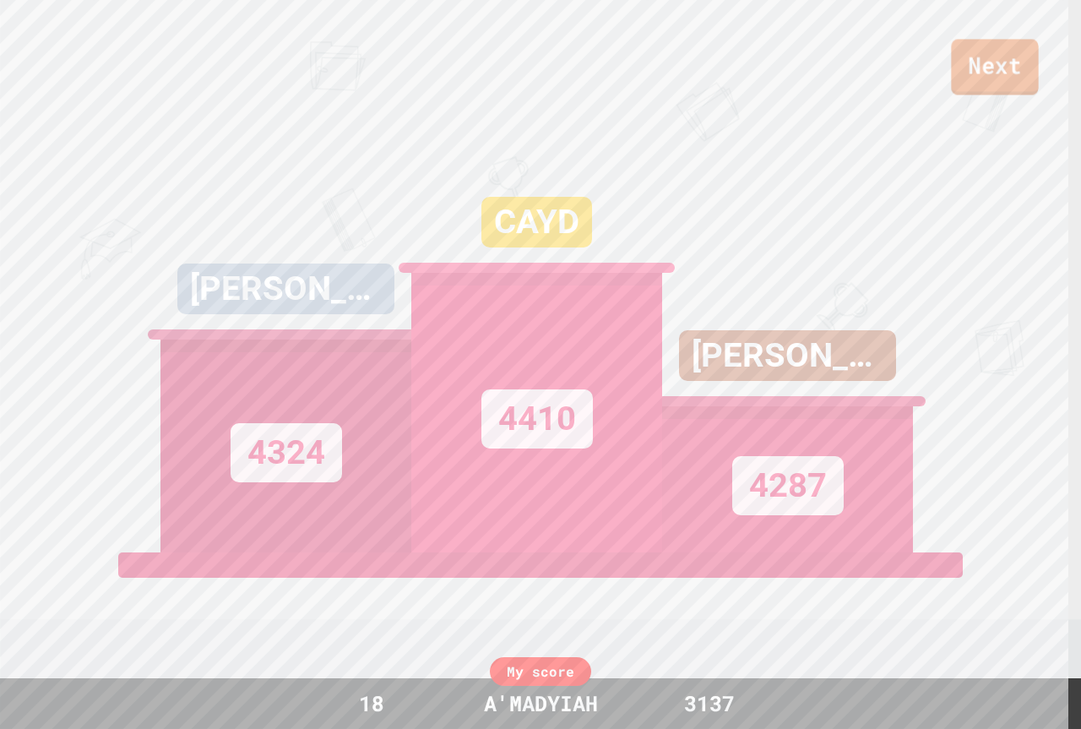
click at [1004, 62] on link "Next" at bounding box center [994, 67] width 87 height 56
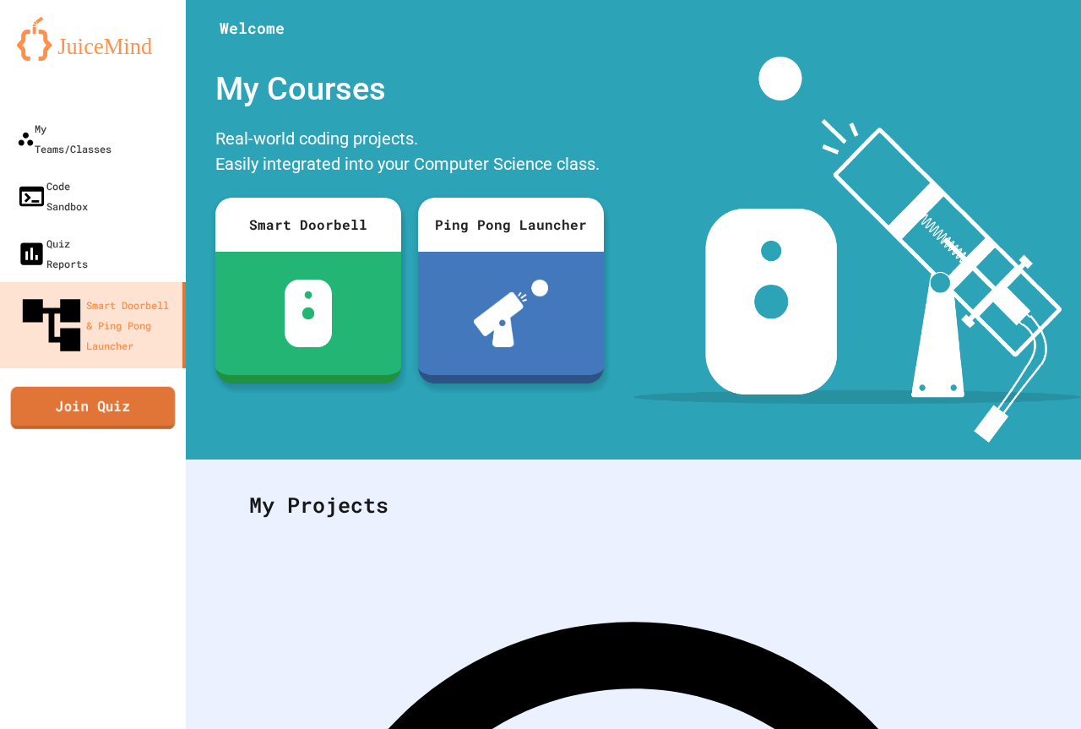
click at [56, 386] on link "Join Quiz" at bounding box center [93, 407] width 165 height 42
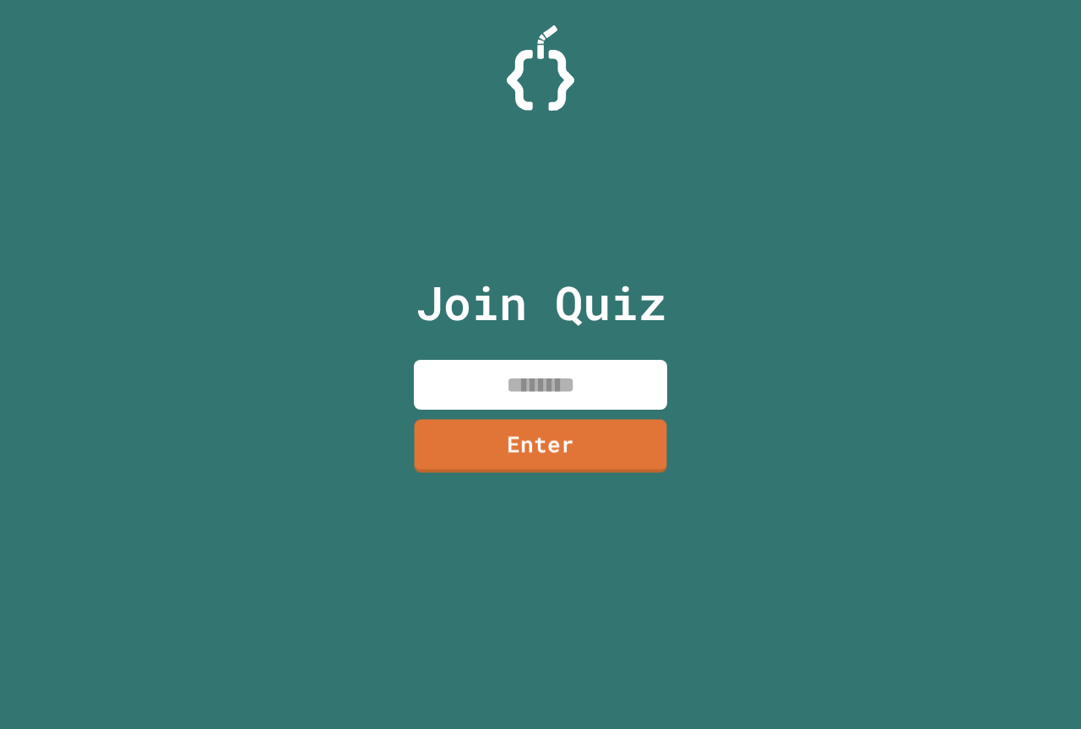
click at [532, 404] on input at bounding box center [540, 385] width 253 height 50
type input "*"
type input "********"
click at [496, 423] on link "Enter" at bounding box center [540, 444] width 253 height 56
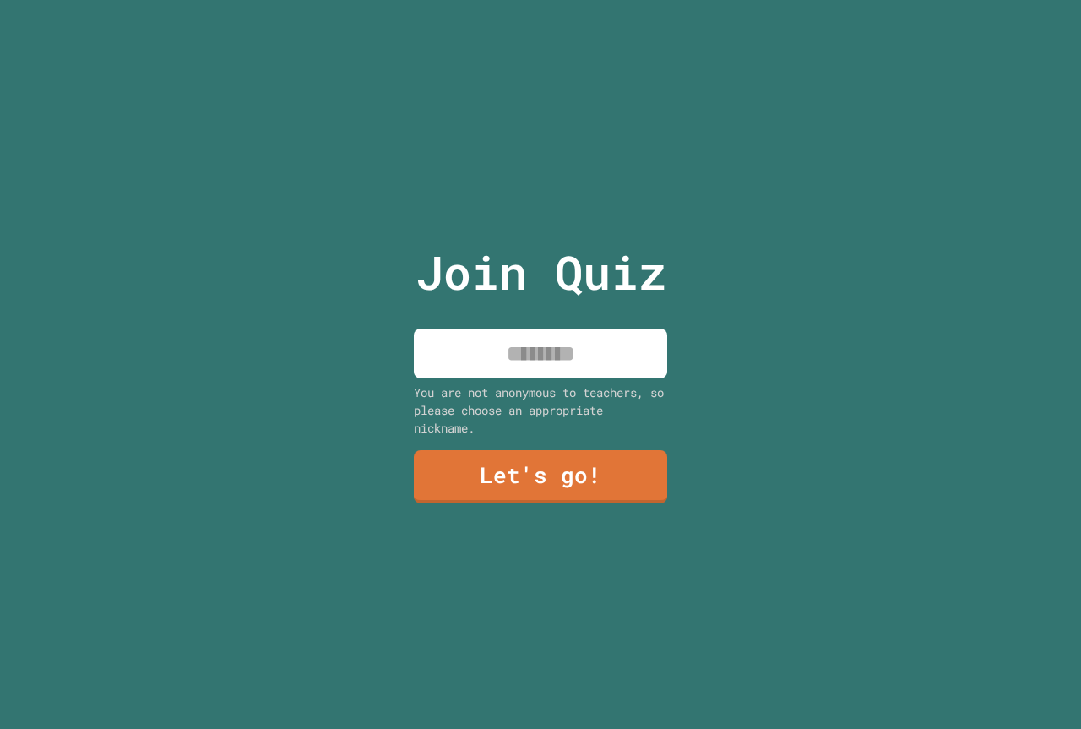
click at [568, 347] on input at bounding box center [540, 353] width 253 height 50
type input "*********"
click at [454, 467] on link "Let's go!" at bounding box center [541, 476] width 252 height 56
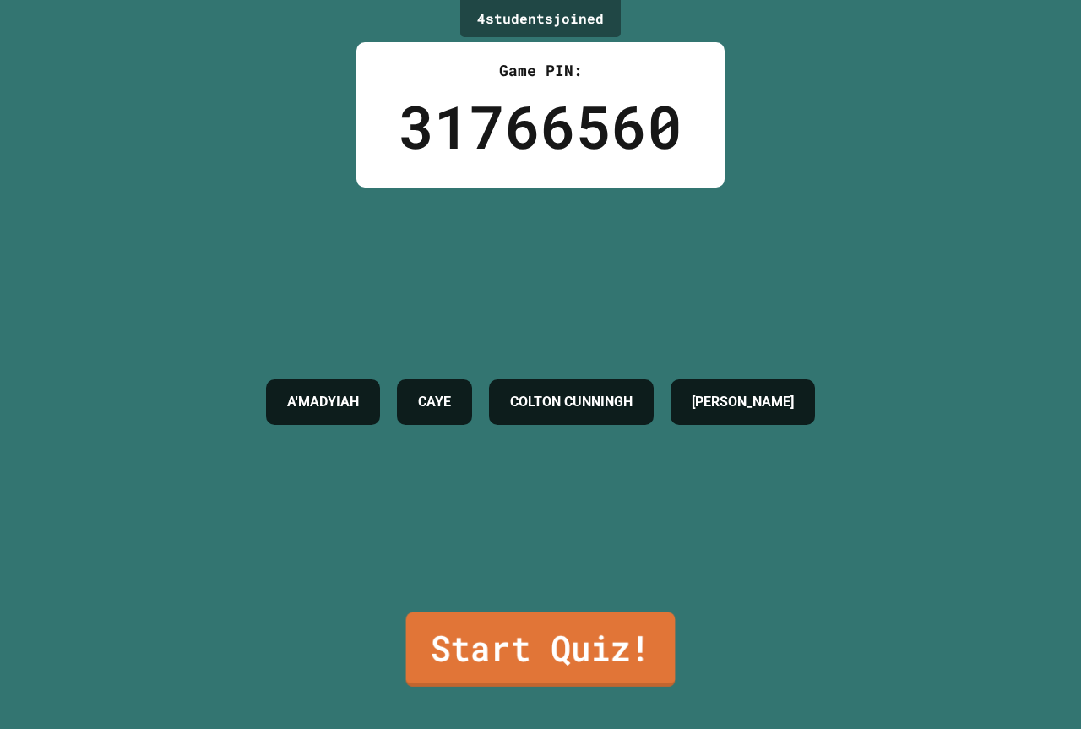
click at [494, 620] on link "Start Quiz!" at bounding box center [540, 649] width 269 height 74
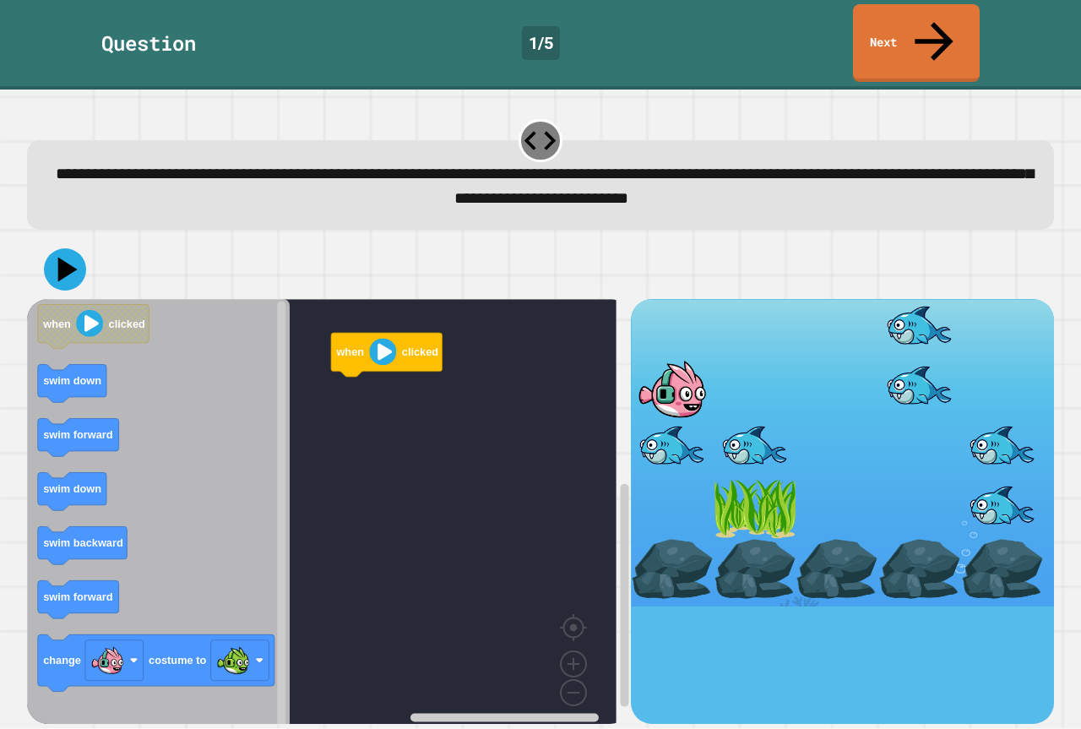
click at [171, 518] on icon "Blockly Workspace" at bounding box center [158, 517] width 263 height 437
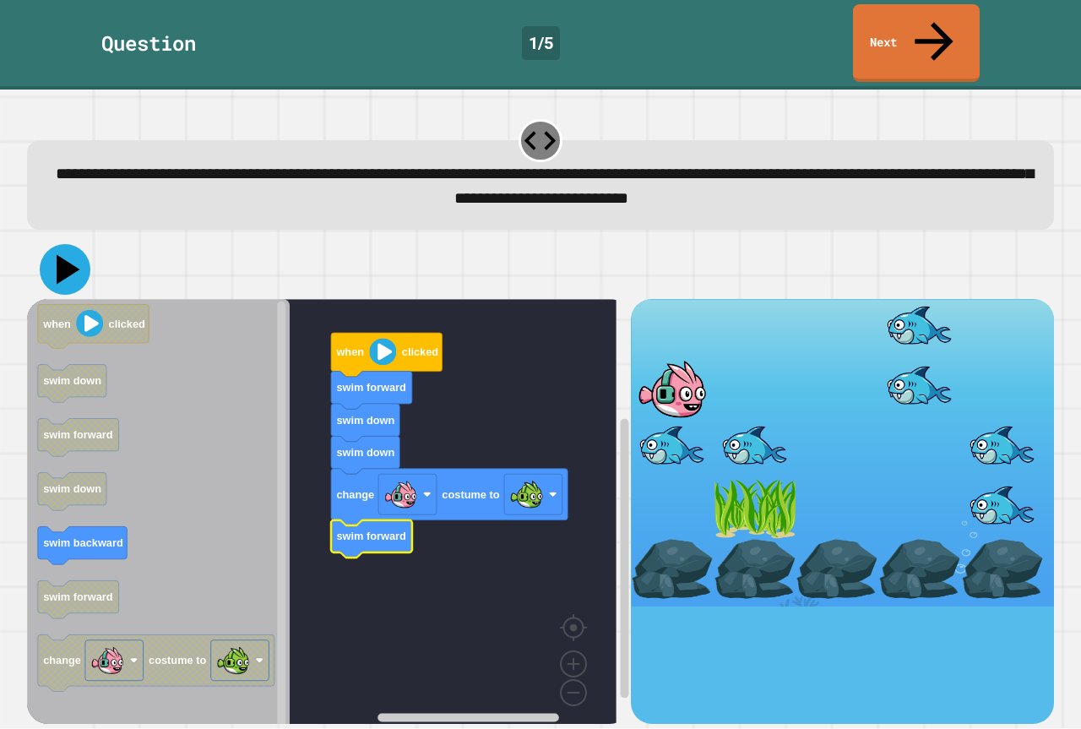
drag, startPoint x: 74, startPoint y: 223, endPoint x: 105, endPoint y: 240, distance: 34.8
click at [75, 244] on icon at bounding box center [65, 269] width 51 height 51
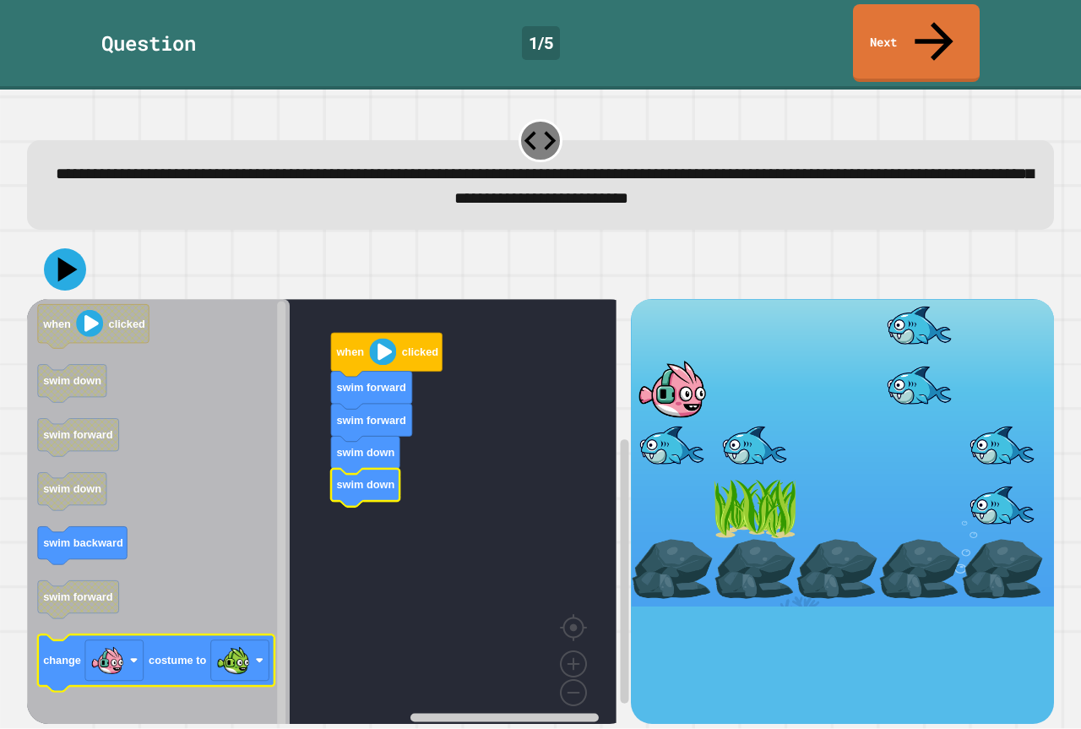
click at [194, 599] on icon "when clicked swim down swim forward swim down swim backward swim forward change…" at bounding box center [158, 517] width 263 height 437
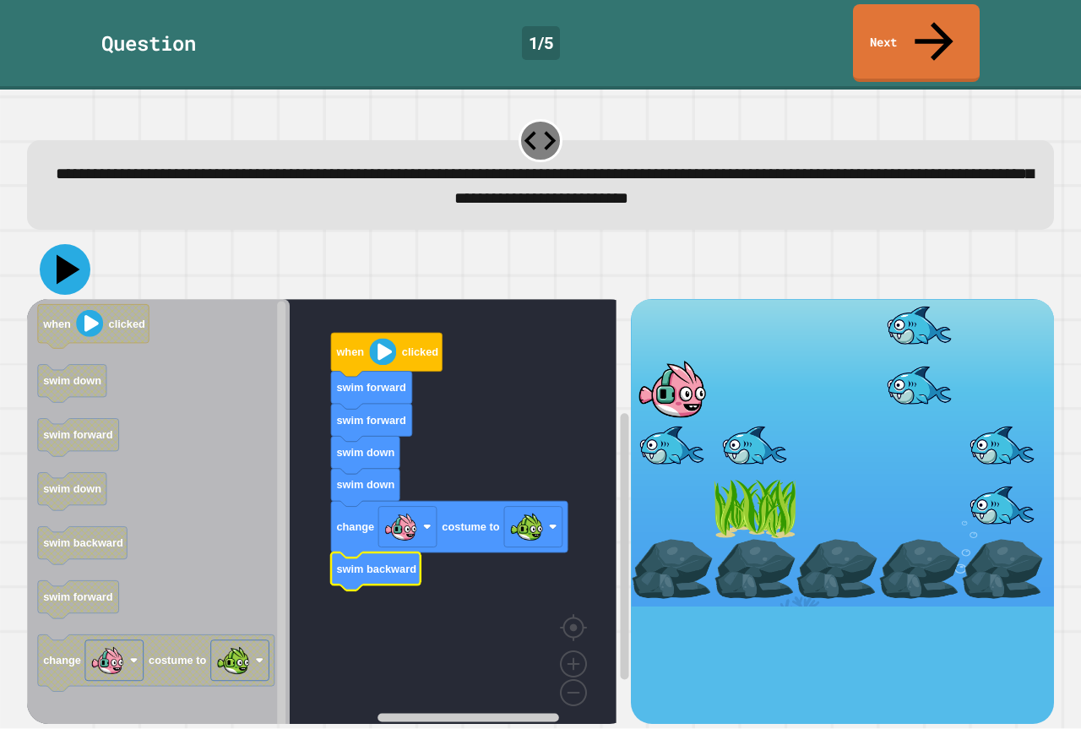
click at [70, 247] on icon at bounding box center [65, 269] width 51 height 51
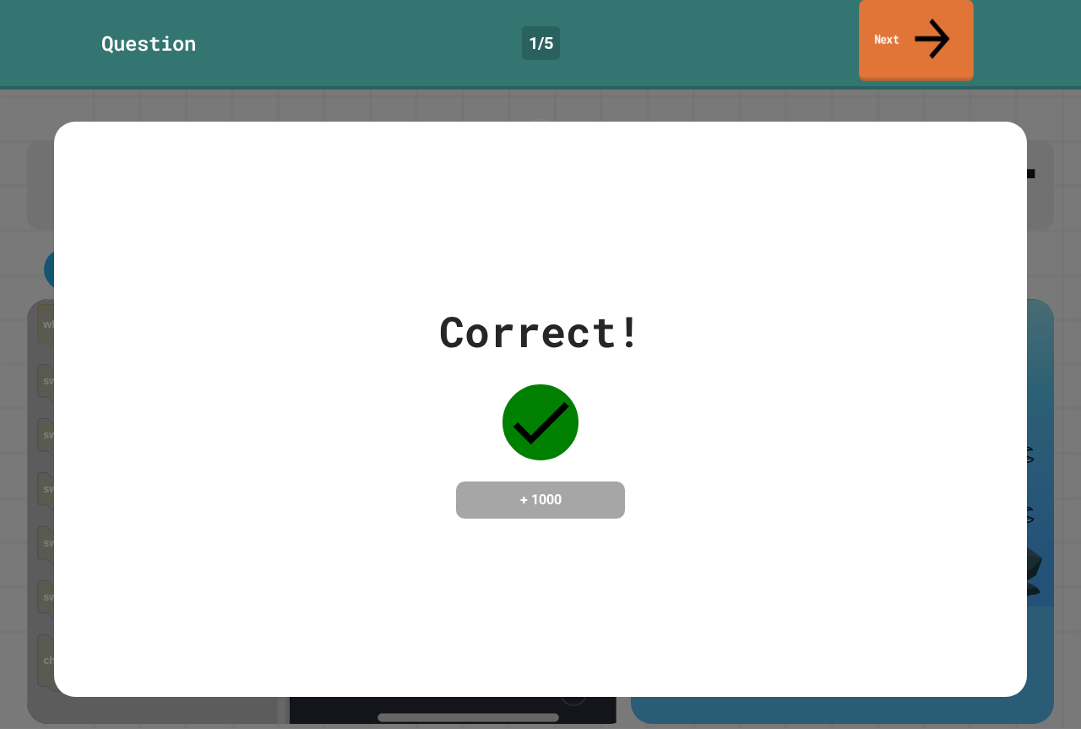
click at [936, 19] on icon at bounding box center [931, 39] width 35 height 41
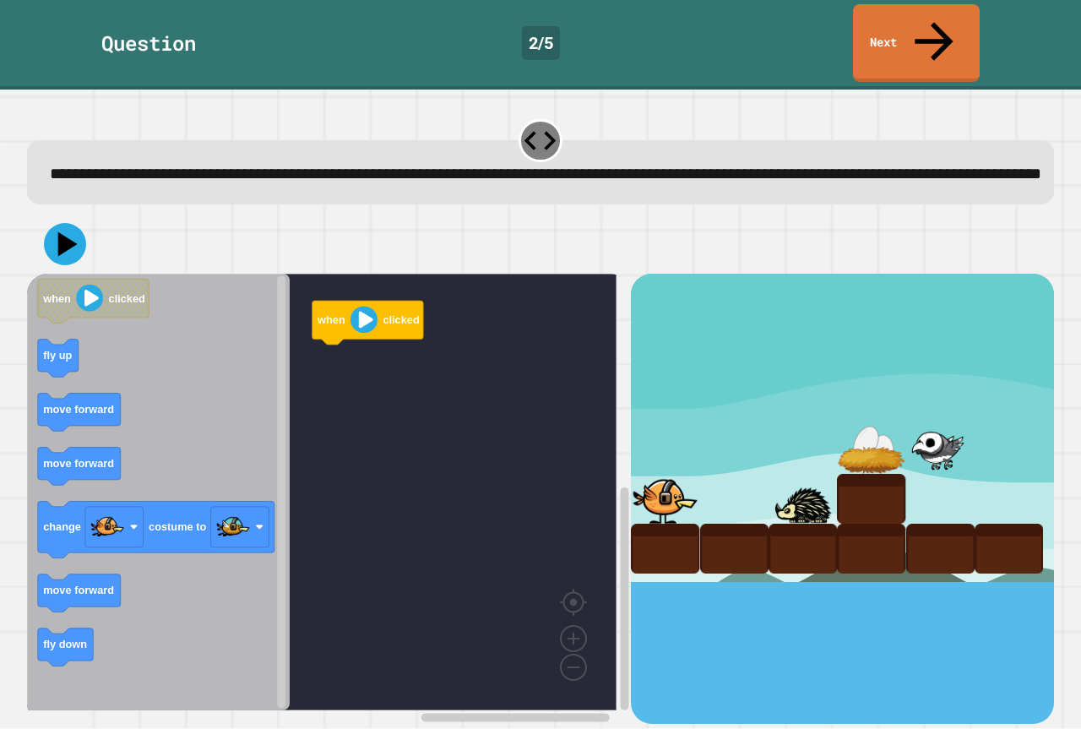
click at [84, 371] on icon "Blockly Workspace" at bounding box center [158, 492] width 263 height 437
click at [59, 385] on icon "when clicked fly up move forward move forward change costume to move forward fl…" at bounding box center [158, 492] width 263 height 437
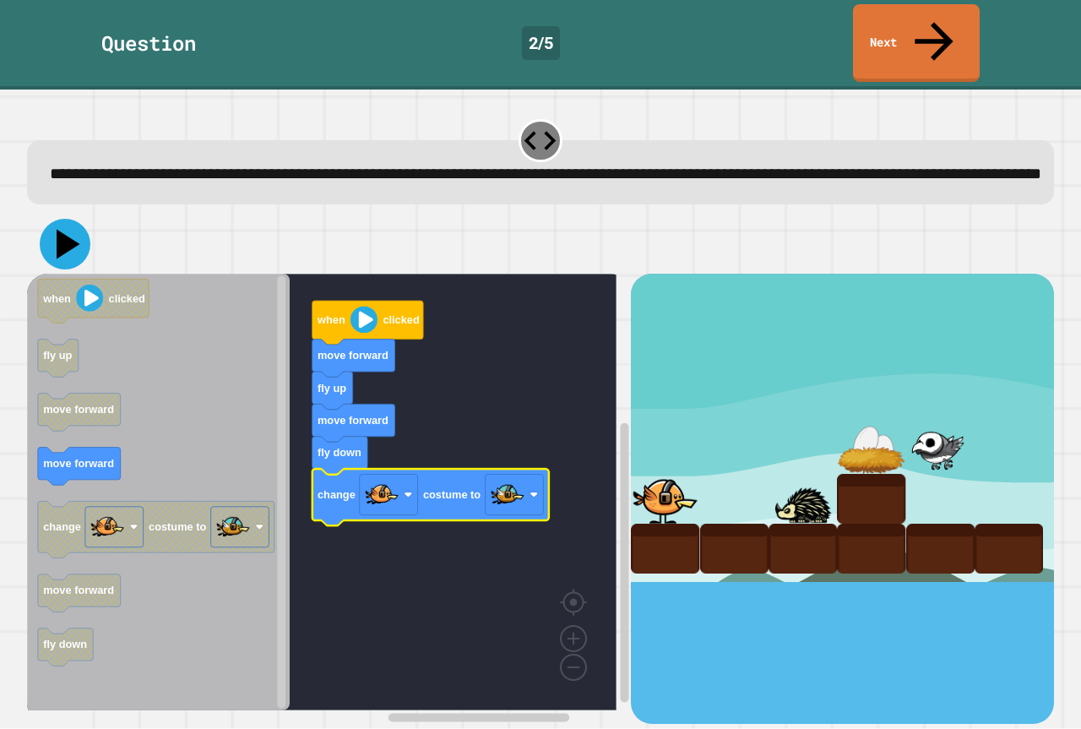
drag, startPoint x: 64, startPoint y: 237, endPoint x: 146, endPoint y: 251, distance: 83.0
click at [66, 236] on icon at bounding box center [69, 245] width 24 height 30
click at [376, 317] on image "Blockly Workspace" at bounding box center [363, 320] width 27 height 27
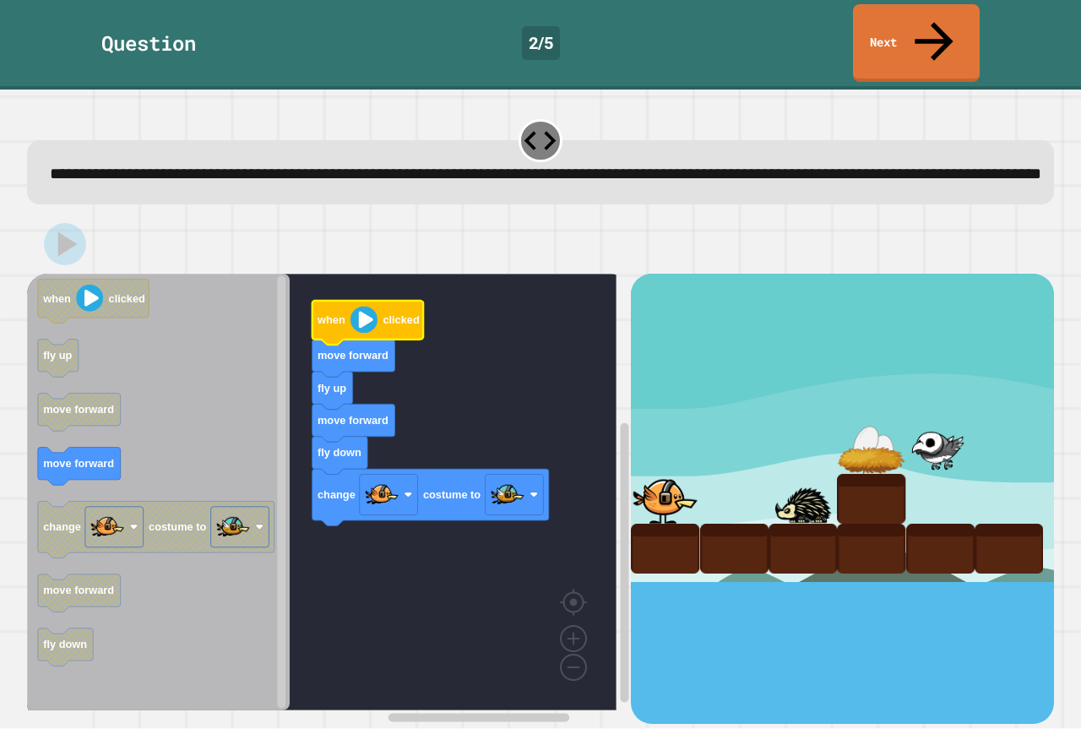
click at [364, 317] on image "Blockly Workspace" at bounding box center [363, 320] width 27 height 27
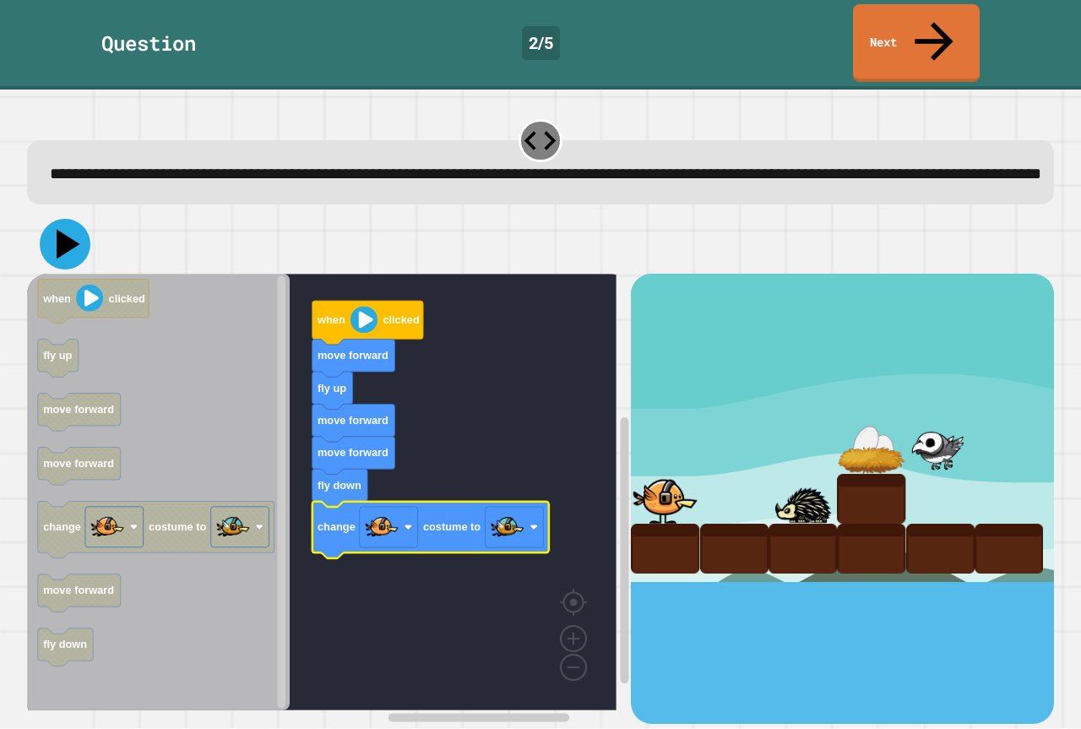
click at [75, 237] on icon at bounding box center [65, 244] width 51 height 51
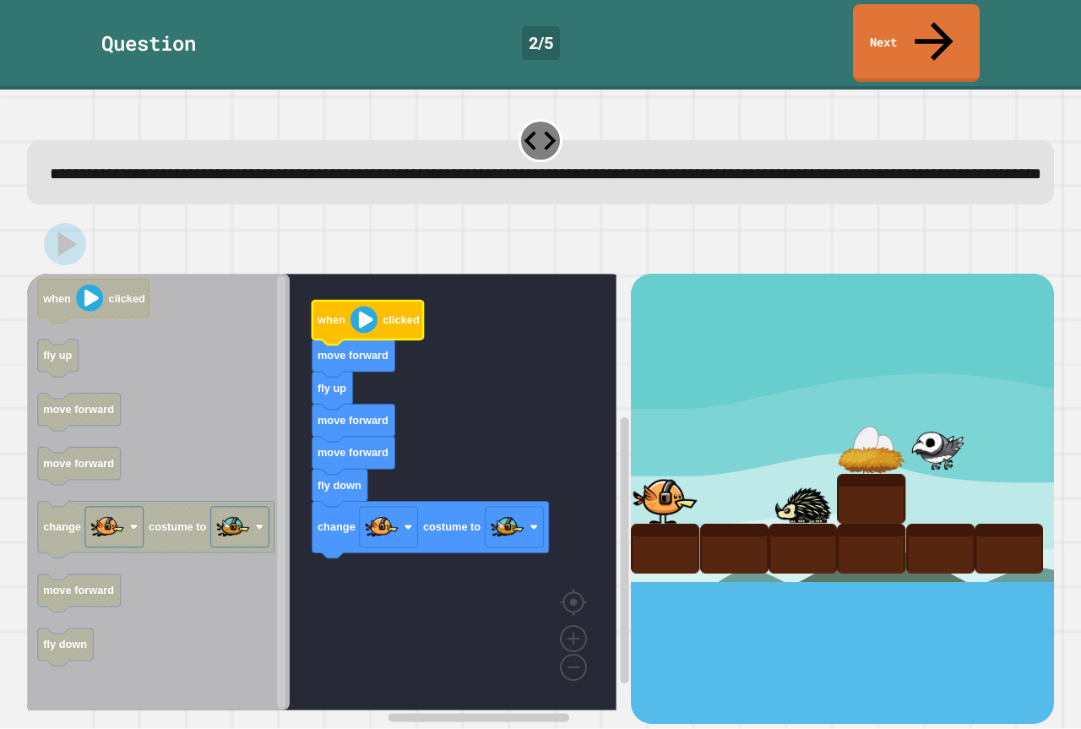
click at [371, 307] on image "Blockly Workspace" at bounding box center [363, 320] width 27 height 27
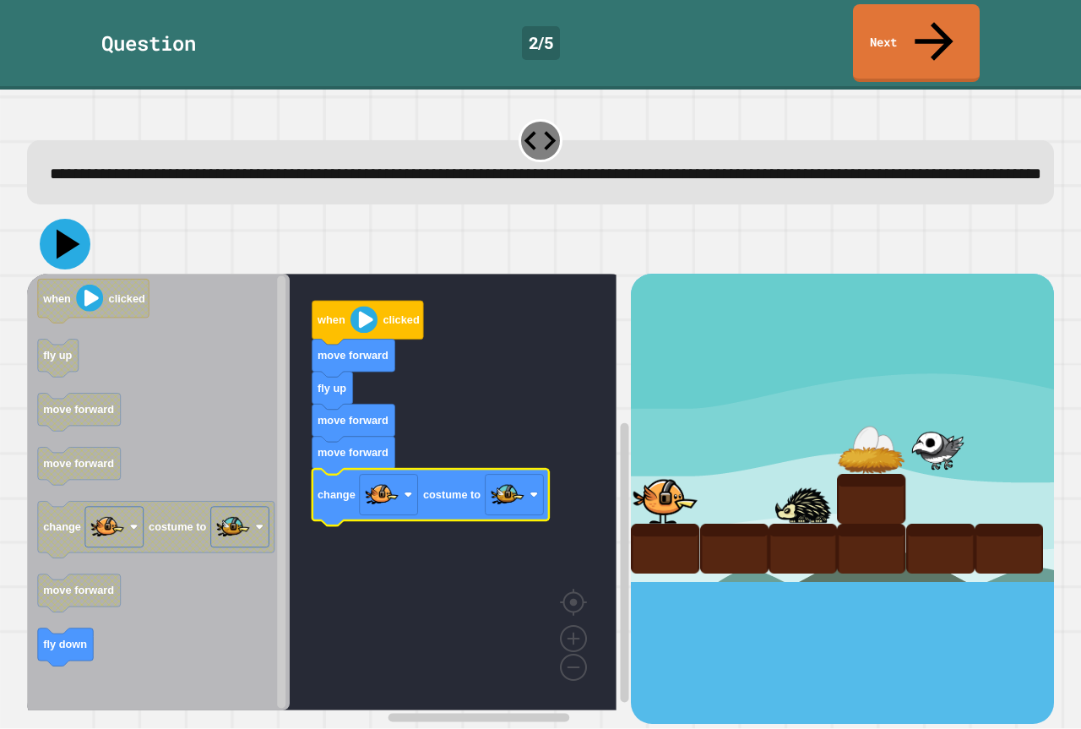
click at [74, 219] on icon at bounding box center [65, 244] width 51 height 51
click at [375, 312] on image "Blockly Workspace" at bounding box center [363, 320] width 27 height 27
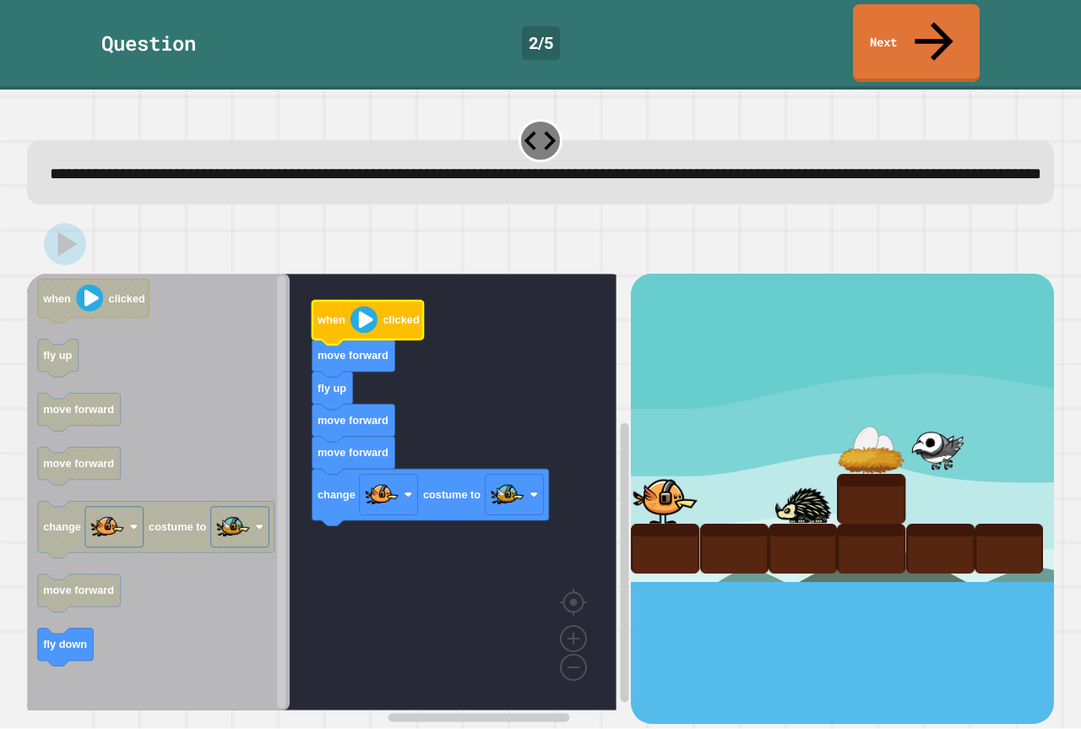
click at [375, 312] on image "Blockly Workspace" at bounding box center [363, 320] width 27 height 27
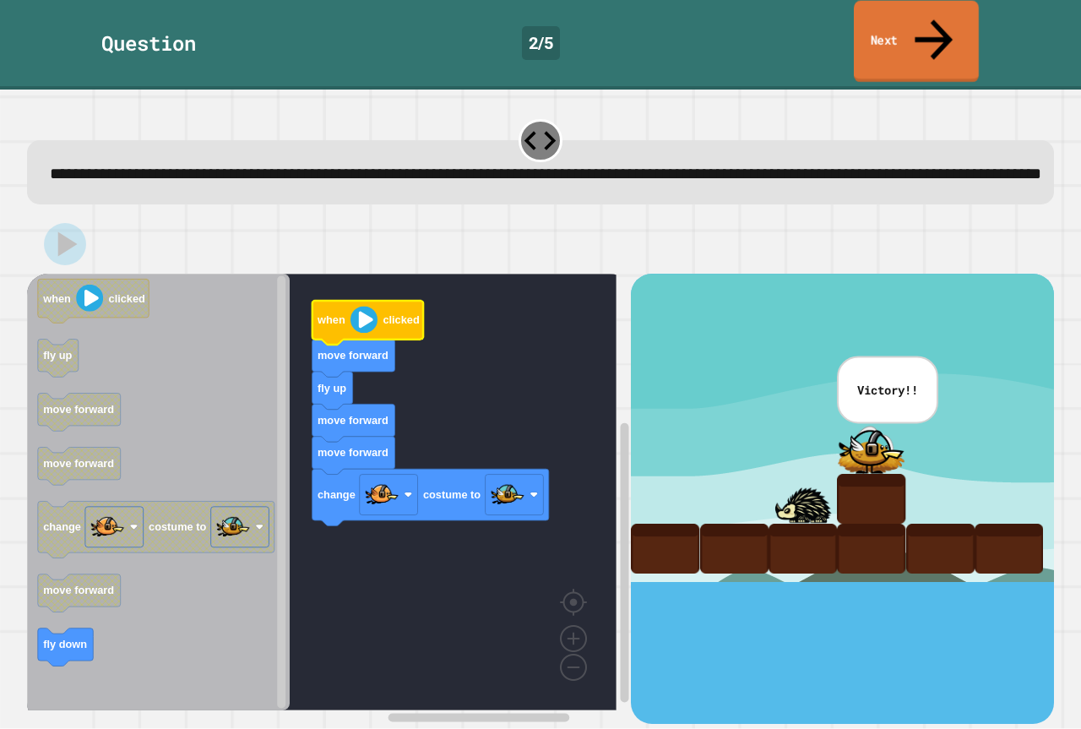
click at [870, 31] on link "Next" at bounding box center [916, 42] width 125 height 82
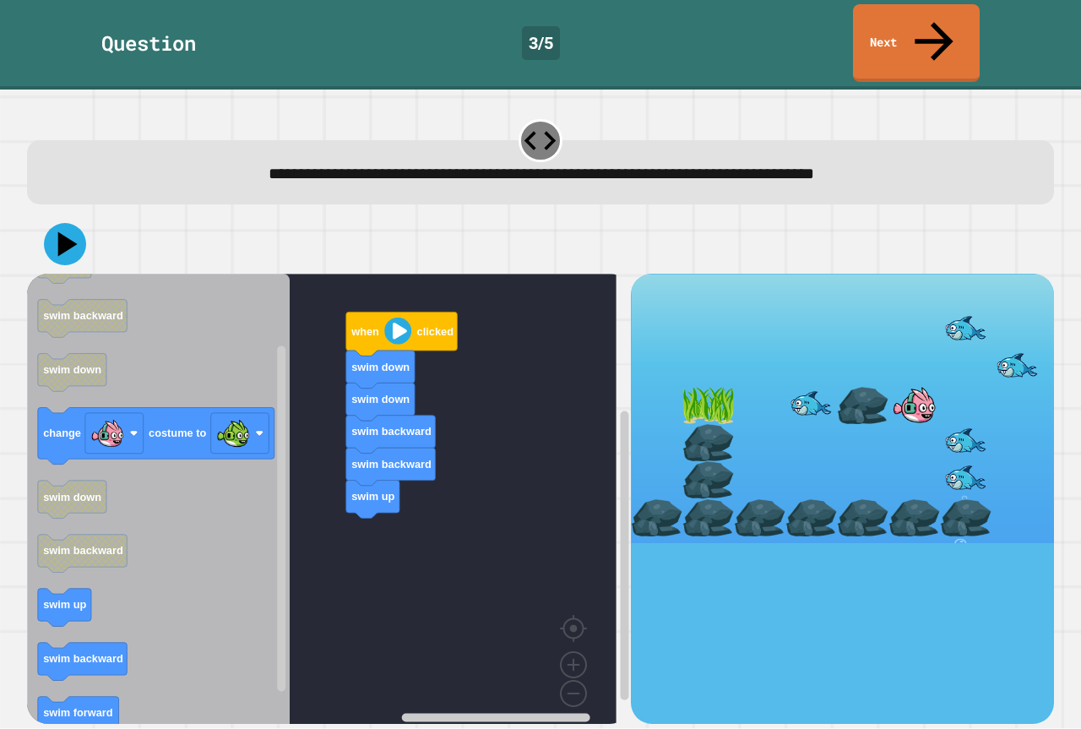
click at [345, 597] on div "when clicked swim down swim down swim backward swim backward swim up when click…" at bounding box center [329, 498] width 604 height 449
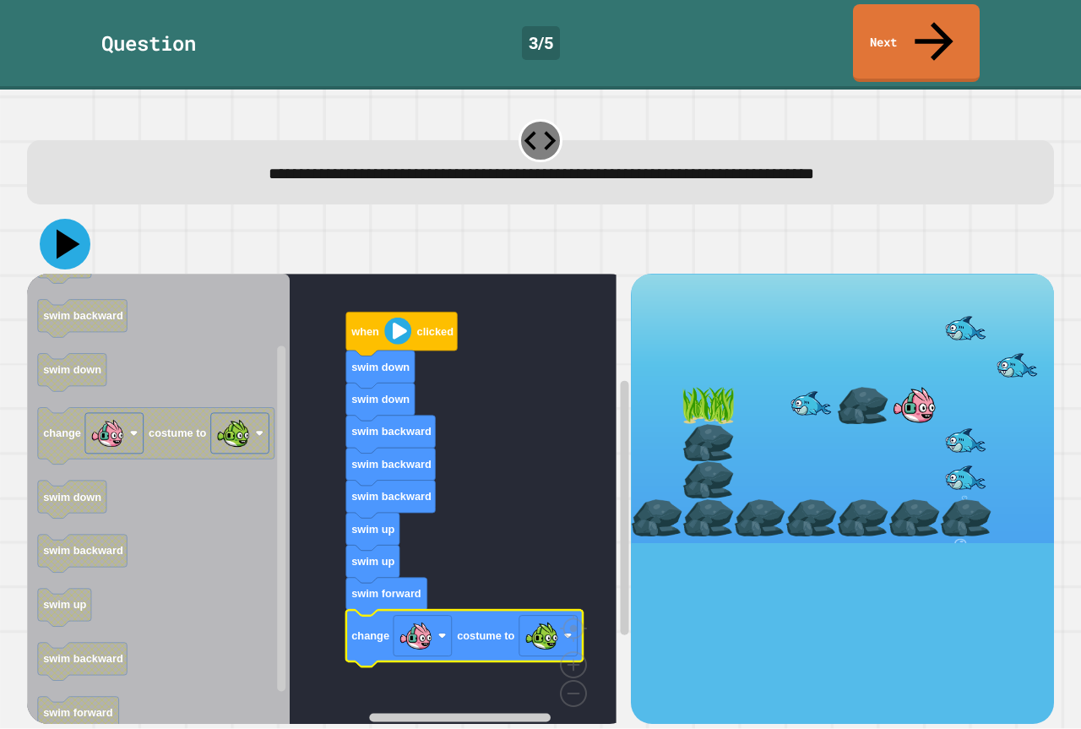
click at [70, 226] on button at bounding box center [65, 244] width 51 height 51
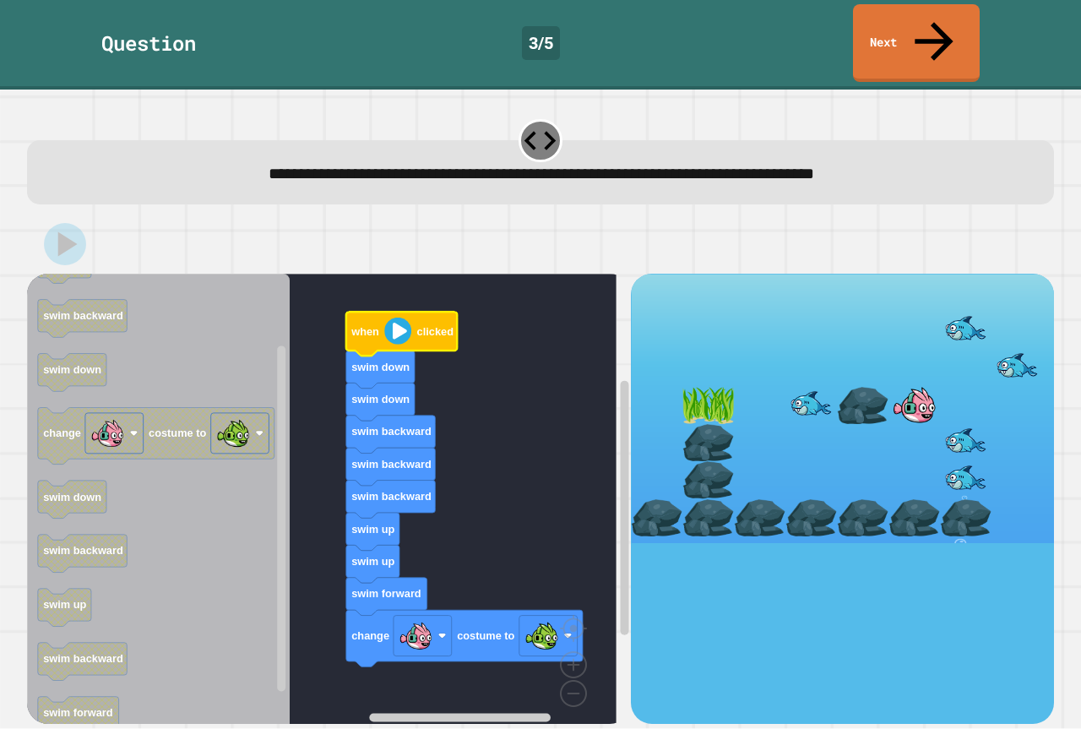
click at [396, 317] on image "Blockly Workspace" at bounding box center [397, 330] width 27 height 27
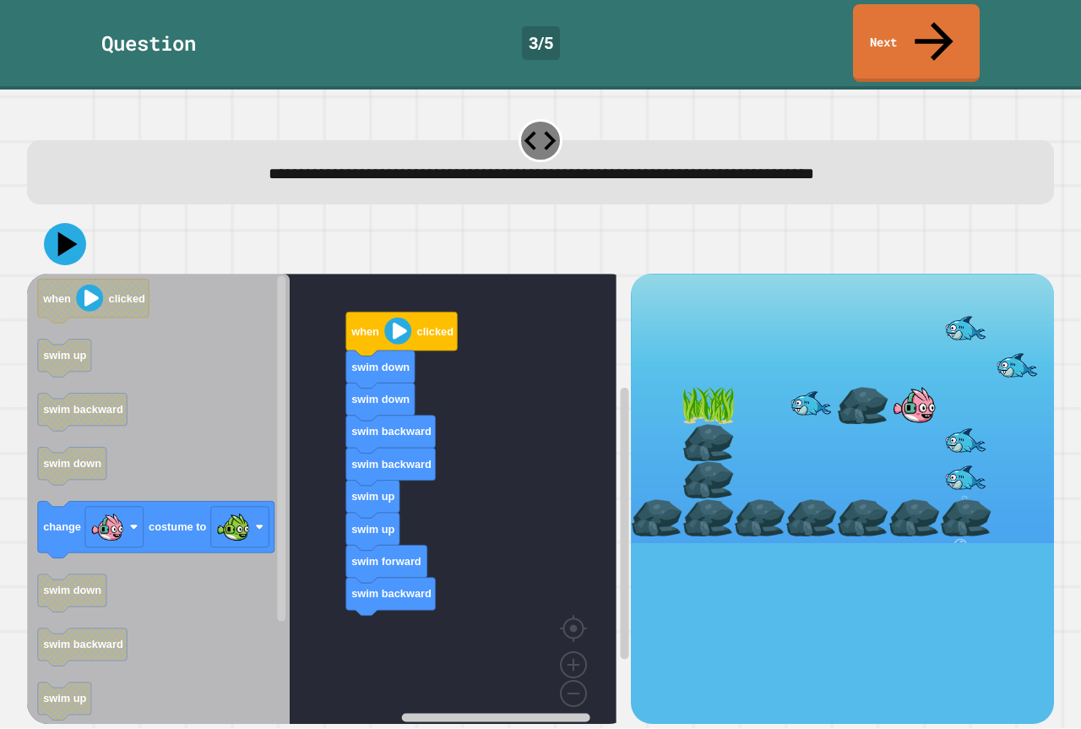
click at [397, 578] on div "when clicked swim down swim down swim backward swim backward swim up swim up sw…" at bounding box center [329, 498] width 604 height 449
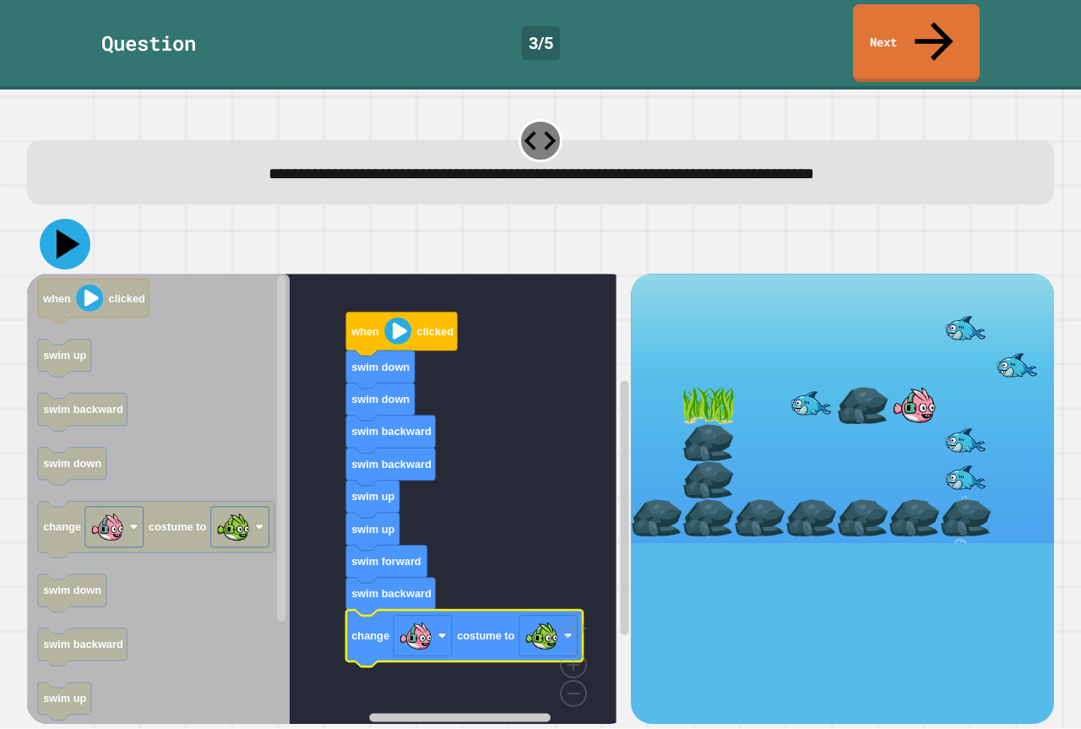
click at [63, 230] on icon at bounding box center [69, 245] width 24 height 30
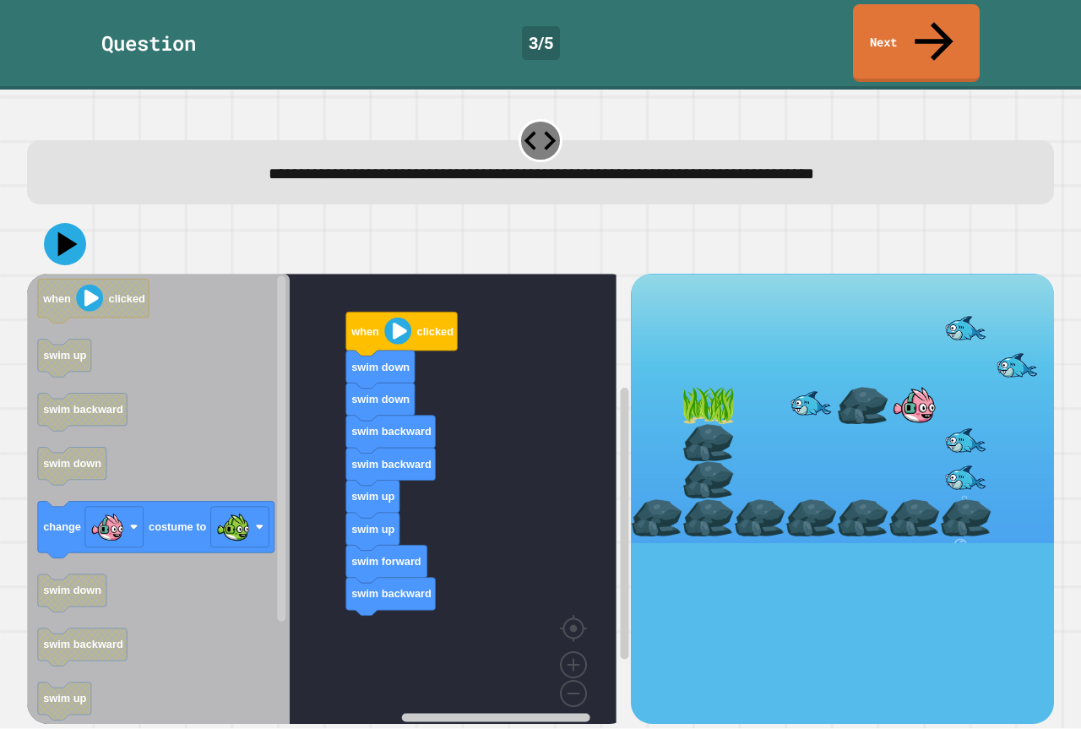
click at [217, 529] on icon "when clicked swim up swim backward swim down change costume to swim down swim b…" at bounding box center [158, 505] width 263 height 463
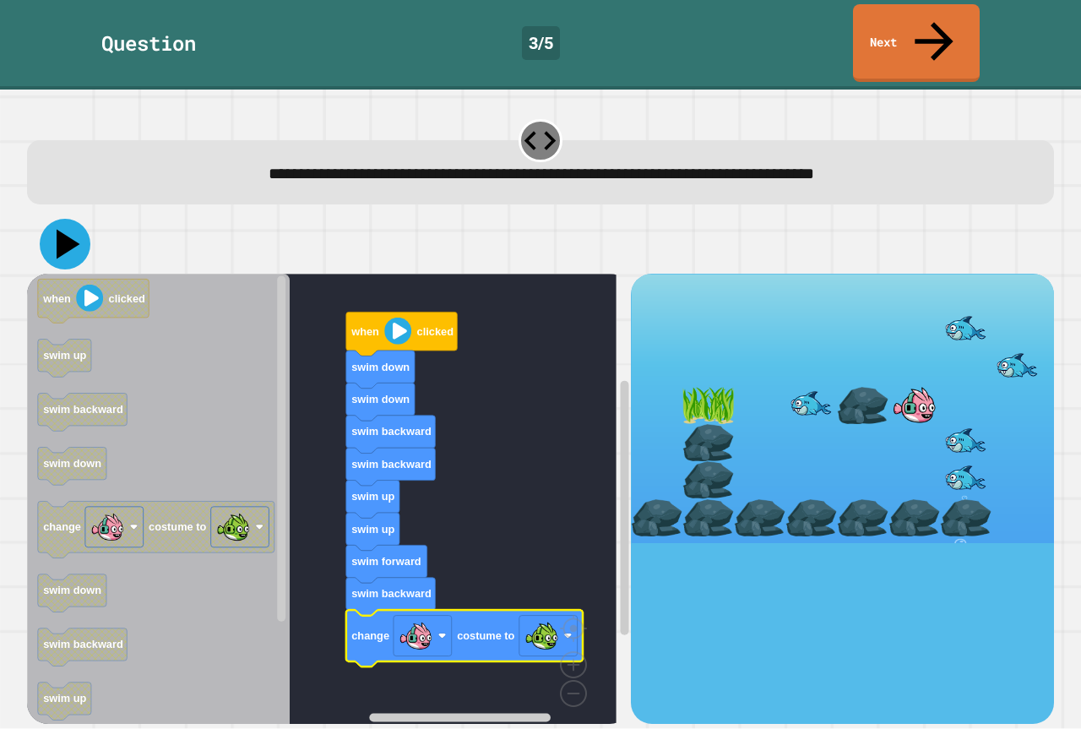
drag, startPoint x: 65, startPoint y: 189, endPoint x: 93, endPoint y: 201, distance: 30.3
click at [67, 219] on icon at bounding box center [65, 244] width 51 height 51
click at [396, 317] on image "Blockly Workspace" at bounding box center [397, 330] width 27 height 27
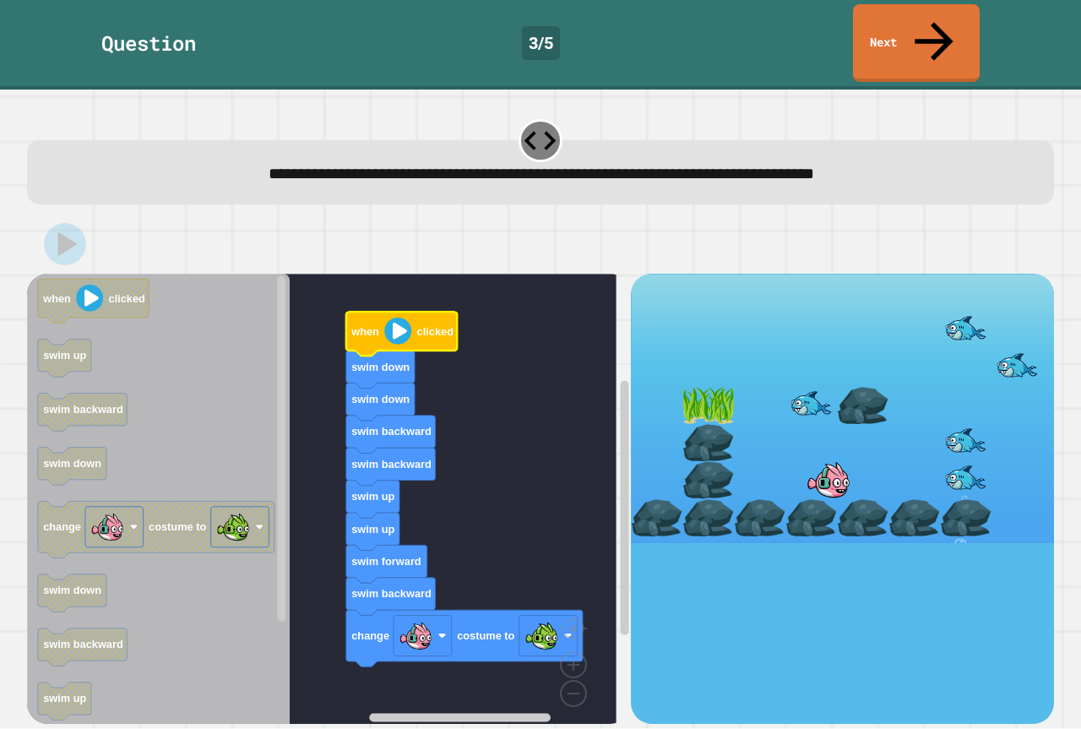
click at [393, 317] on image "Blockly Workspace" at bounding box center [397, 330] width 27 height 27
click at [60, 219] on icon at bounding box center [65, 244] width 51 height 51
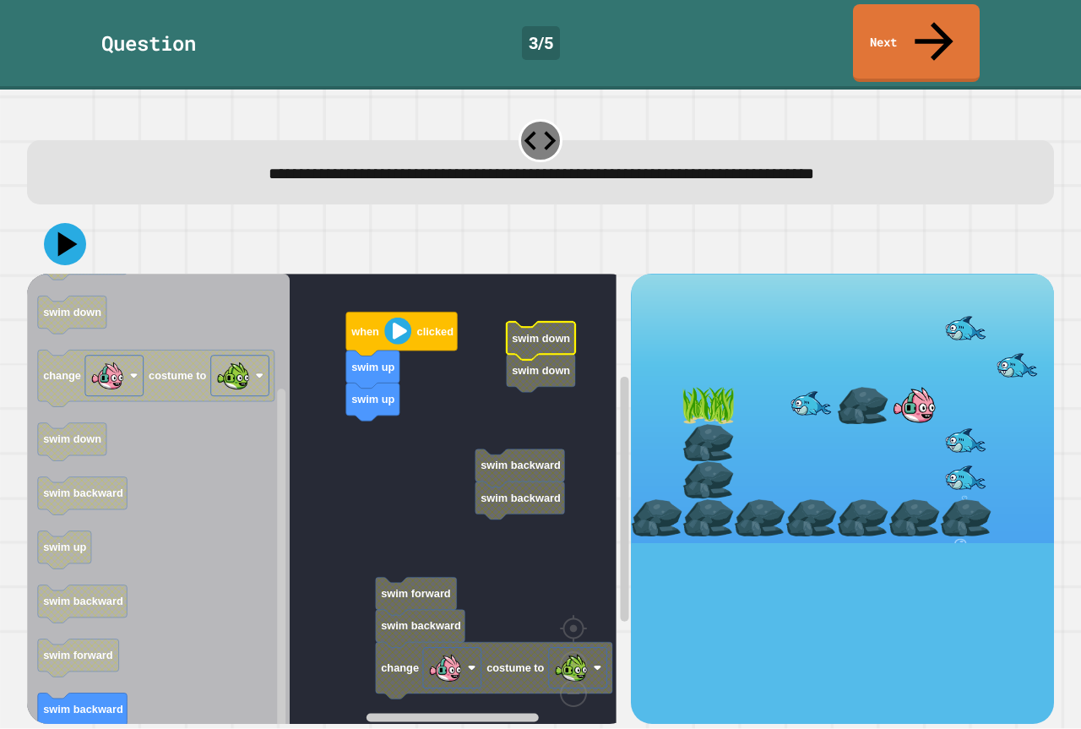
click at [345, 386] on rect "Blockly Workspace" at bounding box center [321, 505] width 589 height 463
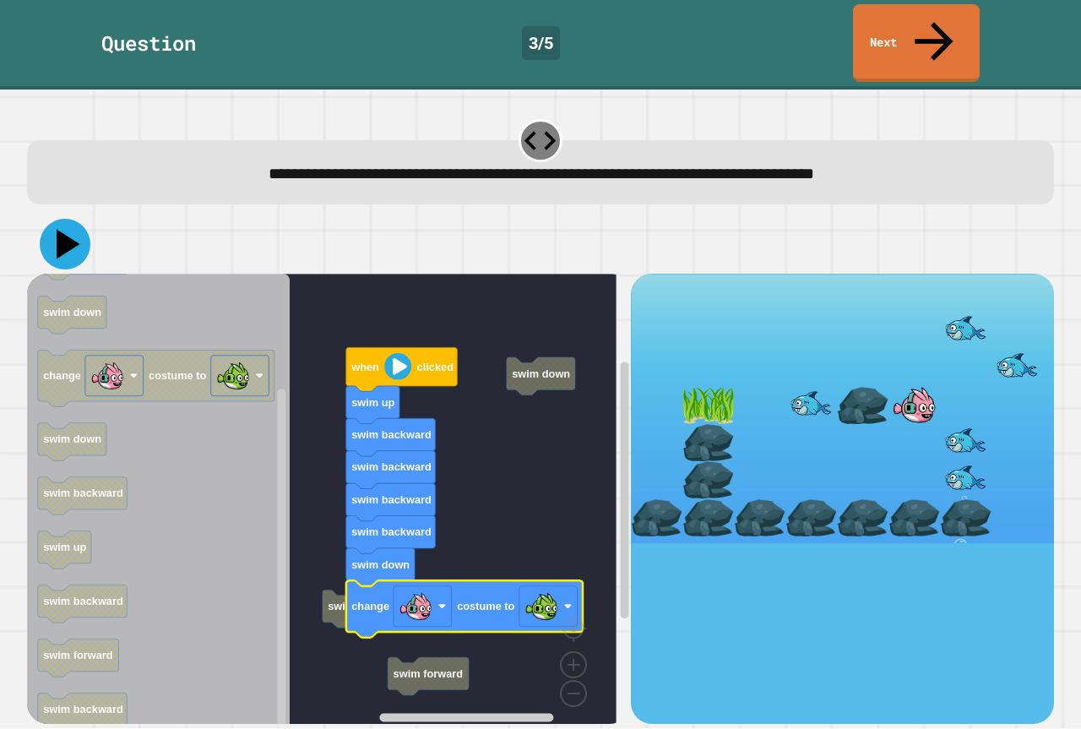
click at [49, 219] on icon at bounding box center [65, 244] width 51 height 51
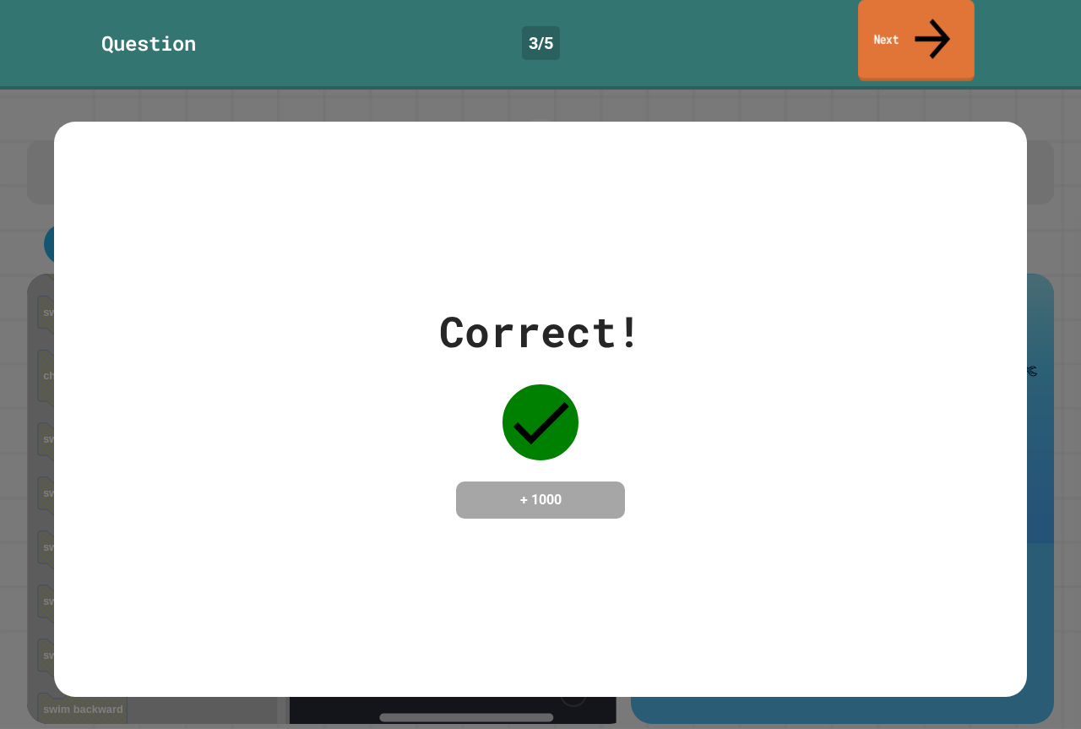
click at [964, 27] on link "Next" at bounding box center [916, 41] width 117 height 82
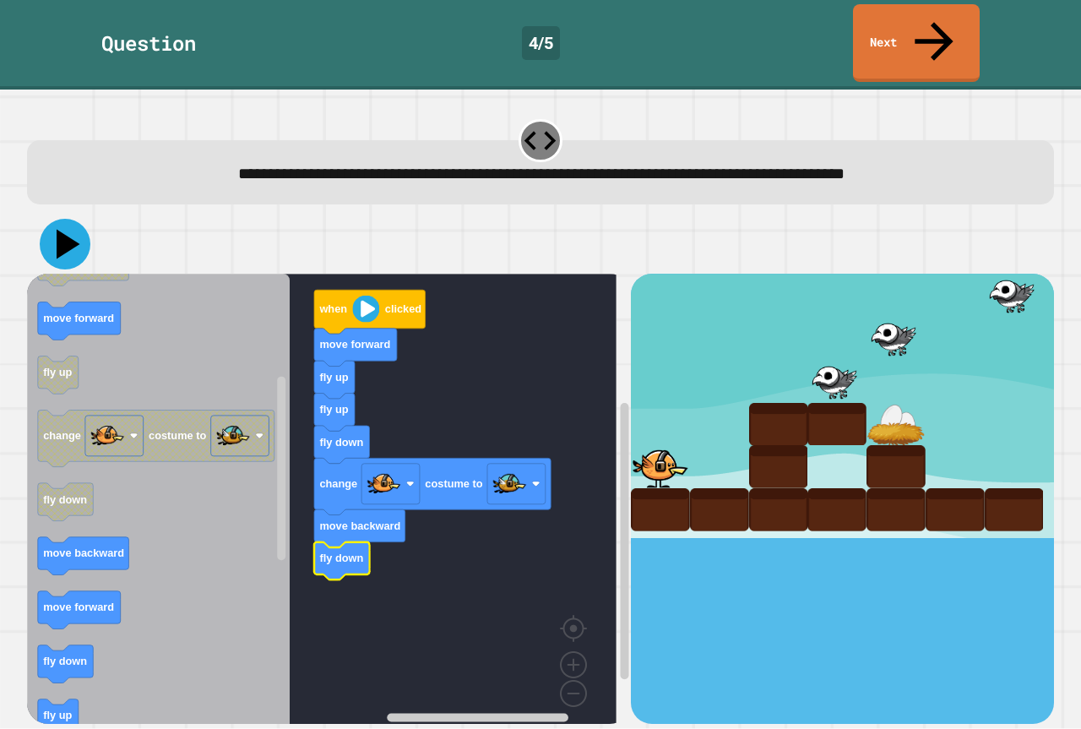
click at [68, 230] on icon at bounding box center [69, 245] width 24 height 30
click at [358, 296] on image "Blockly Workspace" at bounding box center [365, 309] width 27 height 27
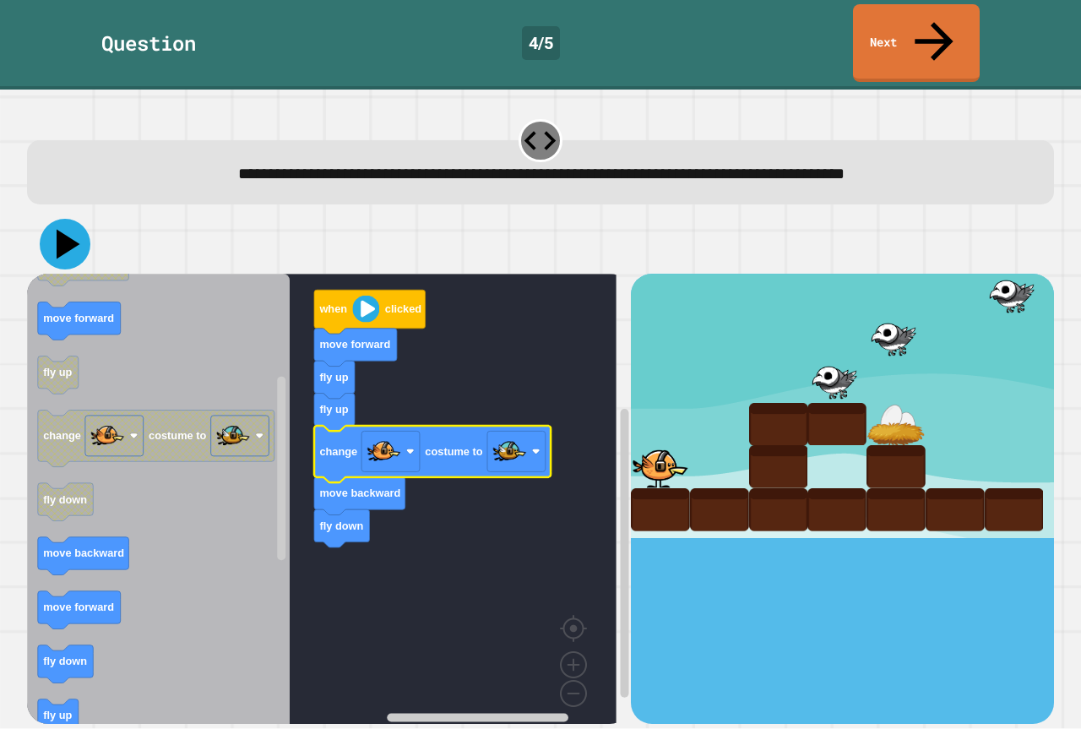
click at [51, 219] on icon at bounding box center [65, 244] width 51 height 51
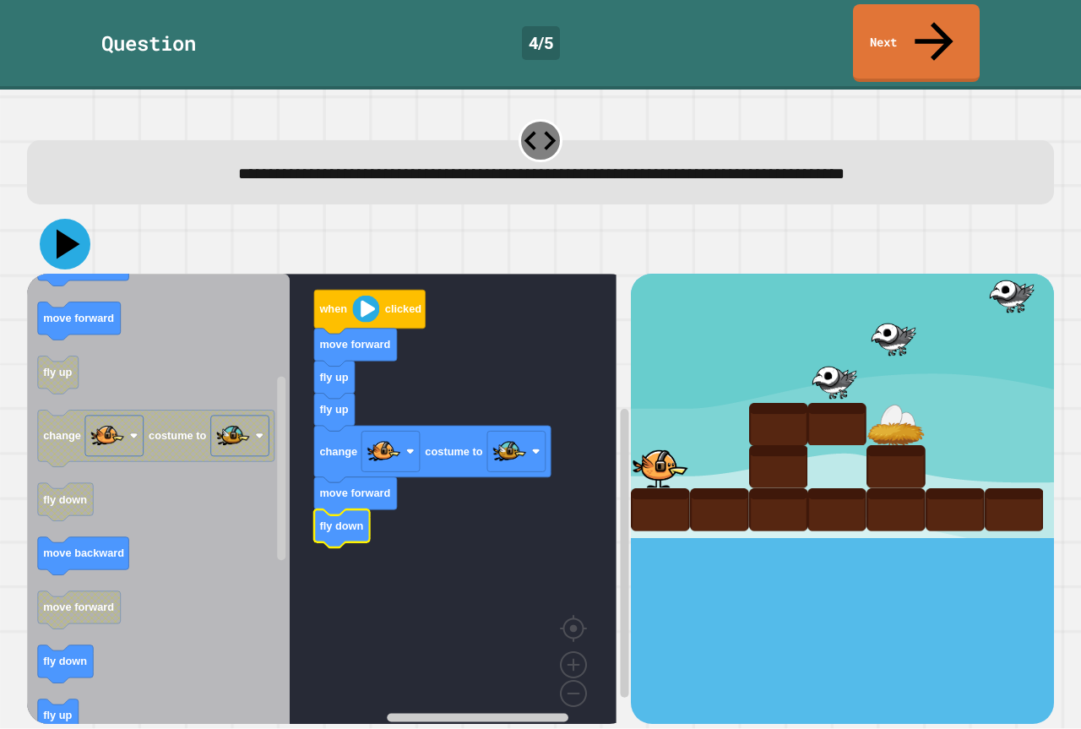
click at [63, 230] on icon at bounding box center [69, 245] width 24 height 30
click at [366, 296] on image "Blockly Workspace" at bounding box center [365, 309] width 27 height 27
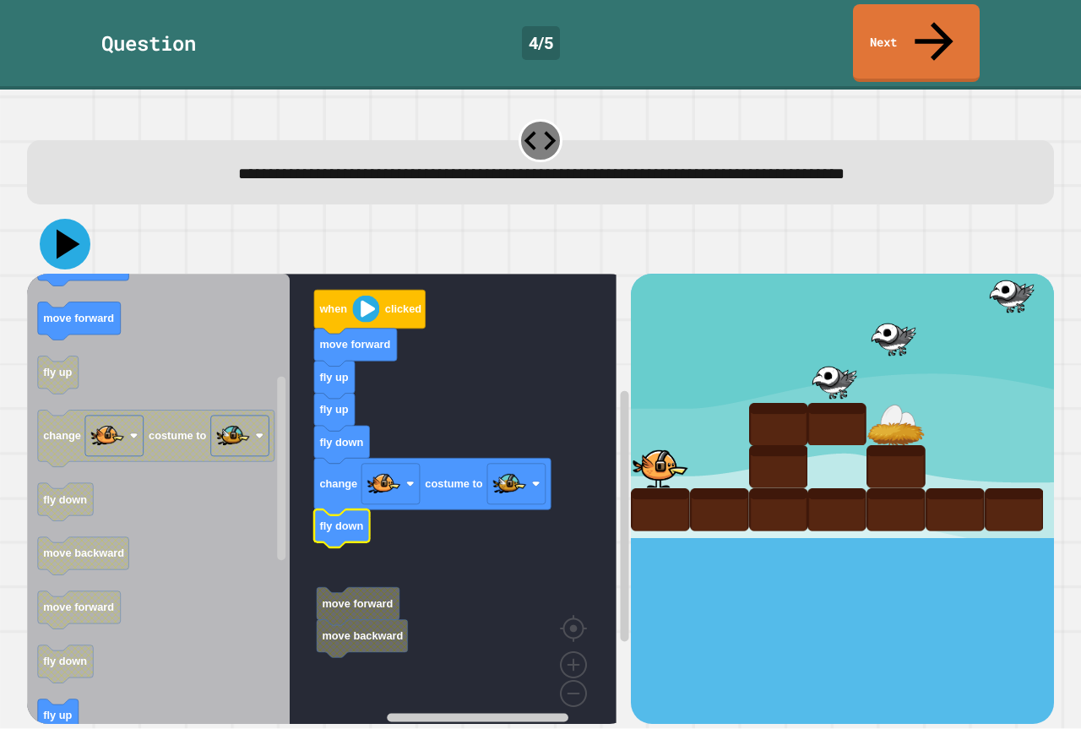
click at [61, 219] on button at bounding box center [65, 244] width 51 height 51
click at [361, 296] on image "Blockly Workspace" at bounding box center [365, 309] width 27 height 27
click at [62, 230] on icon at bounding box center [69, 245] width 24 height 30
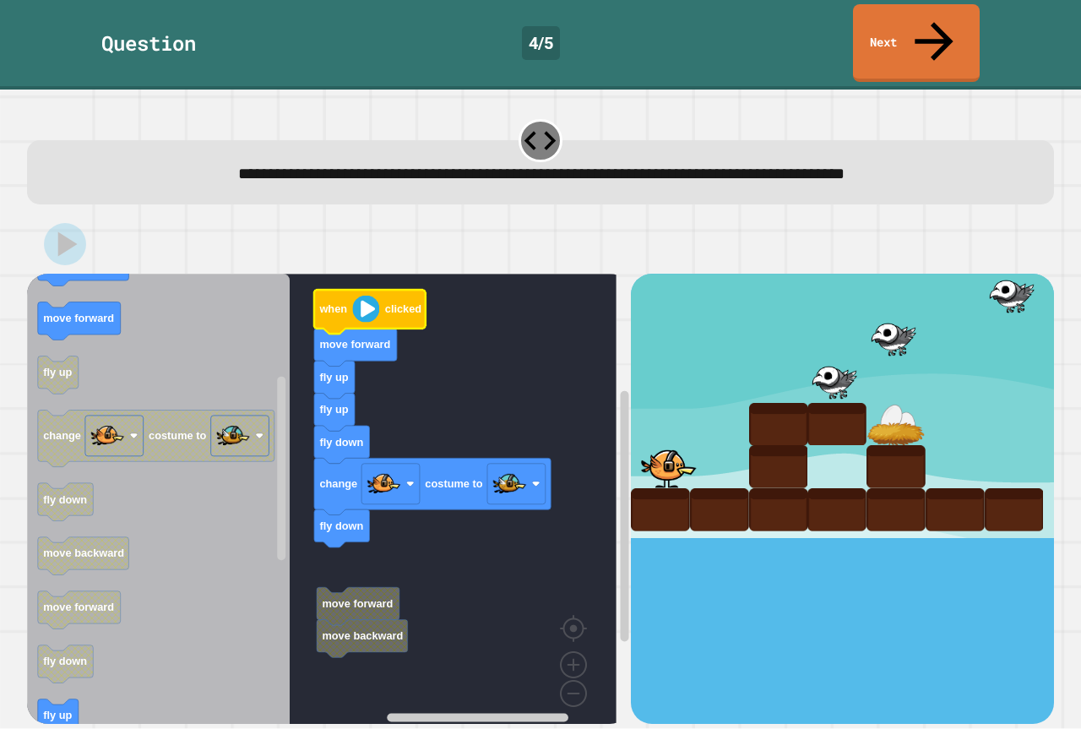
click at [377, 296] on image "Blockly Workspace" at bounding box center [365, 309] width 27 height 27
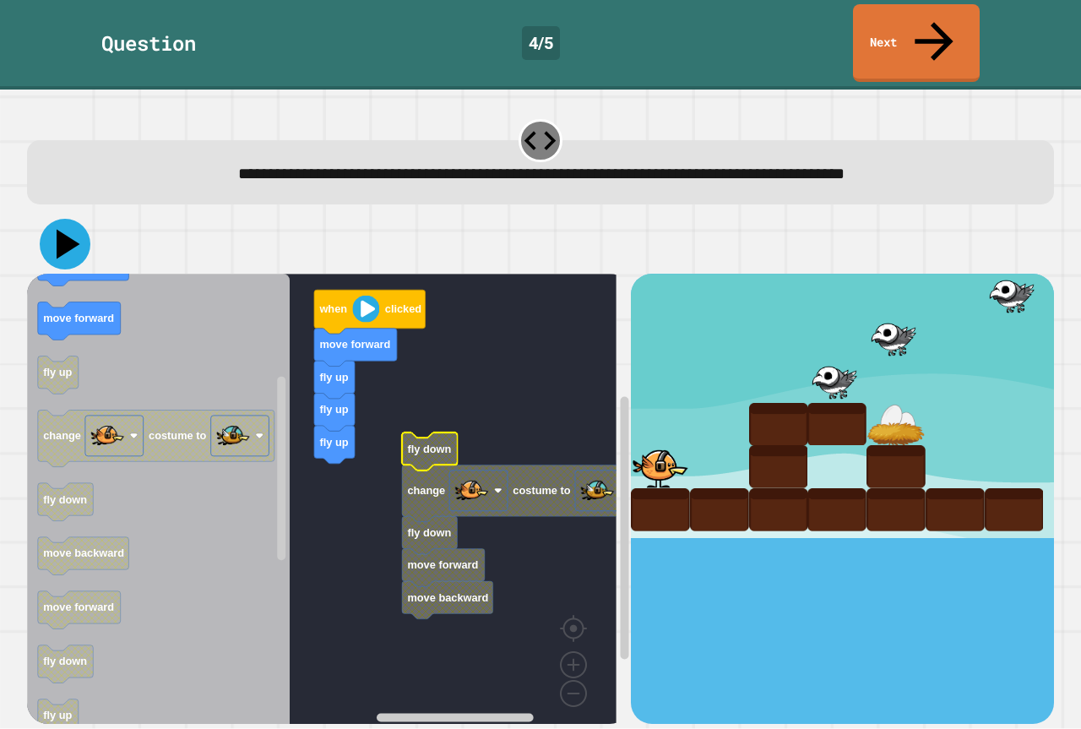
drag, startPoint x: 66, startPoint y: 187, endPoint x: 176, endPoint y: 219, distance: 115.2
click at [98, 214] on div at bounding box center [540, 243] width 1027 height 59
drag, startPoint x: 67, startPoint y: 217, endPoint x: 93, endPoint y: 196, distance: 33.6
click at [93, 214] on div at bounding box center [540, 243] width 1027 height 59
click at [73, 219] on icon at bounding box center [65, 244] width 51 height 51
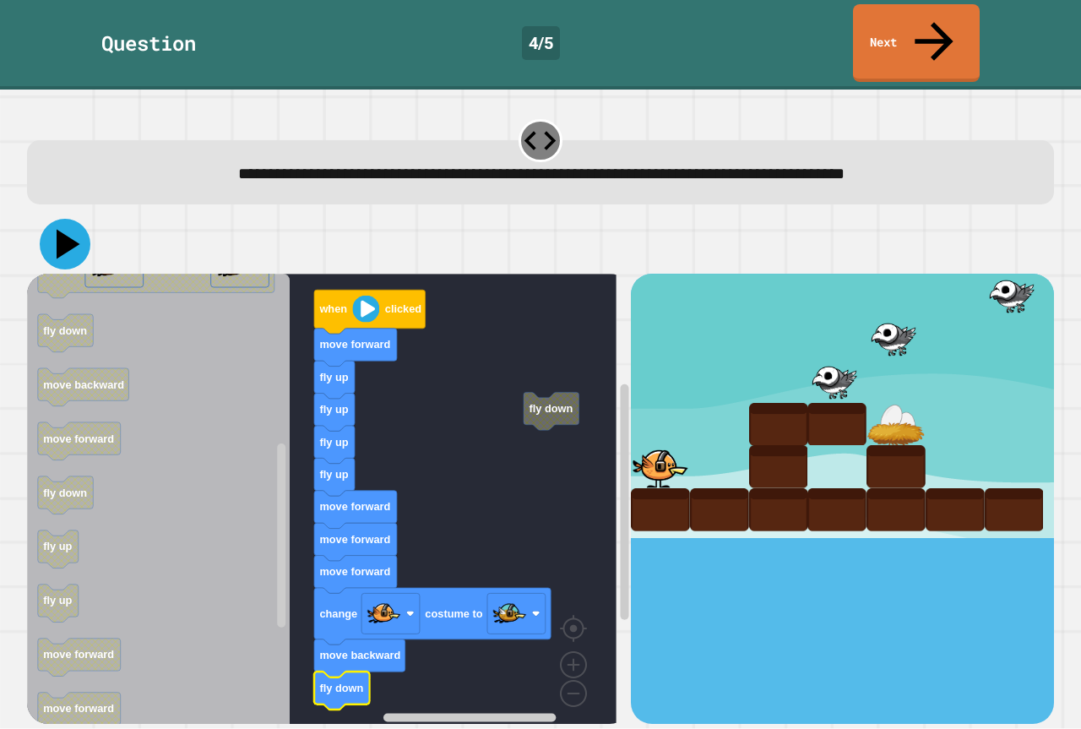
click at [66, 219] on icon at bounding box center [65, 244] width 51 height 51
click at [62, 219] on icon at bounding box center [65, 244] width 51 height 51
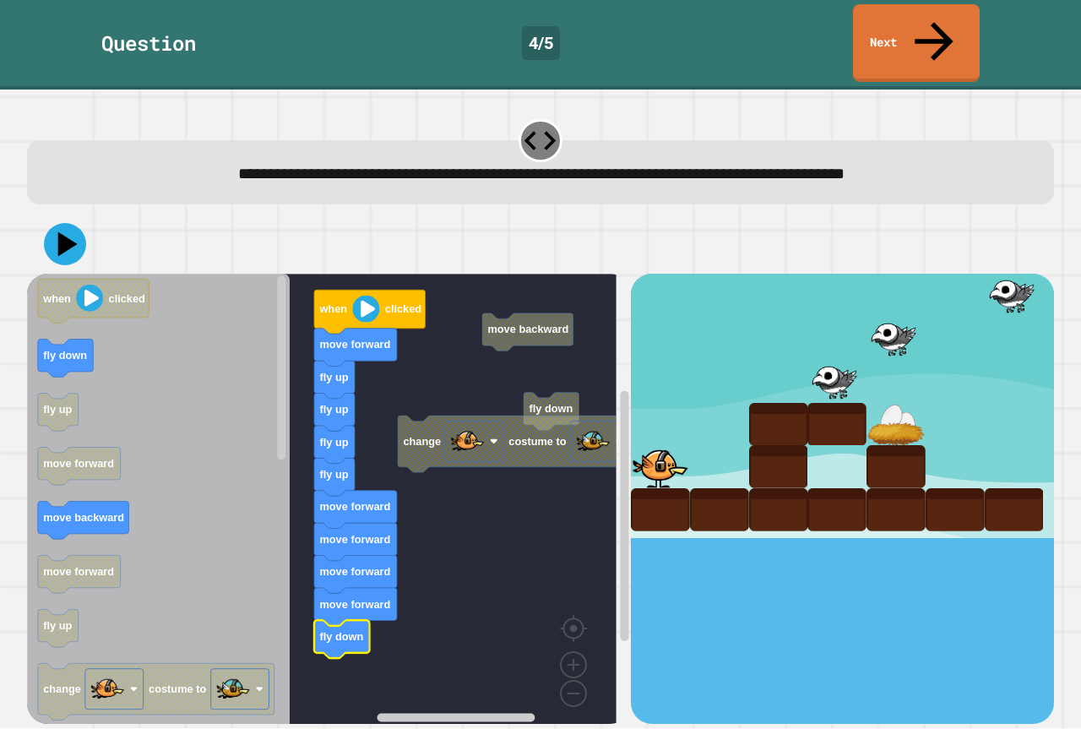
click at [544, 358] on rect "Blockly Workspace" at bounding box center [321, 505] width 589 height 463
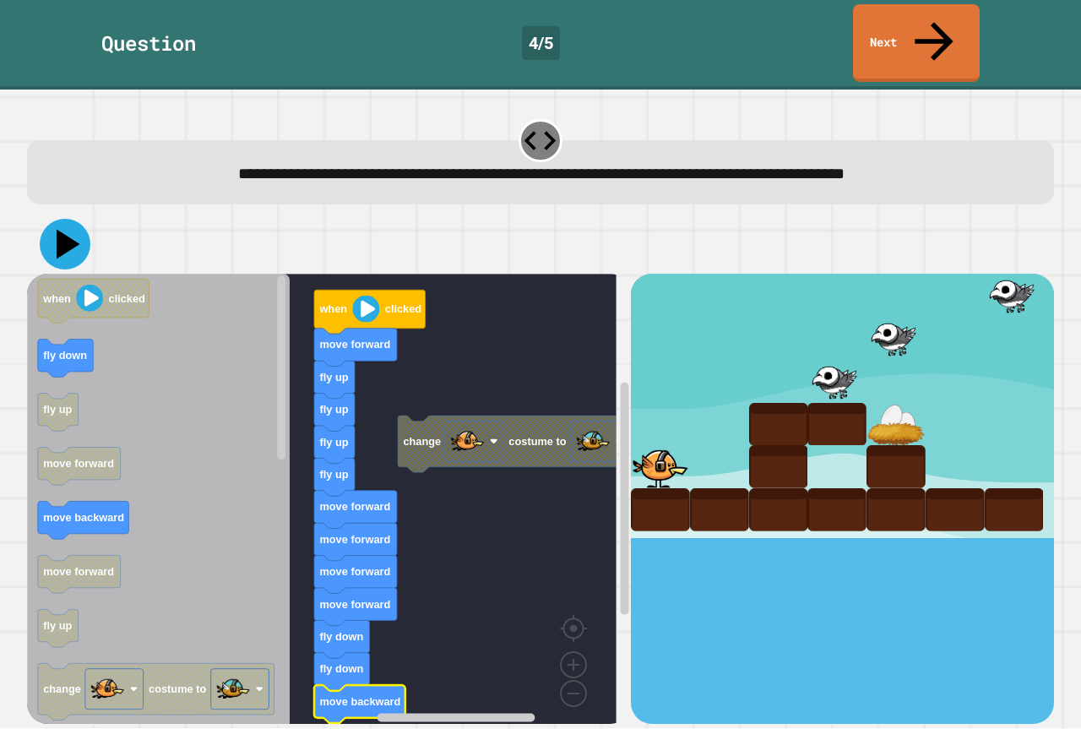
click at [59, 230] on icon at bounding box center [69, 245] width 24 height 30
click at [380, 290] on icon "Blockly Workspace" at bounding box center [369, 312] width 111 height 44
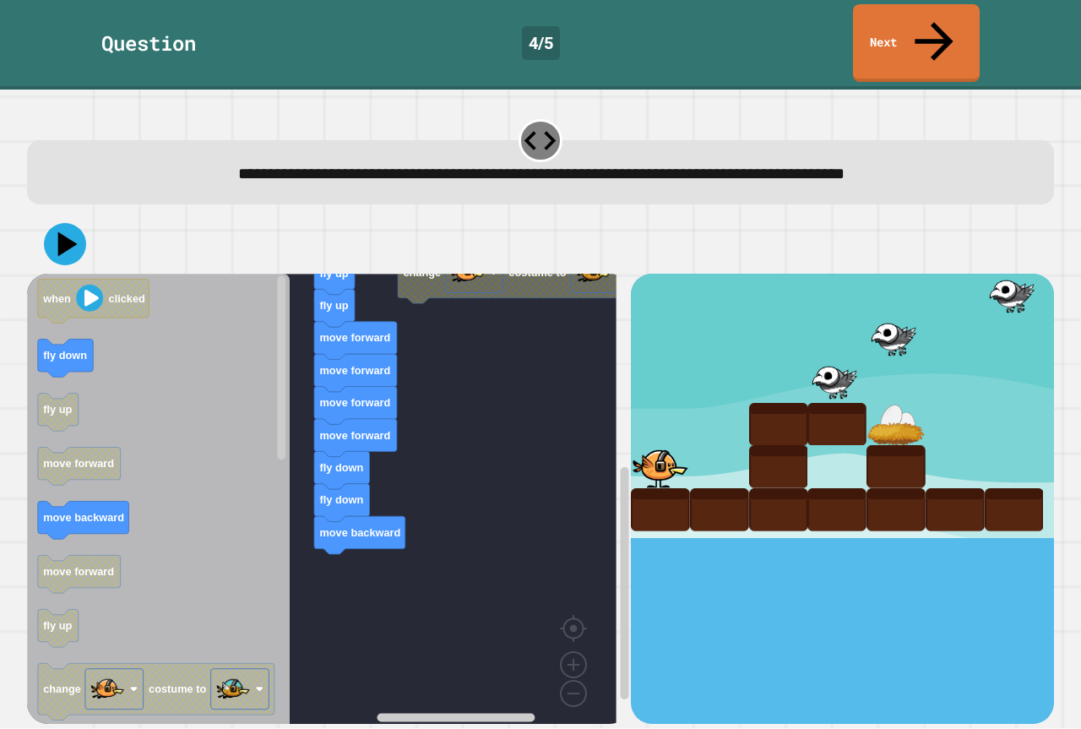
click at [155, 355] on icon "when clicked fly down fly up move forward move backward move forward fly up cha…" at bounding box center [158, 505] width 263 height 463
click at [170, 439] on icon "when clicked fly down fly up move forward move backward move forward fly up cha…" at bounding box center [158, 505] width 263 height 463
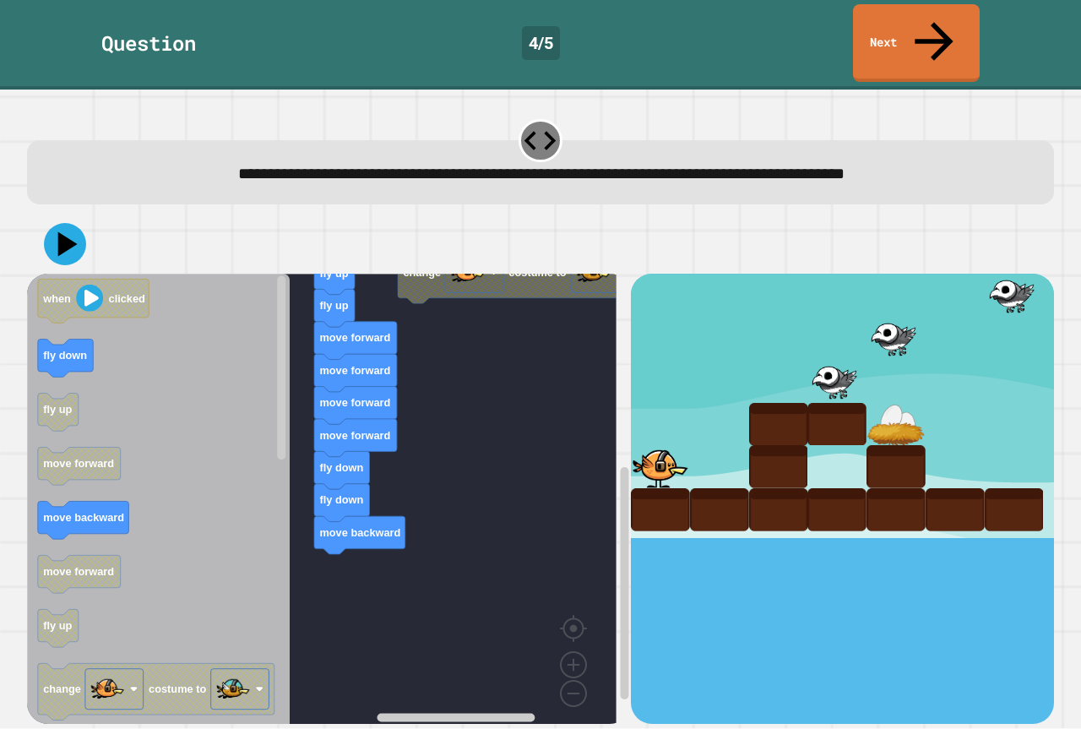
click at [75, 350] on text "fly down" at bounding box center [65, 356] width 44 height 13
click at [72, 219] on icon at bounding box center [65, 244] width 51 height 51
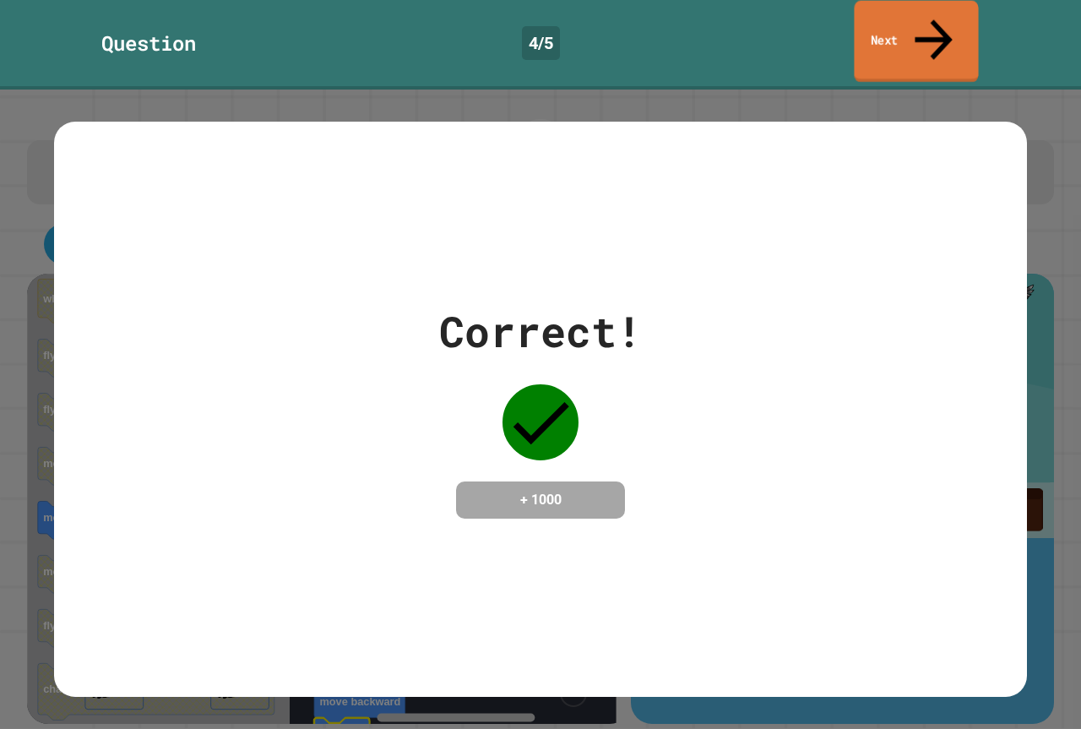
click at [920, 26] on link "Next" at bounding box center [916, 42] width 124 height 82
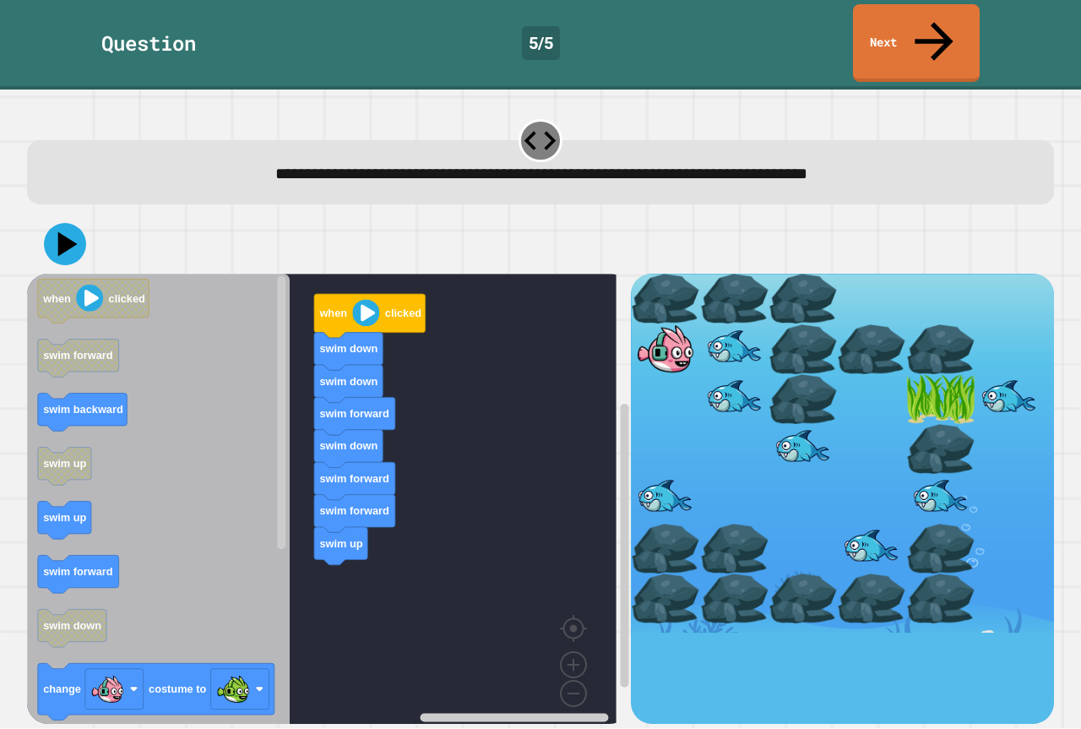
click at [252, 531] on icon "when clicked swim forward swim backward swim up swim up swim forward swim down …" at bounding box center [158, 505] width 263 height 463
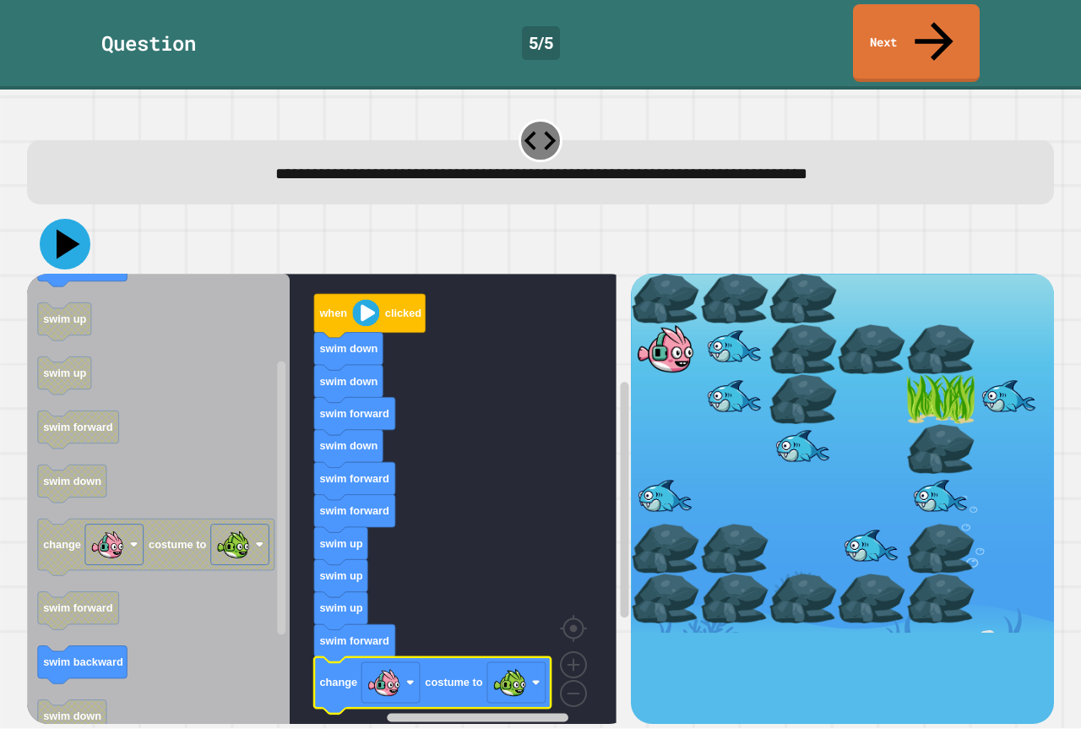
click at [54, 219] on icon at bounding box center [65, 244] width 51 height 51
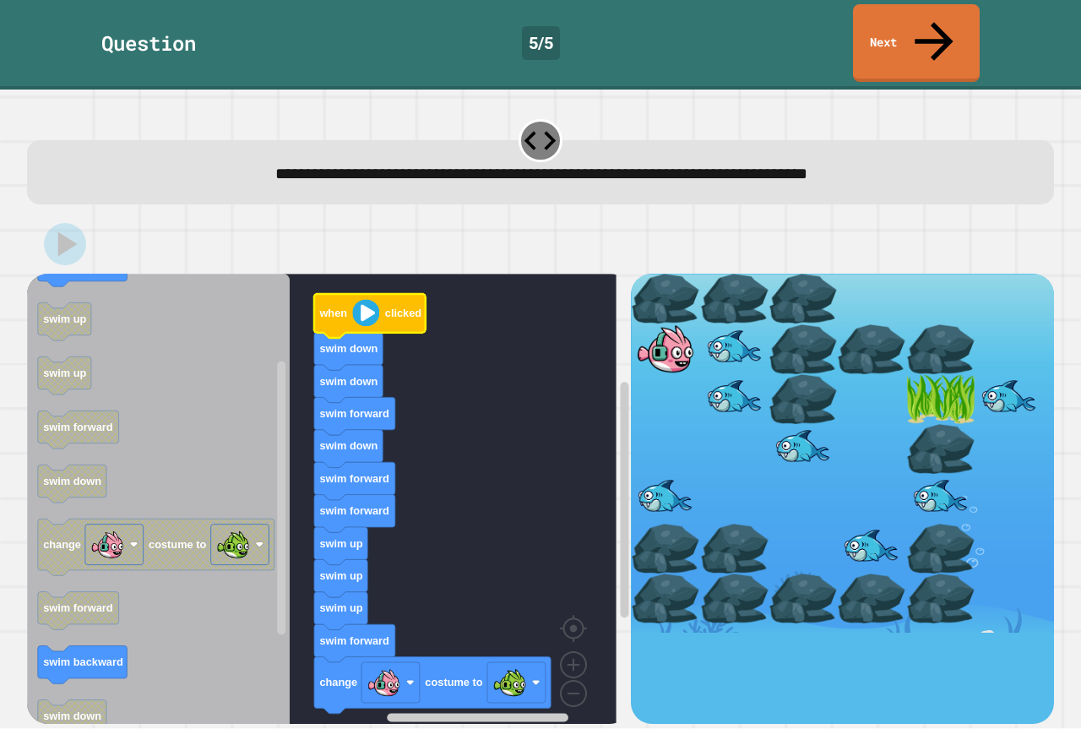
click at [369, 300] on image "Blockly Workspace" at bounding box center [365, 313] width 27 height 27
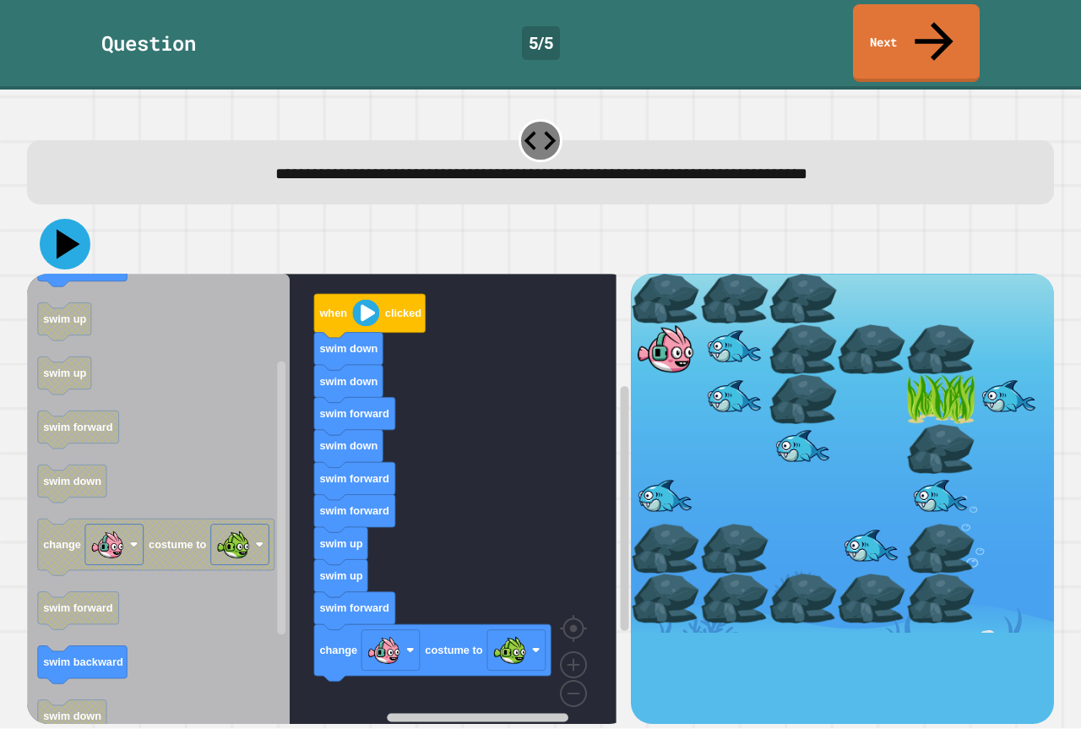
click at [73, 230] on icon at bounding box center [69, 245] width 24 height 30
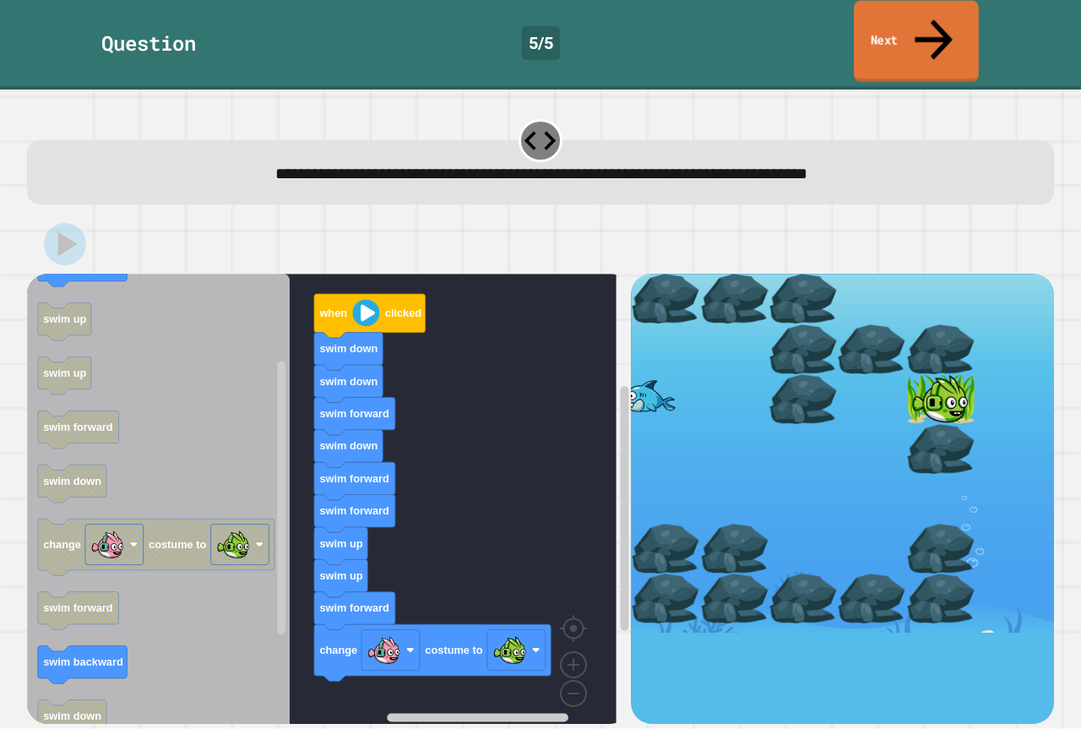
click at [882, 20] on link "Next" at bounding box center [916, 42] width 125 height 82
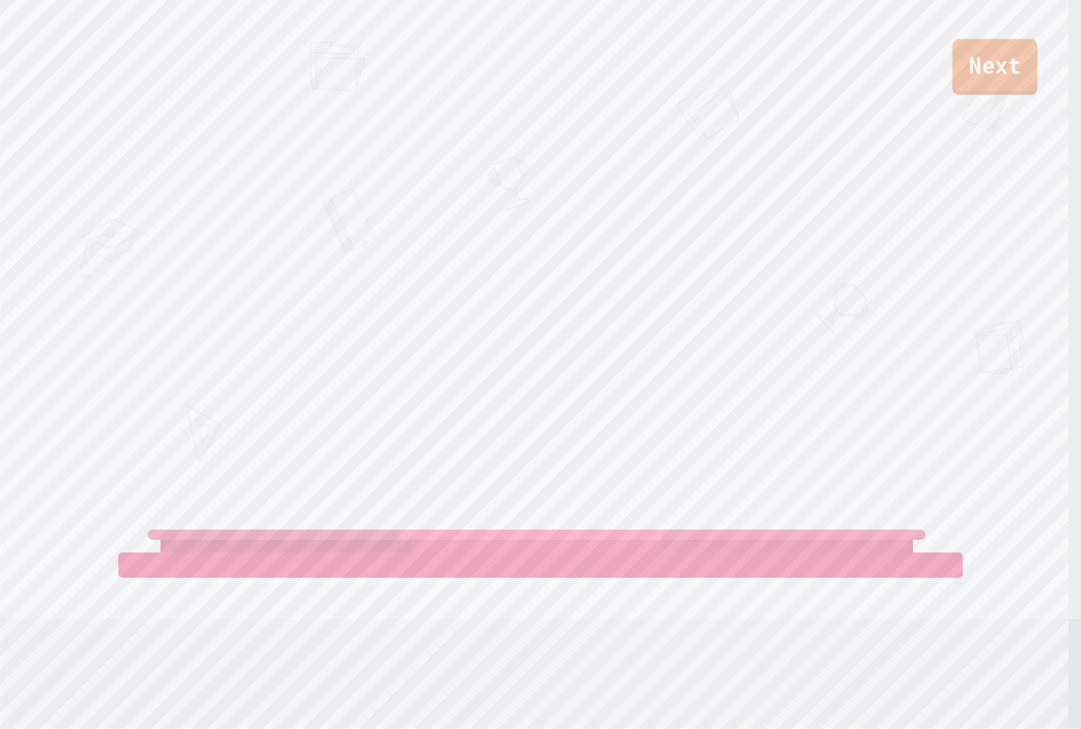
click at [985, 65] on link "Next" at bounding box center [994, 67] width 85 height 56
